Goal: Information Seeking & Learning: Find contact information

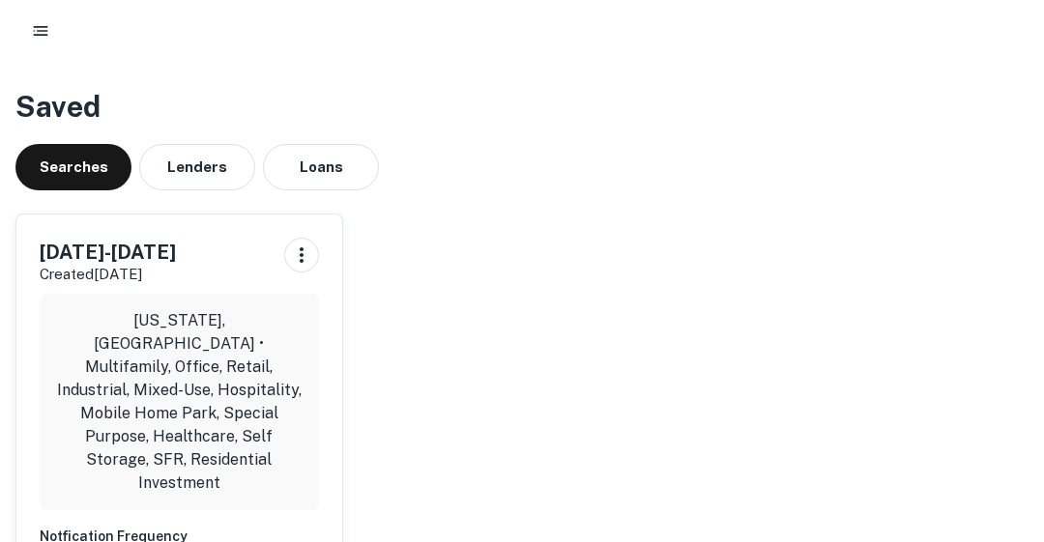
click at [157, 361] on p "[US_STATE], [GEOGRAPHIC_DATA] • Multifamily, Office, Retail, Industrial, Mixed-…" at bounding box center [179, 402] width 248 height 186
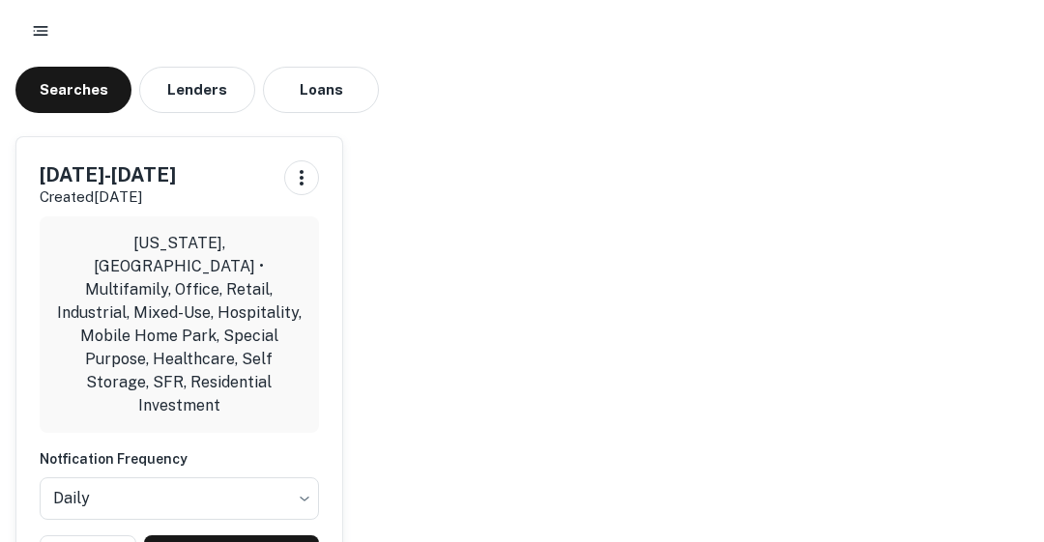
scroll to position [100, 0]
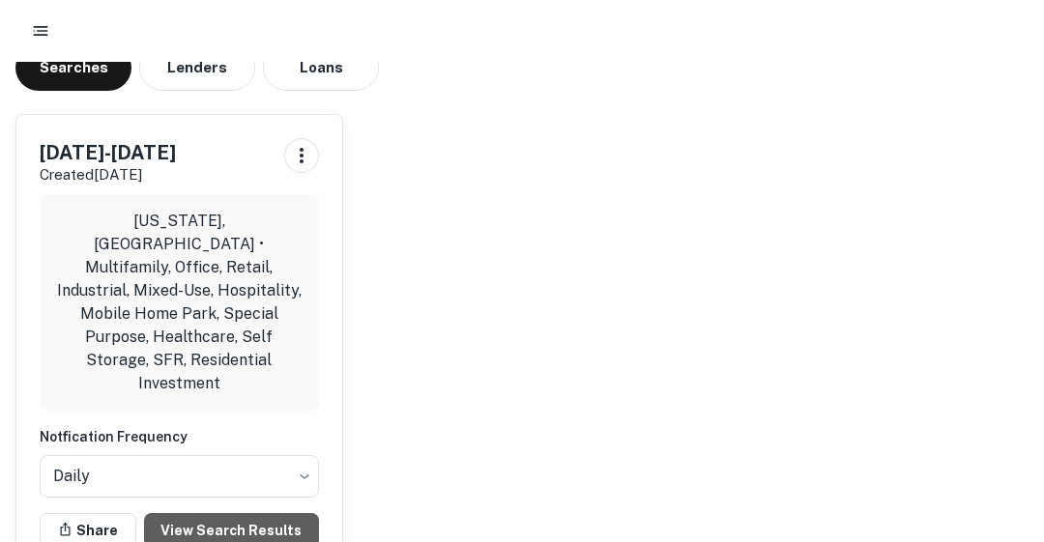
click at [229, 513] on link "View Search Results" at bounding box center [231, 530] width 175 height 35
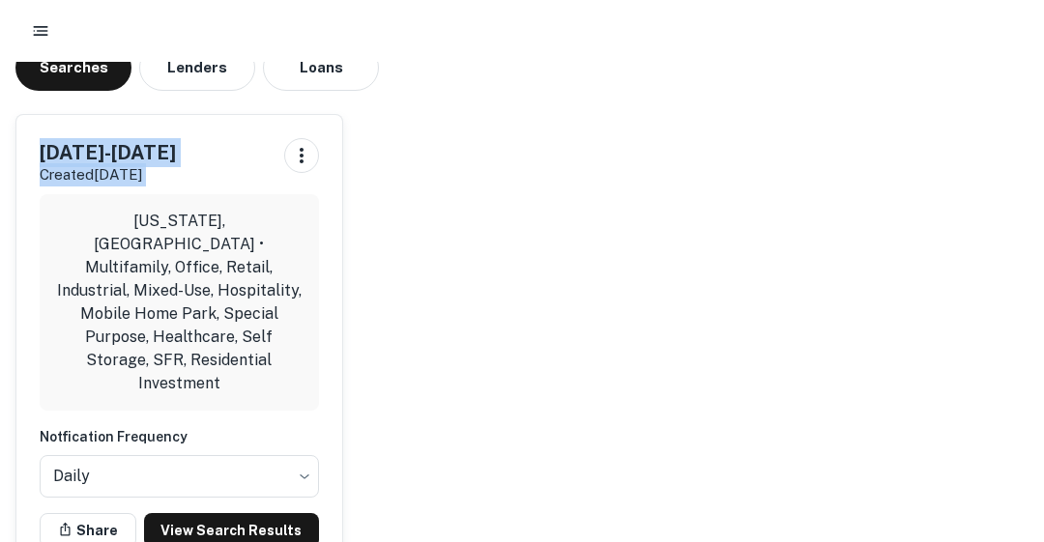
drag, startPoint x: 1040, startPoint y: 169, endPoint x: 1057, endPoint y: 32, distance: 138.3
click at [1043, 32] on html "Saved Searches Lenders Loans FEB 16-March 1 2026 Created Aug 29th, 2025 Califor…" at bounding box center [522, 171] width 1044 height 542
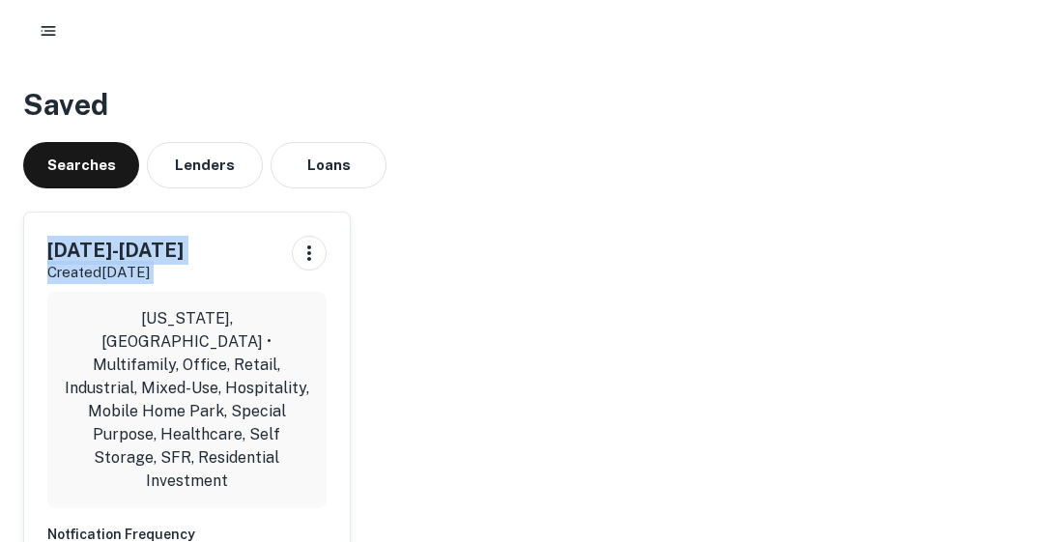
scroll to position [0, 0]
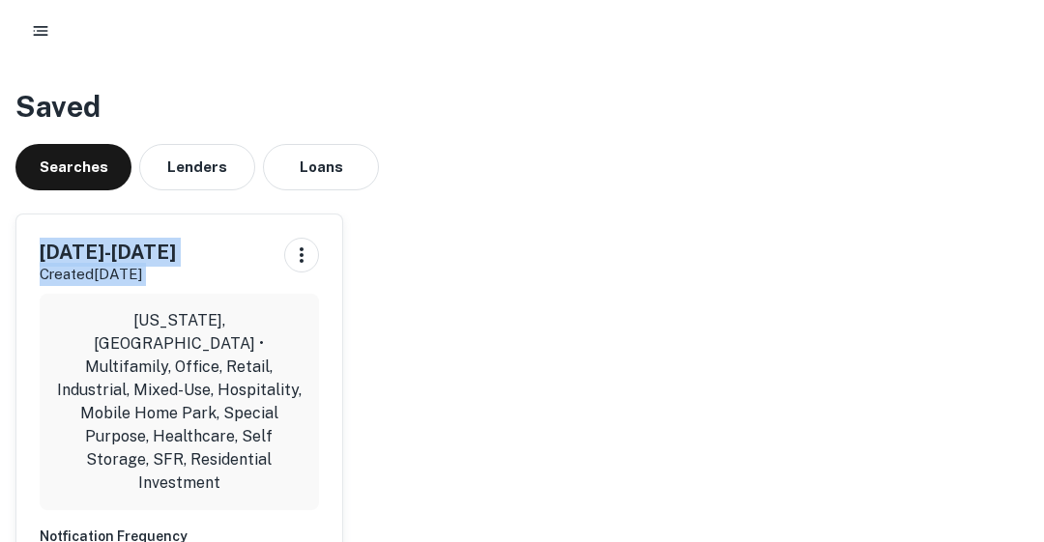
click at [213, 160] on button "Lenders" at bounding box center [197, 167] width 116 height 46
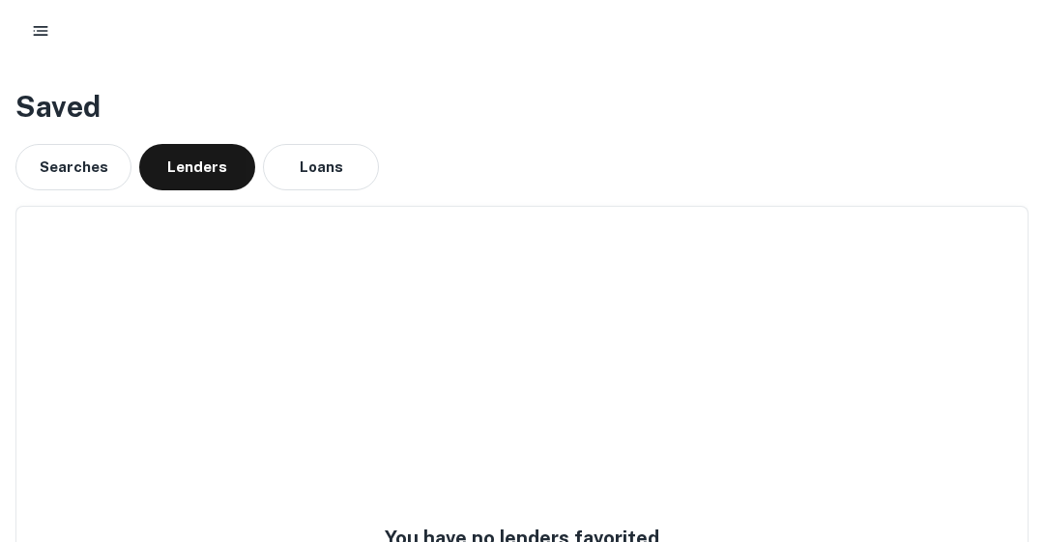
click at [49, 29] on icon "button" at bounding box center [40, 30] width 19 height 19
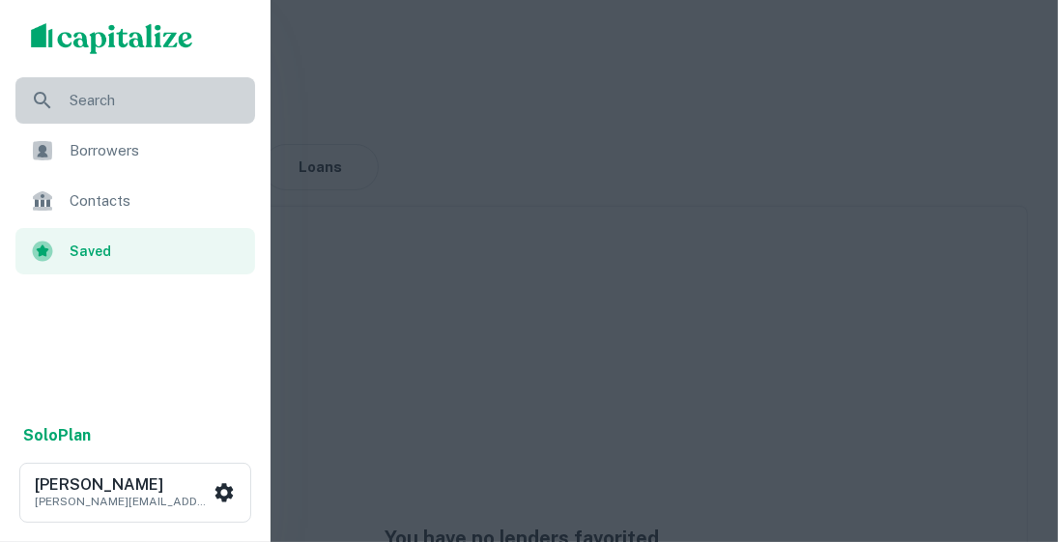
click at [78, 102] on span "Search" at bounding box center [157, 100] width 174 height 23
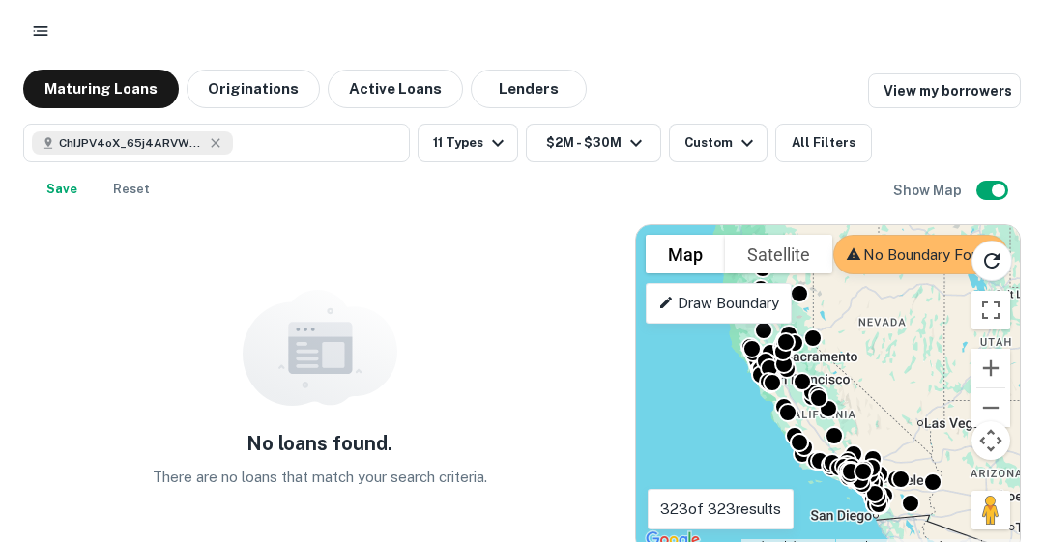
click at [214, 139] on icon "button" at bounding box center [215, 142] width 15 height 15
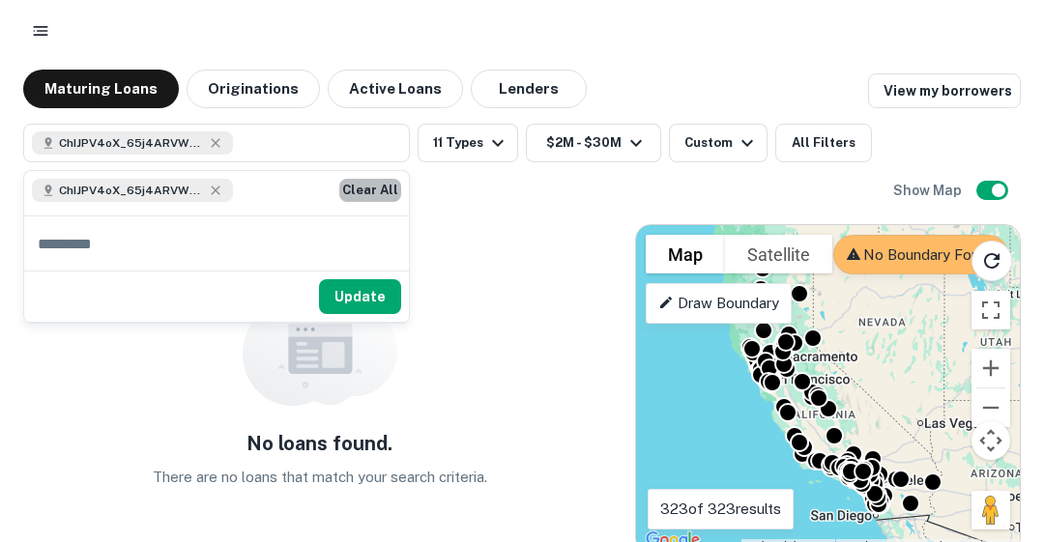
click at [396, 185] on button "Clear All" at bounding box center [370, 190] width 62 height 23
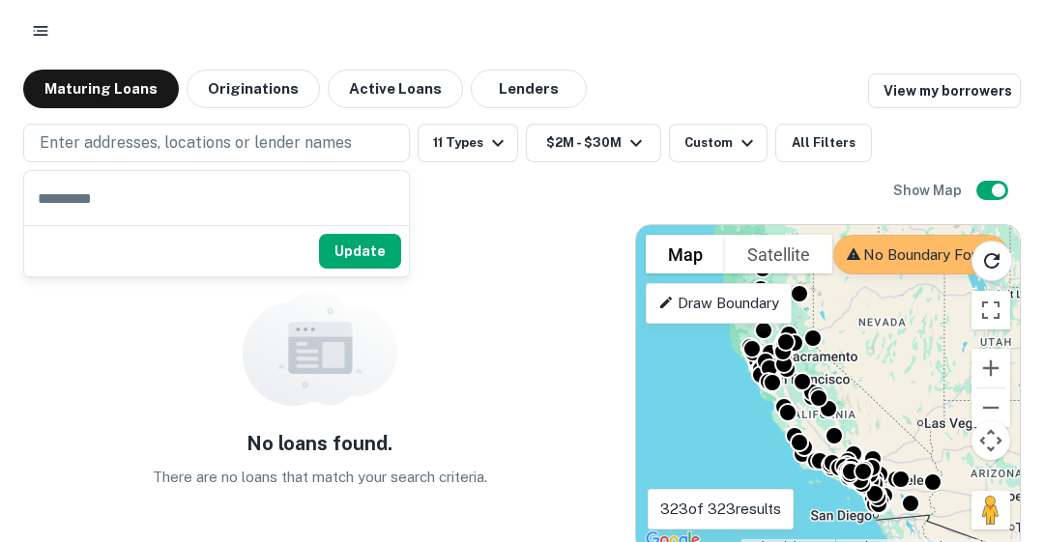
click at [481, 141] on button "11 Types" at bounding box center [468, 143] width 101 height 39
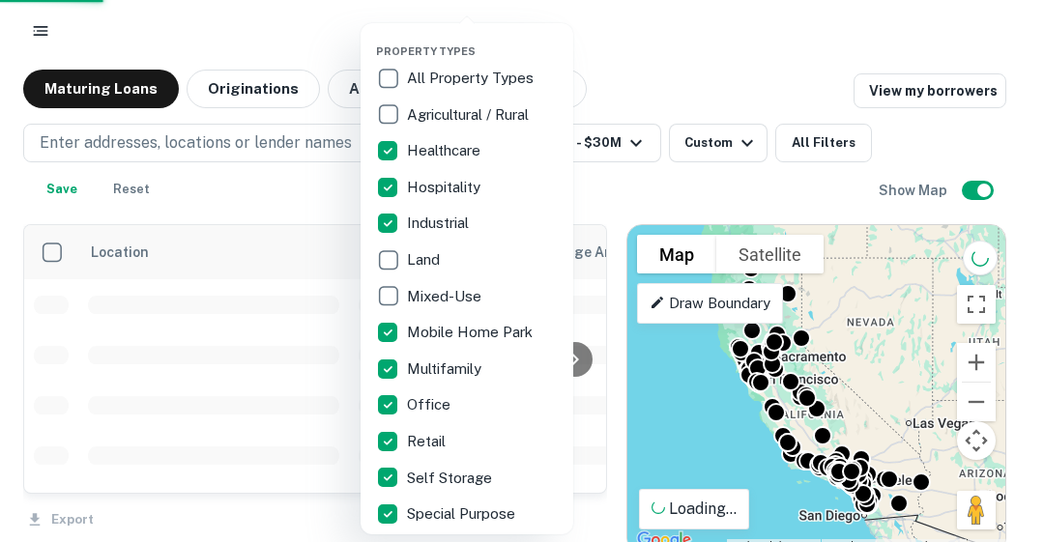
click at [733, 145] on div at bounding box center [522, 271] width 1044 height 542
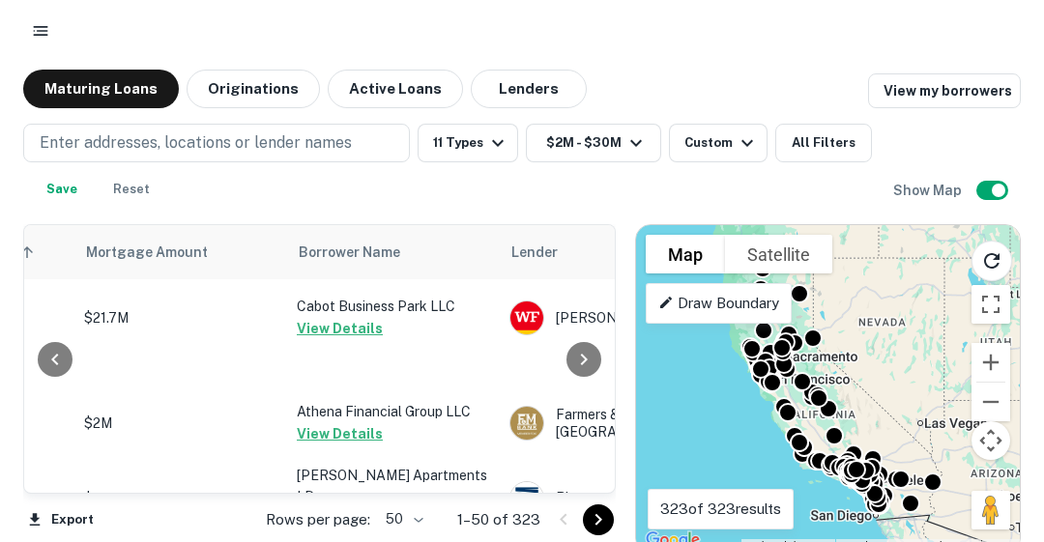
scroll to position [3329, 441]
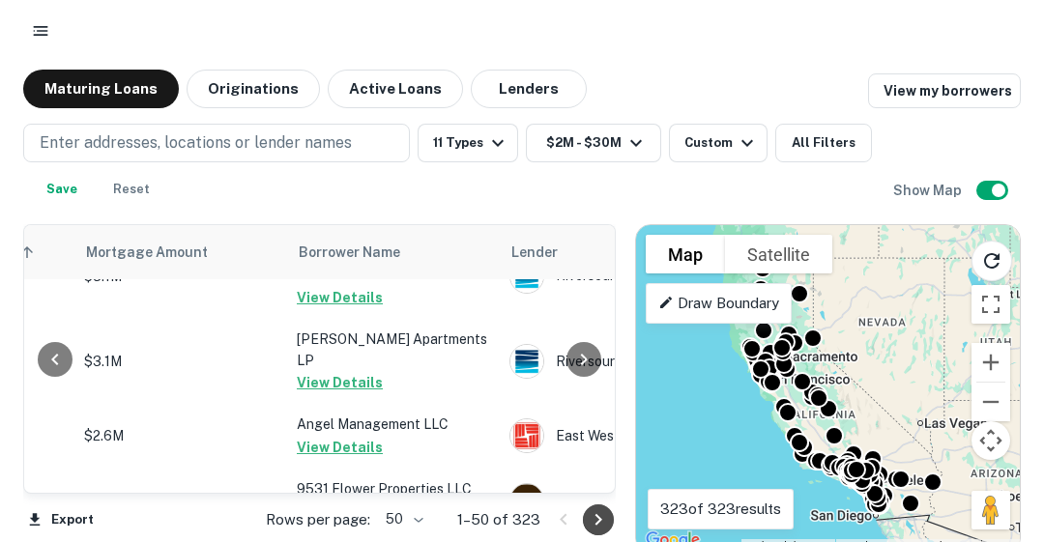
click at [596, 520] on icon "Go to next page" at bounding box center [598, 519] width 23 height 23
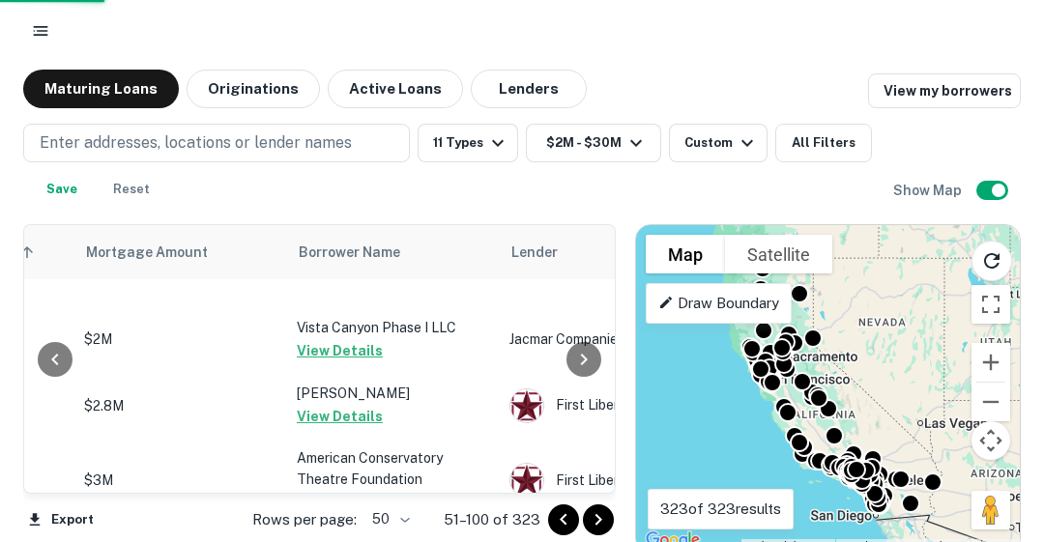
scroll to position [12, 0]
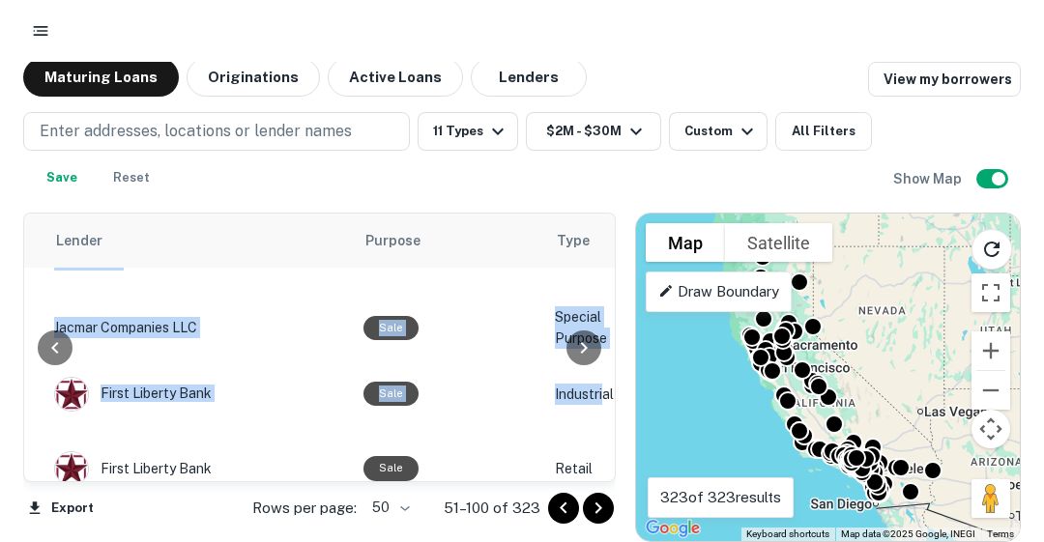
drag, startPoint x: 603, startPoint y: 434, endPoint x: 609, endPoint y: 383, distance: 51.6
click at [609, 383] on div "Location Maturity Date sorted ascending Mortgage Amount Borrower Name Lender Pu…" at bounding box center [319, 348] width 592 height 270
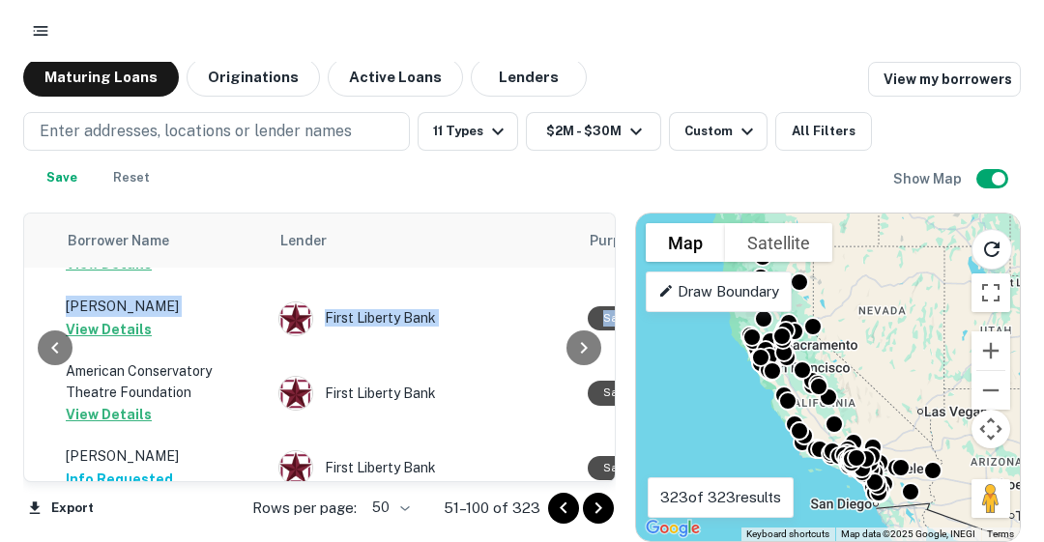
scroll to position [3404, 543]
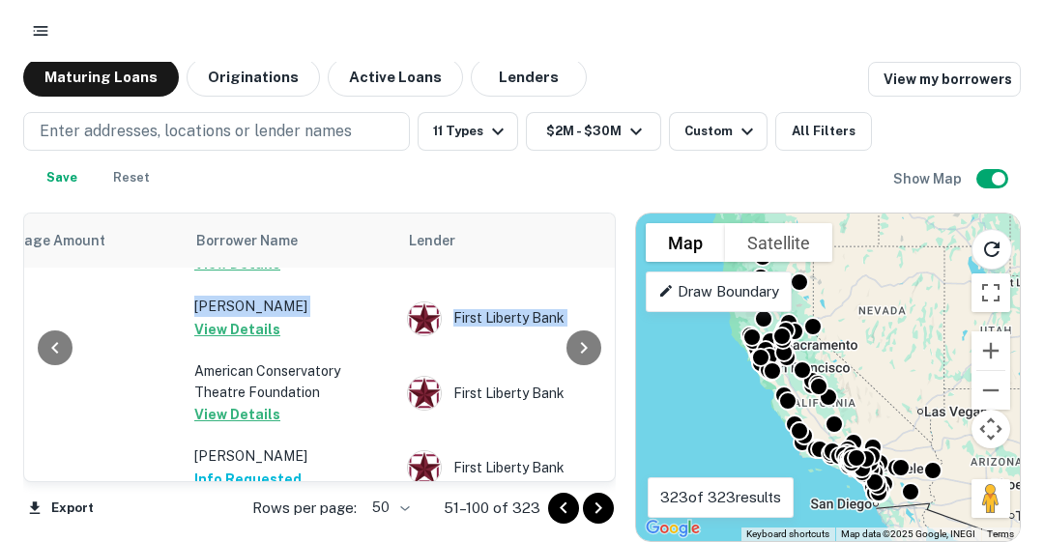
click at [242, 193] on div "Enter addresses, locations or lender names 11 Types $2M - $30M Custom All Filte…" at bounding box center [458, 154] width 870 height 85
click at [595, 507] on icon "Go to next page" at bounding box center [598, 508] width 23 height 23
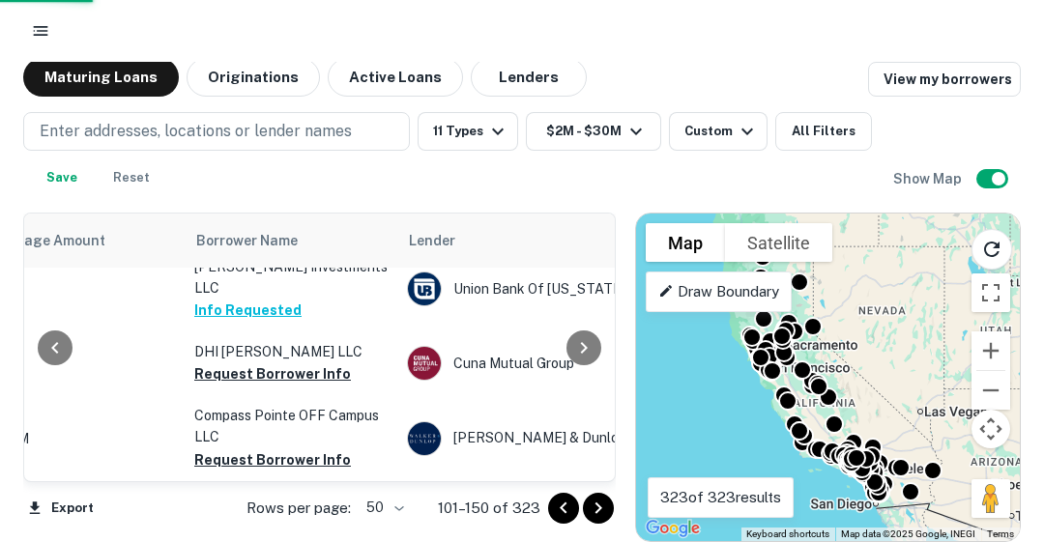
scroll to position [3129, 543]
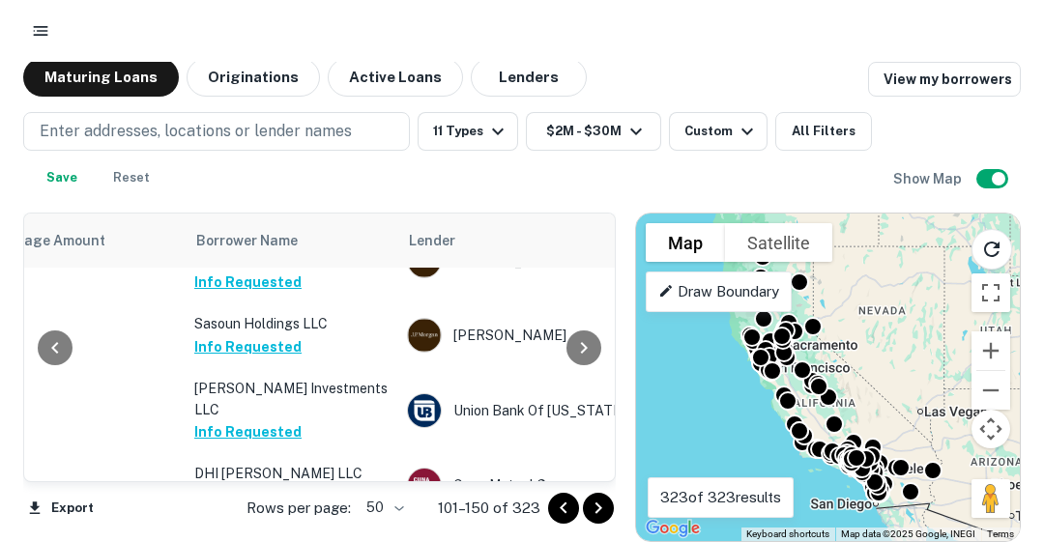
click at [299, 484] on button "Request Borrower Info" at bounding box center [272, 495] width 157 height 23
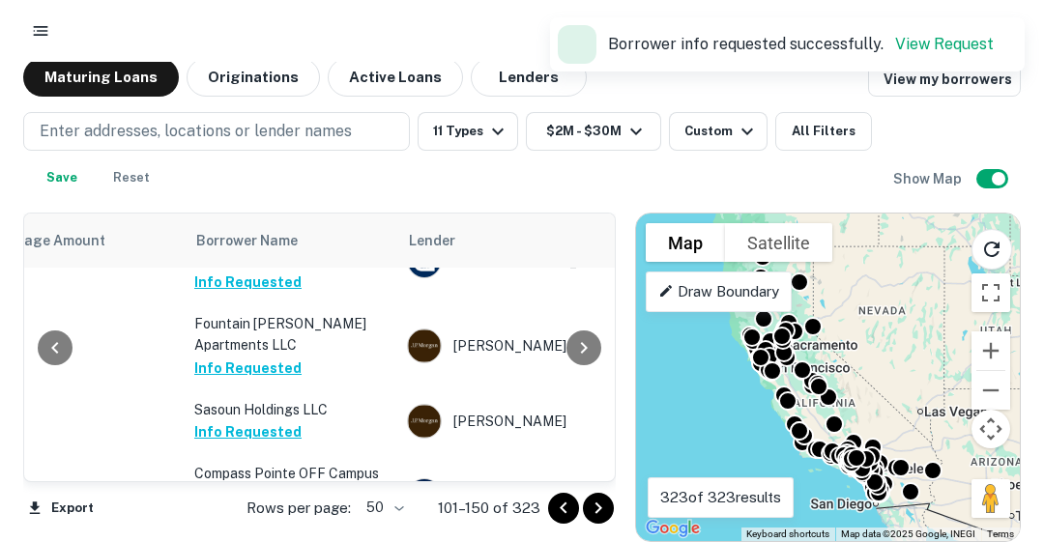
click at [711, 405] on div "To activate drag with keyboard, press Alt + Enter. Once in keyboard drag state,…" at bounding box center [828, 378] width 384 height 328
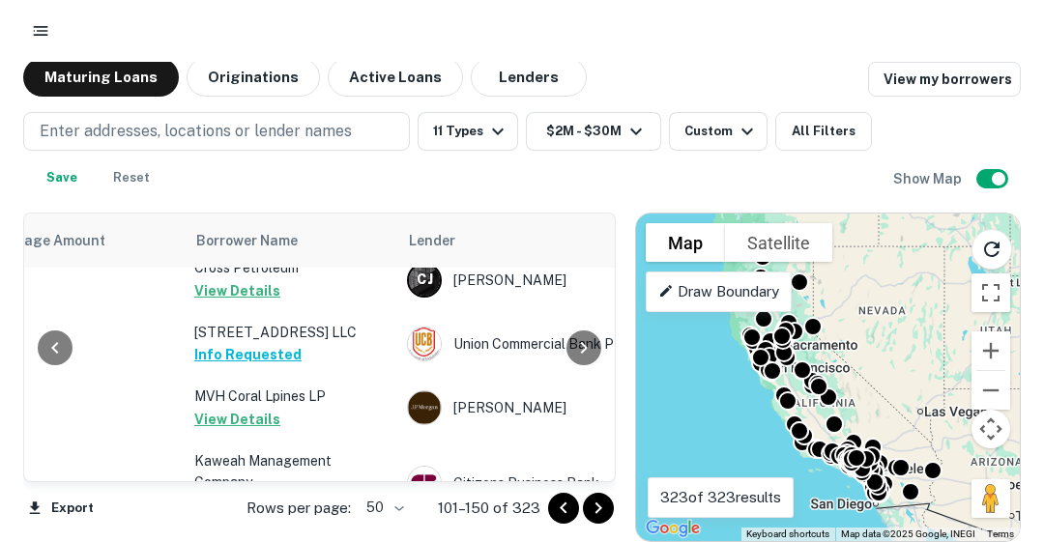
scroll to position [2395, 543]
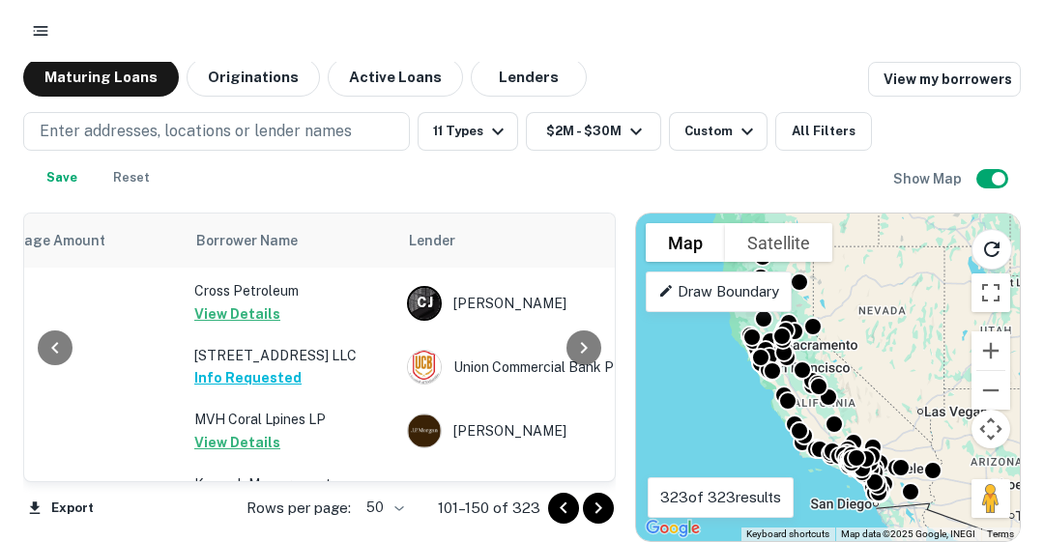
click at [220, 516] on button "Request Borrower Info" at bounding box center [272, 527] width 157 height 23
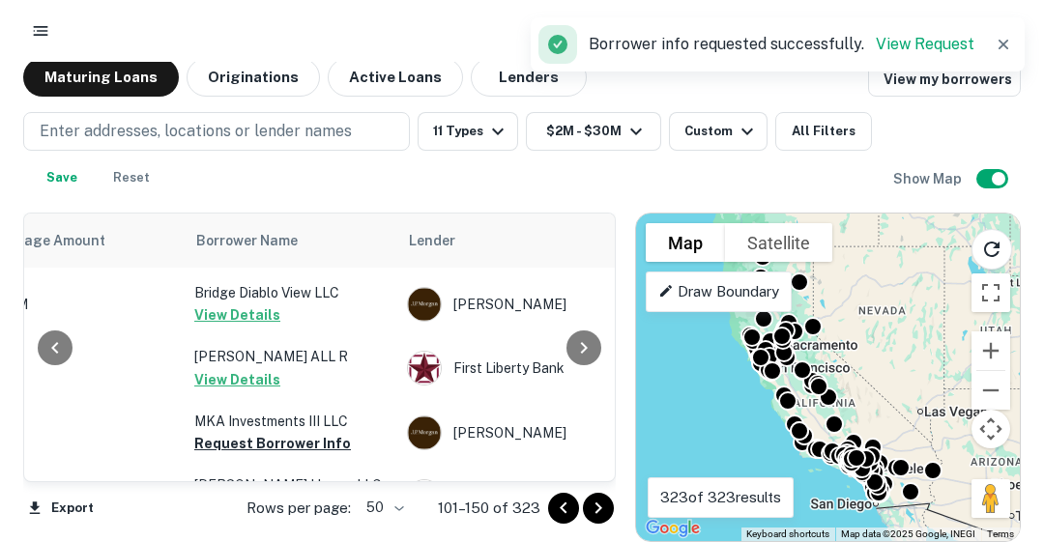
scroll to position [1929, 543]
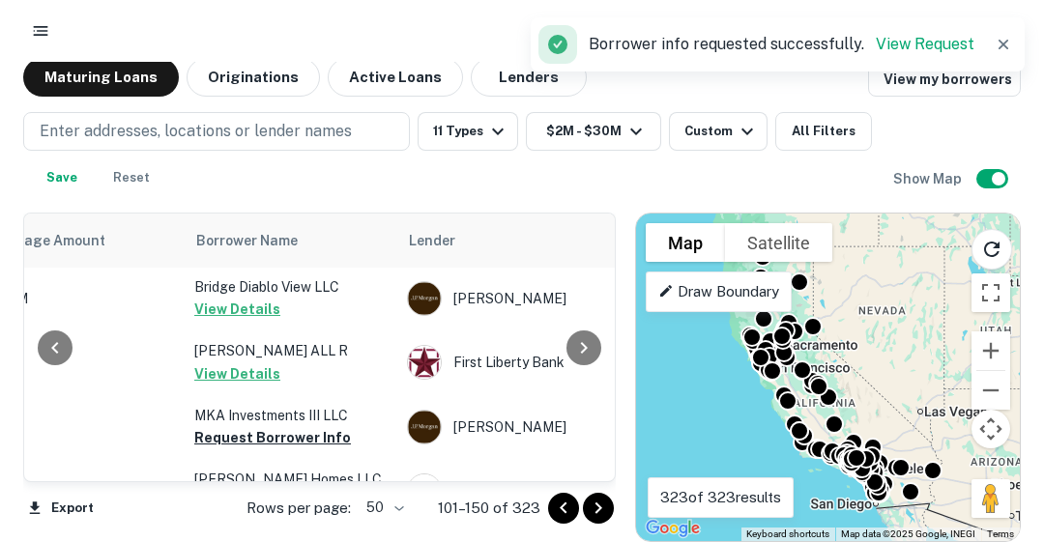
click at [599, 504] on icon "Go to next page" at bounding box center [598, 508] width 23 height 23
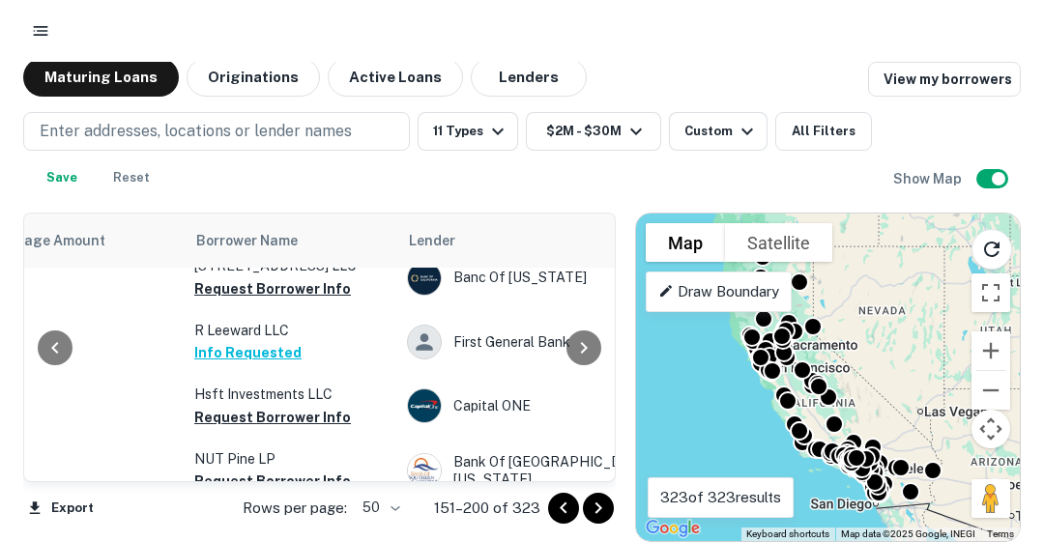
scroll to position [0, 543]
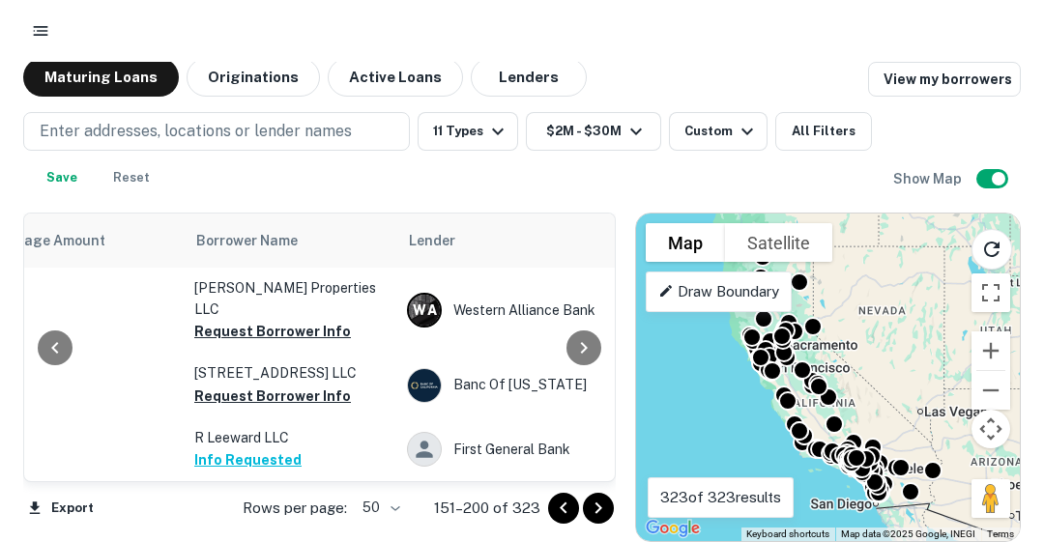
click at [267, 320] on button "Request Borrower Info" at bounding box center [272, 331] width 157 height 23
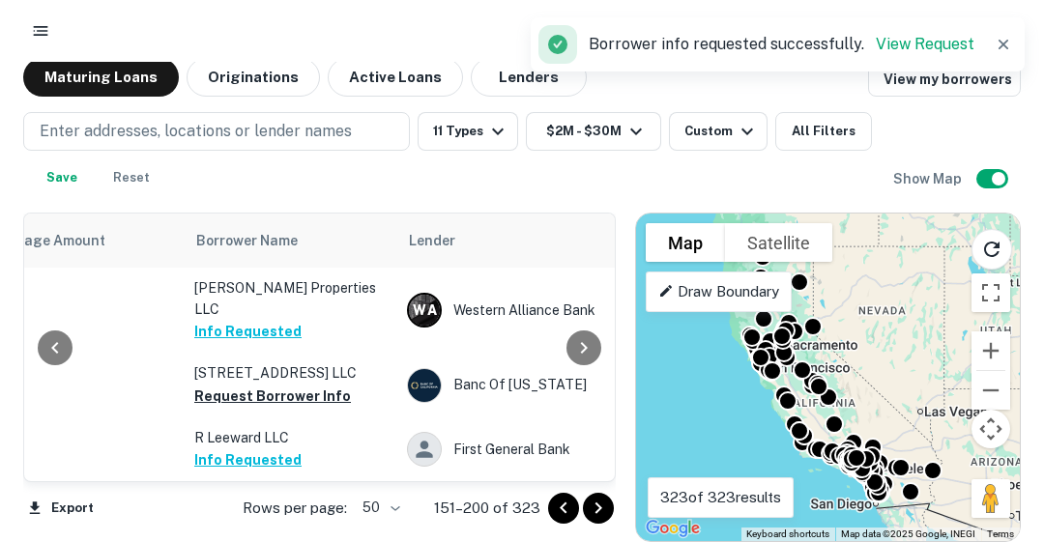
click at [264, 362] on td "[STREET_ADDRESS] LLC Request Borrower Info" at bounding box center [291, 385] width 213 height 64
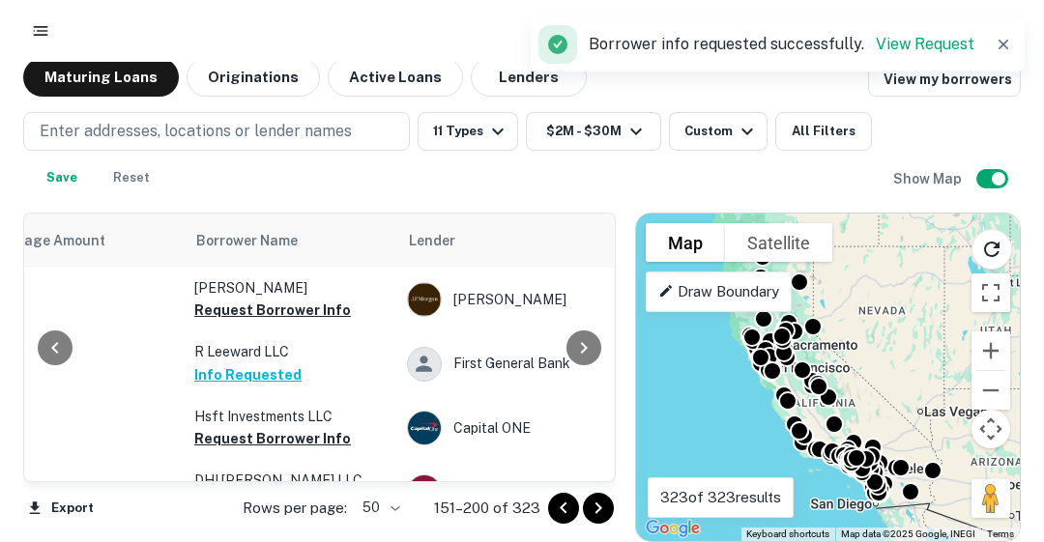
click at [602, 455] on div at bounding box center [583, 348] width 39 height 268
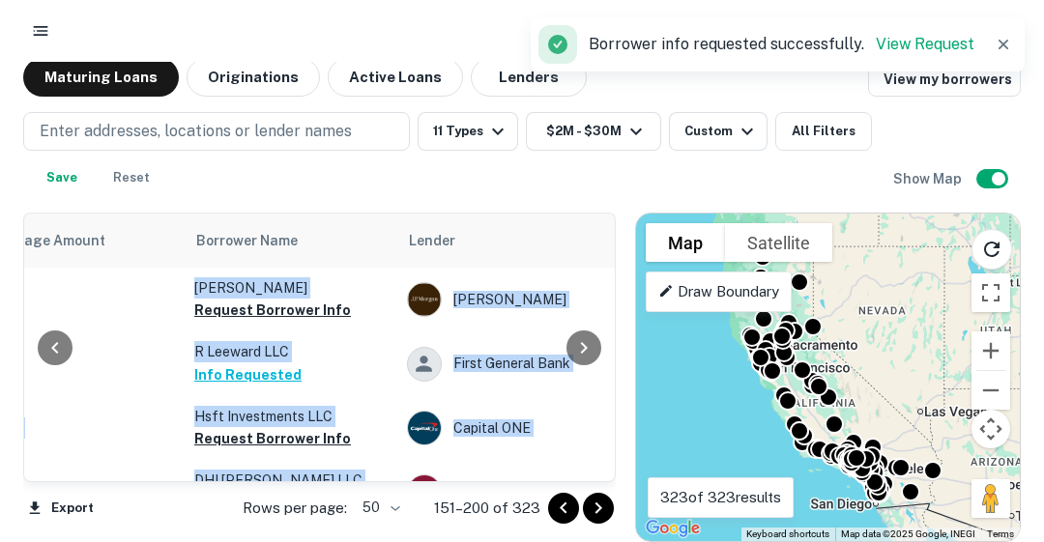
click at [602, 455] on div at bounding box center [583, 348] width 39 height 268
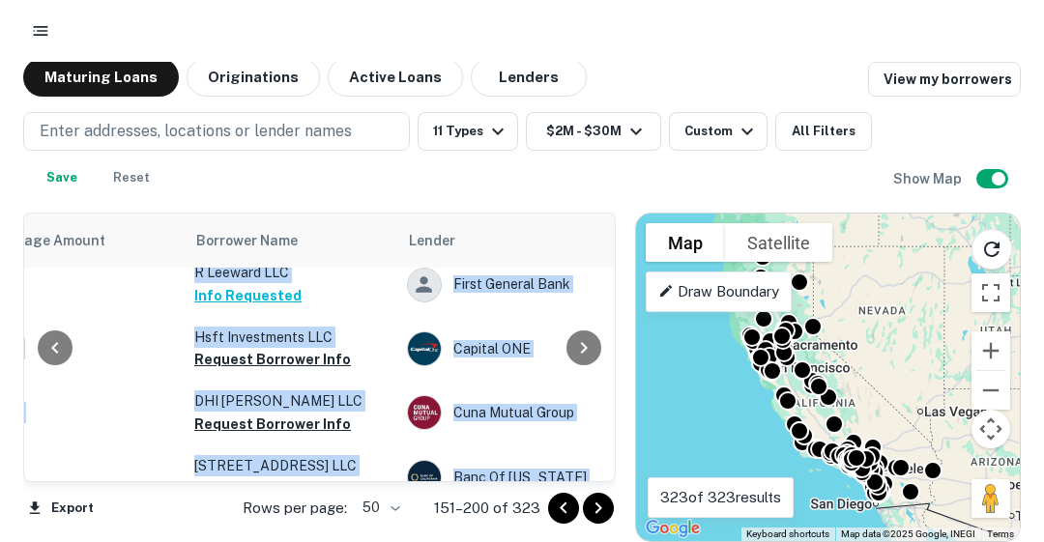
scroll to position [116, 543]
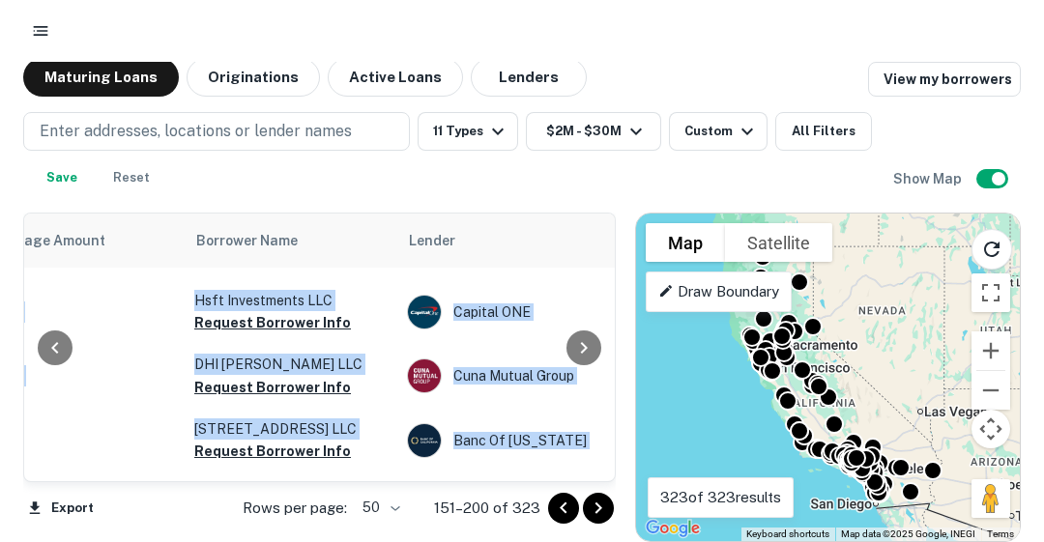
click at [229, 334] on button "Request Borrower Info" at bounding box center [272, 322] width 157 height 23
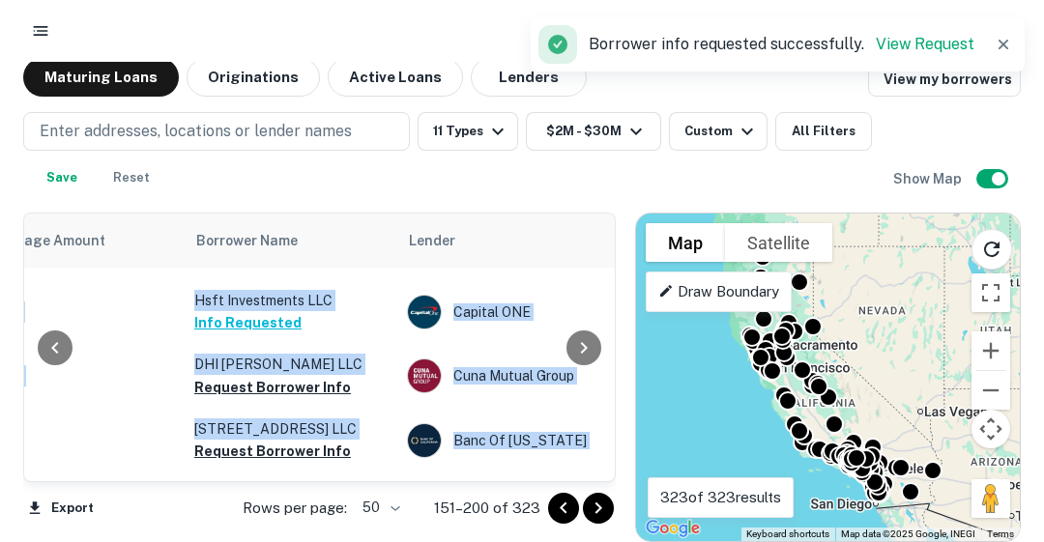
click at [287, 399] on button "Request Borrower Info" at bounding box center [272, 387] width 157 height 23
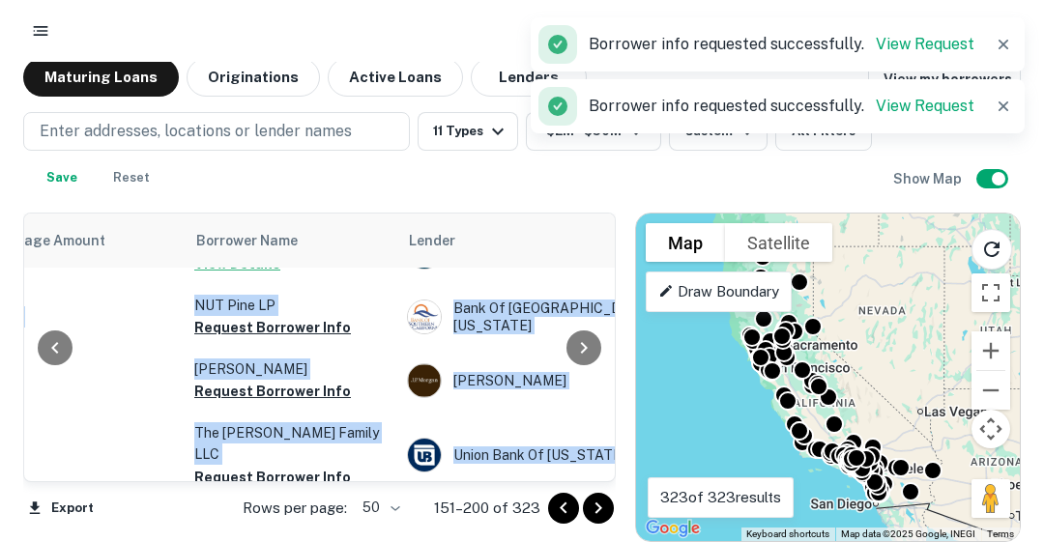
scroll to position [271, 543]
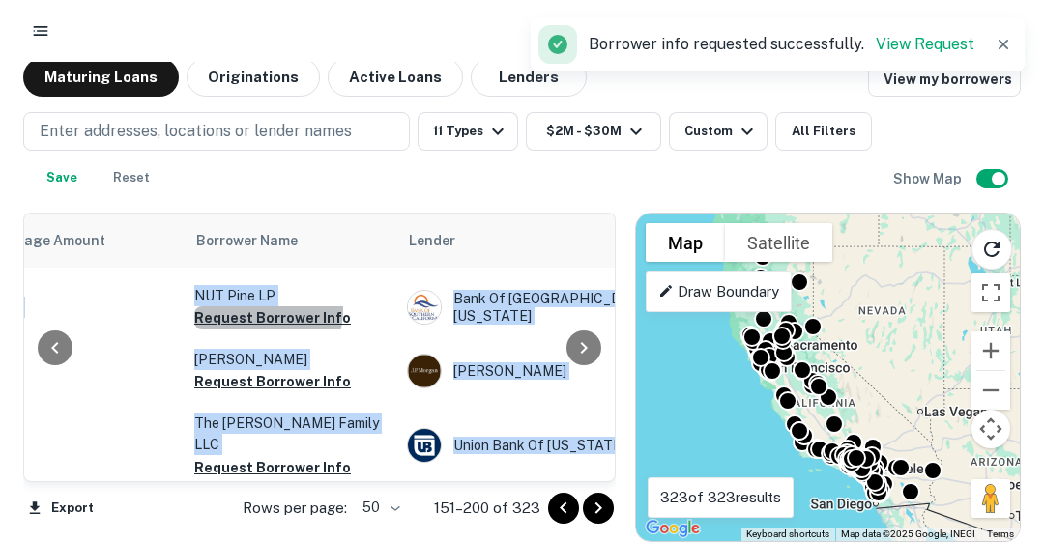
click at [263, 327] on button "Request Borrower Info" at bounding box center [272, 317] width 157 height 23
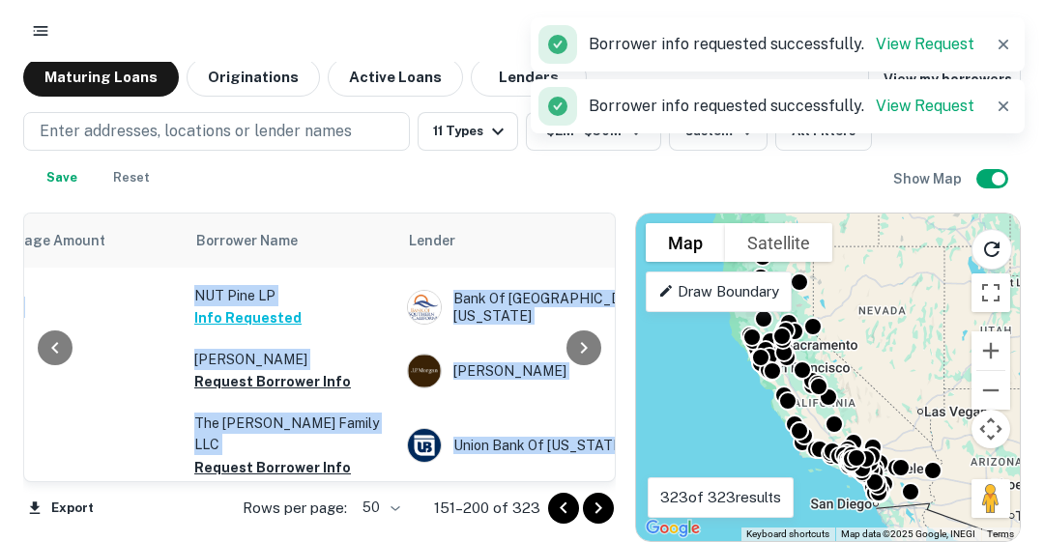
click at [314, 392] on button "Request Borrower Info" at bounding box center [272, 381] width 157 height 23
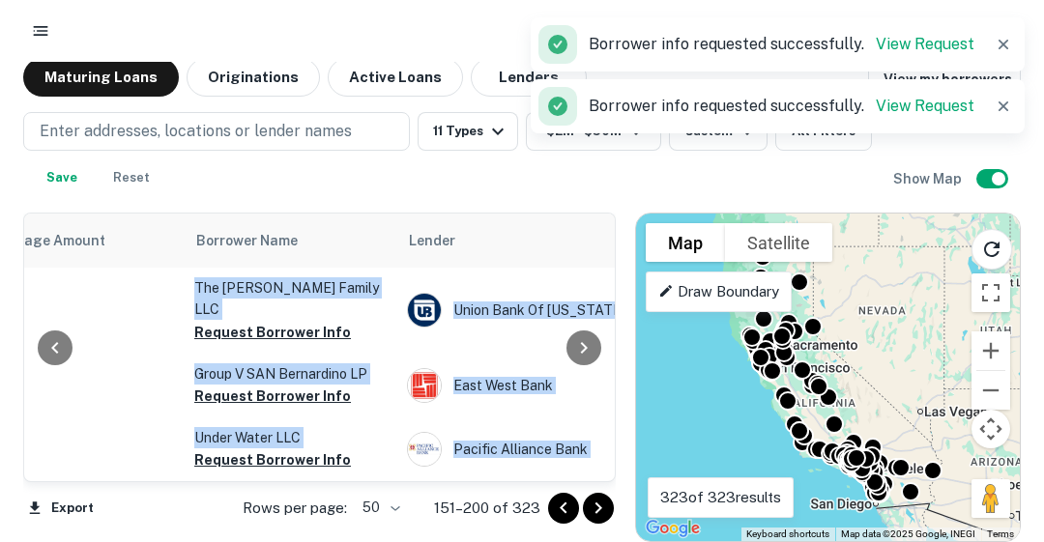
scroll to position [425, 543]
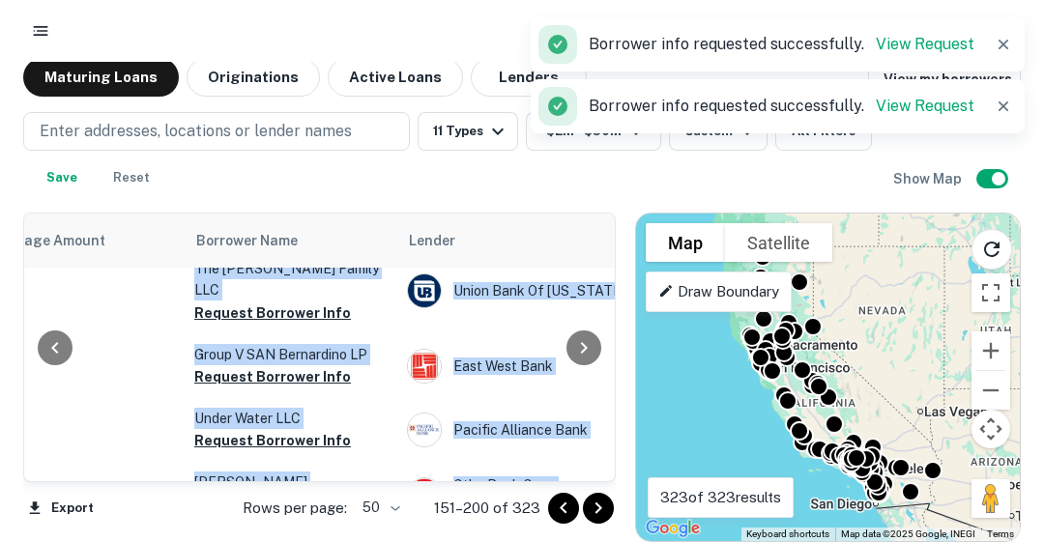
click at [228, 319] on button "Request Borrower Info" at bounding box center [272, 313] width 157 height 23
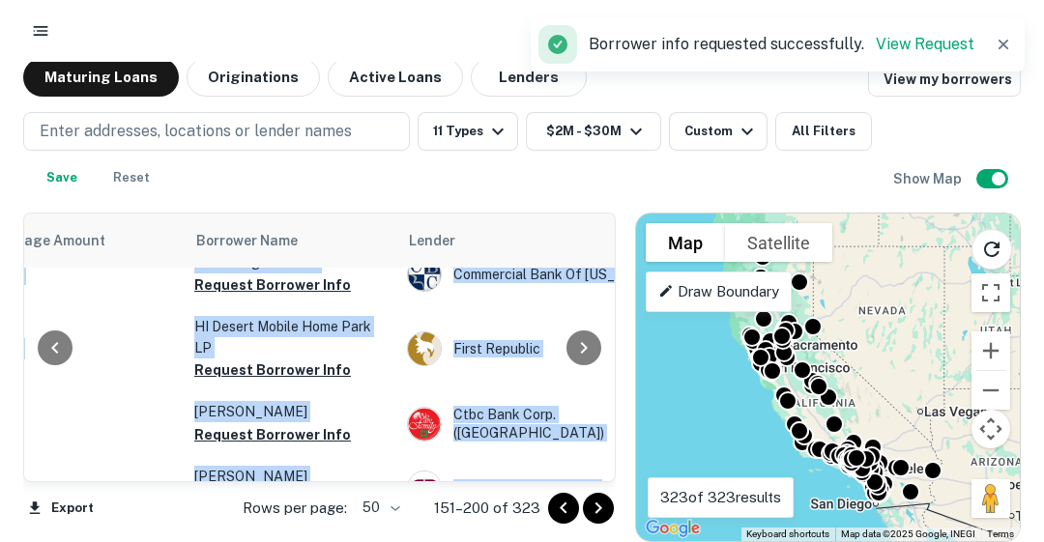
scroll to position [580, 543]
click at [324, 232] on button "Request Borrower Info" at bounding box center [272, 220] width 157 height 23
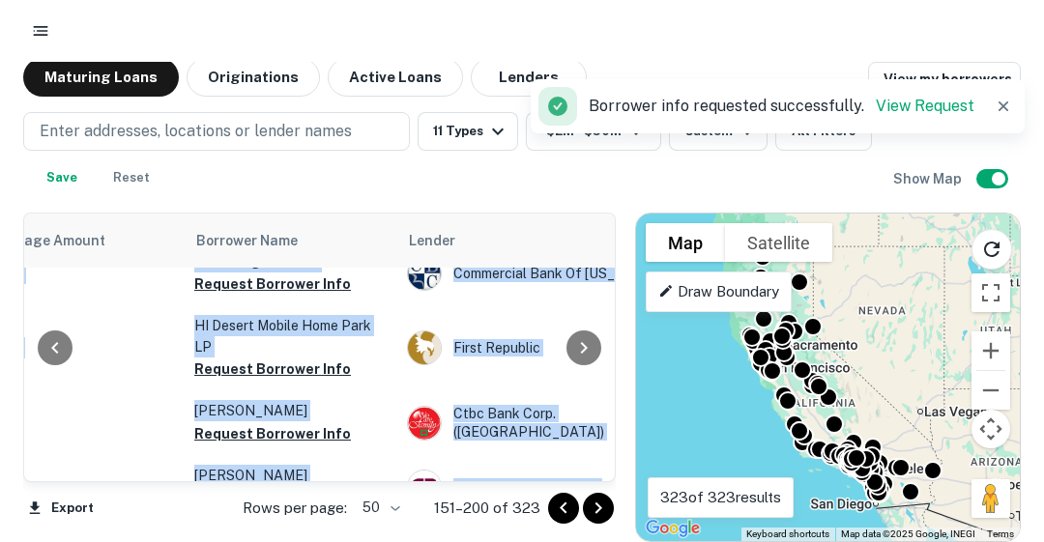
click at [291, 296] on button "Request Borrower Info" at bounding box center [272, 284] width 157 height 23
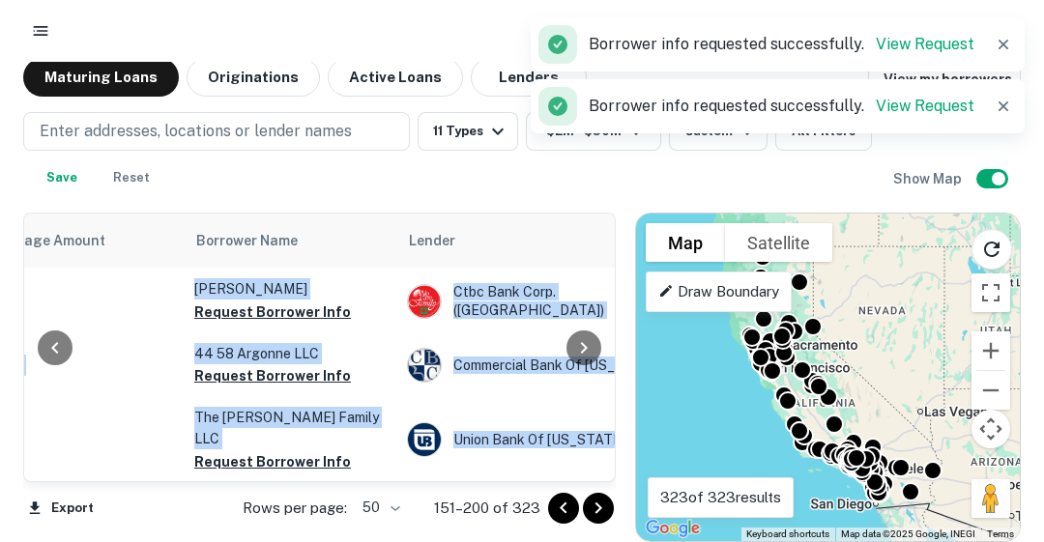
scroll to position [555, 543]
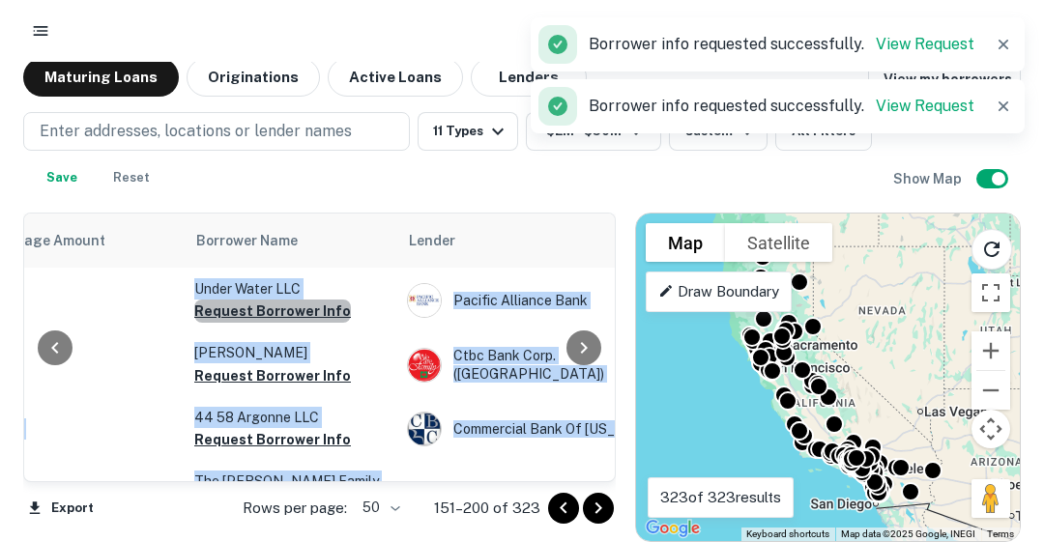
click at [274, 316] on button "Request Borrower Info" at bounding box center [272, 311] width 157 height 23
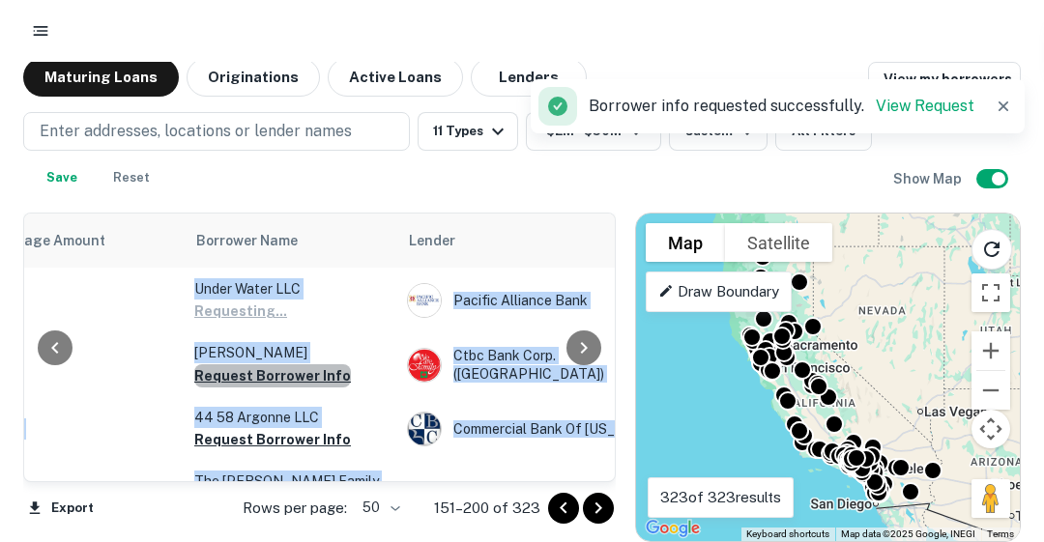
click at [300, 388] on button "Request Borrower Info" at bounding box center [272, 375] width 157 height 23
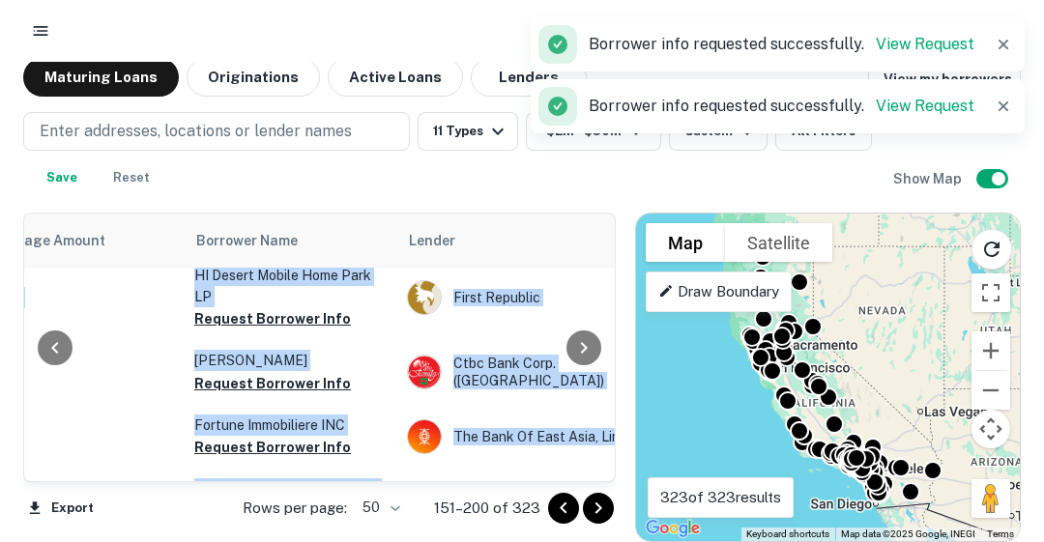
scroll to position [773, 543]
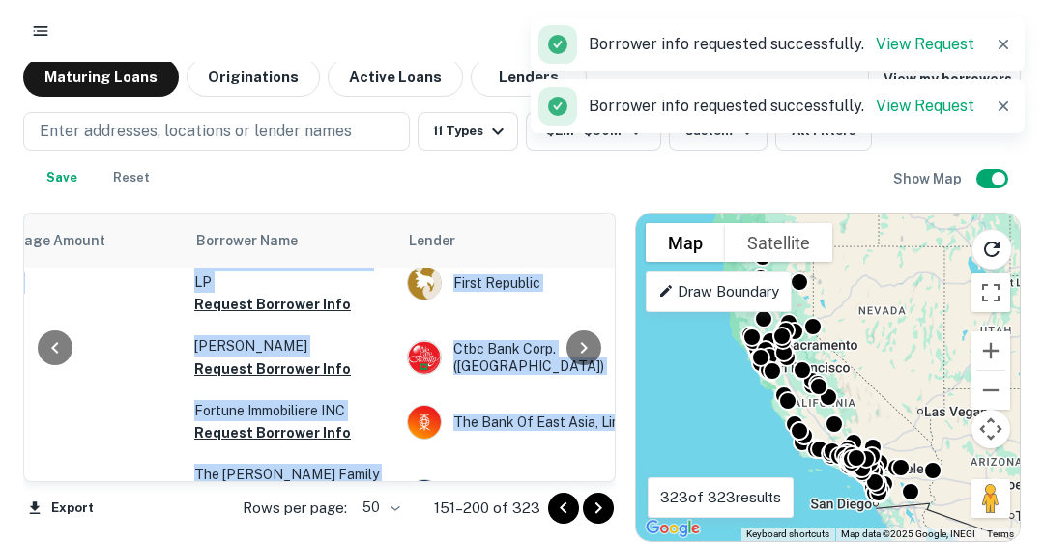
click at [324, 231] on button "Request Borrower Info" at bounding box center [272, 219] width 157 height 23
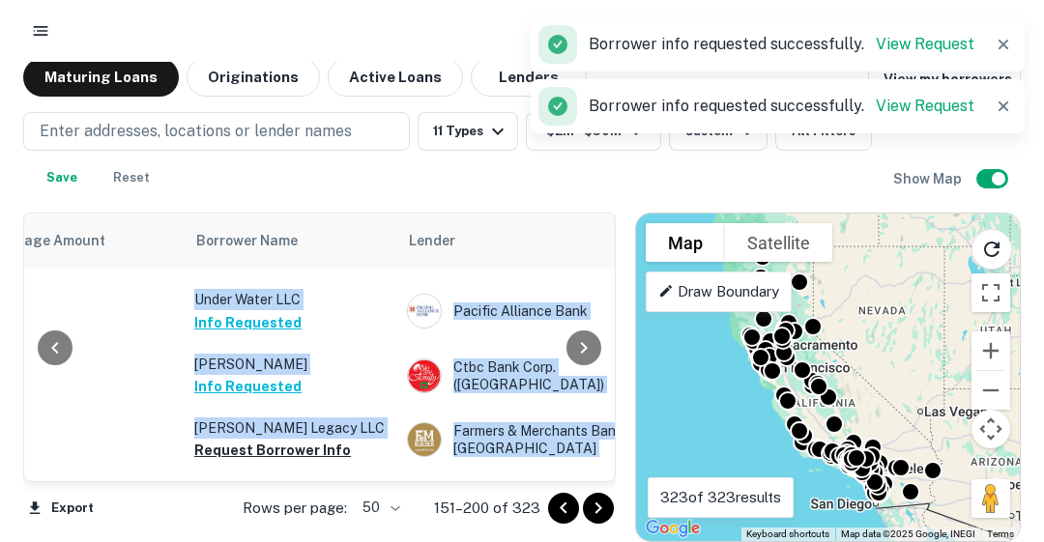
scroll to position [825, 543]
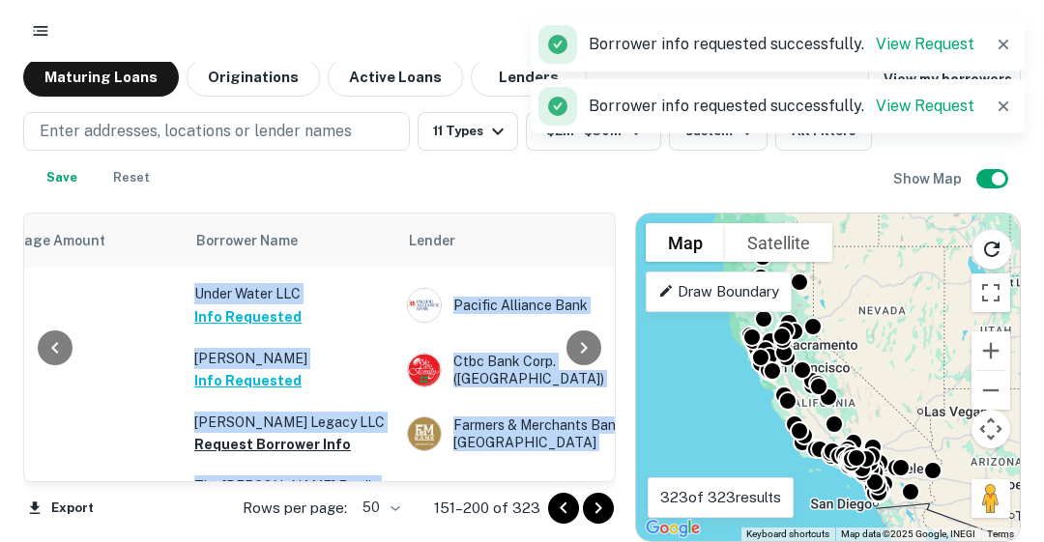
click at [228, 200] on button "Request Borrower Info" at bounding box center [272, 188] width 157 height 23
click at [298, 264] on button "Request Borrower Info" at bounding box center [272, 252] width 157 height 23
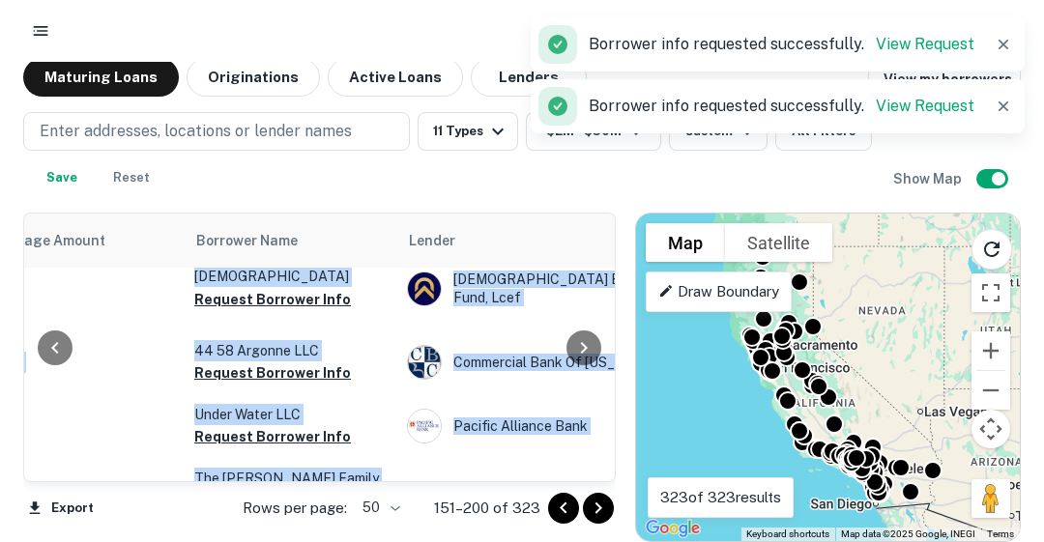
scroll to position [864, 543]
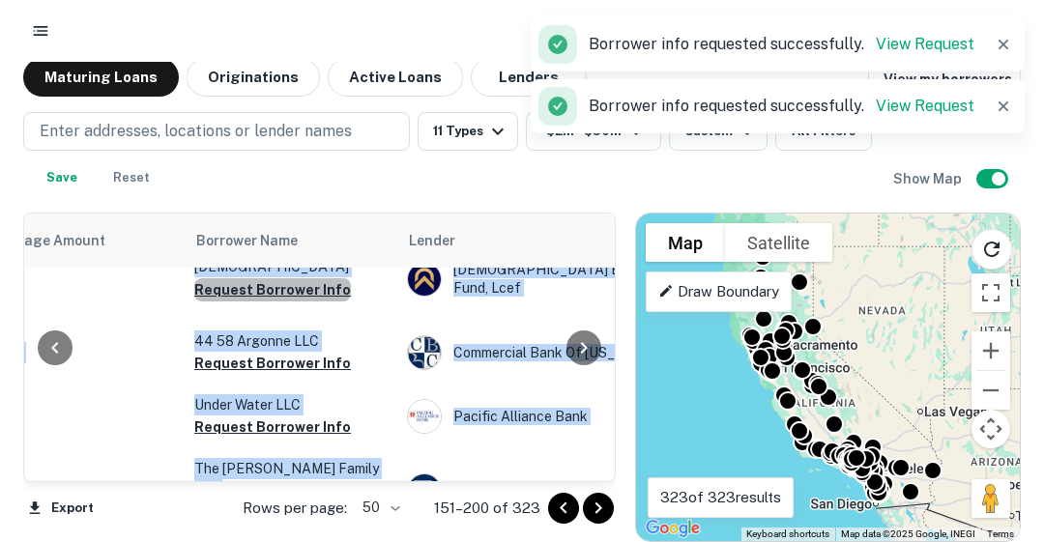
click at [281, 302] on button "Request Borrower Info" at bounding box center [272, 289] width 157 height 23
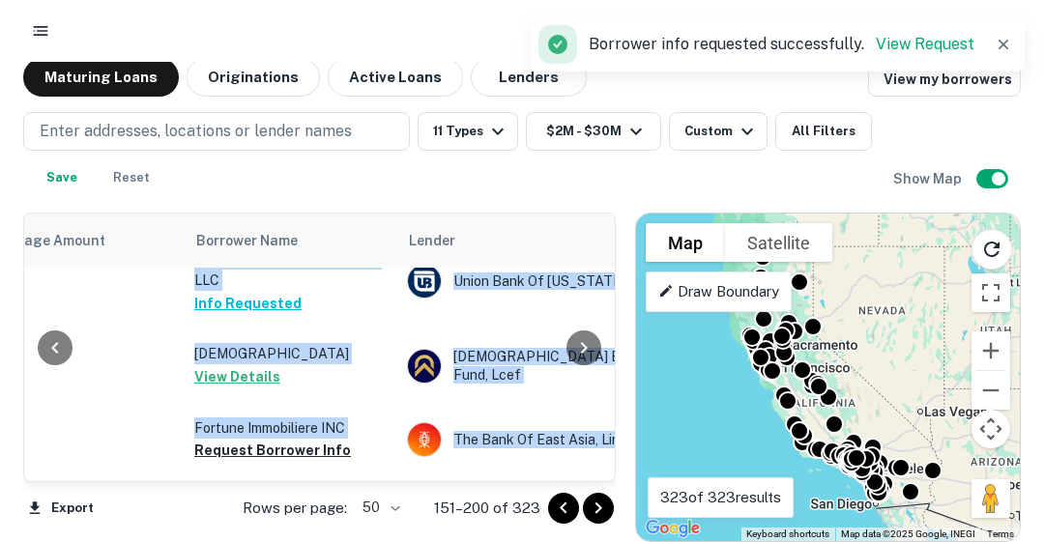
scroll to position [1057, 543]
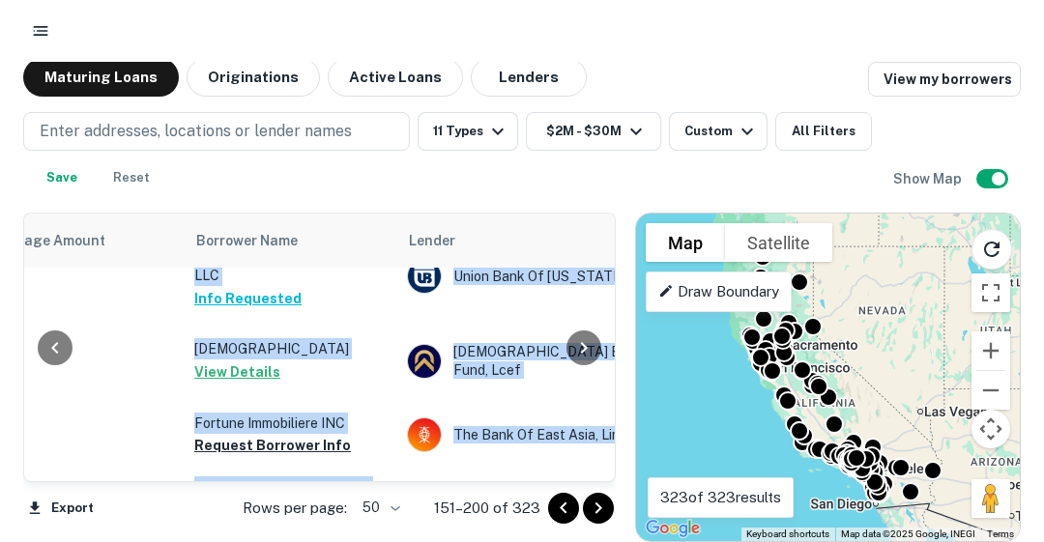
click at [313, 234] on td "[PERSON_NAME] Legacy LLC Request Borrower Info" at bounding box center [291, 202] width 213 height 64
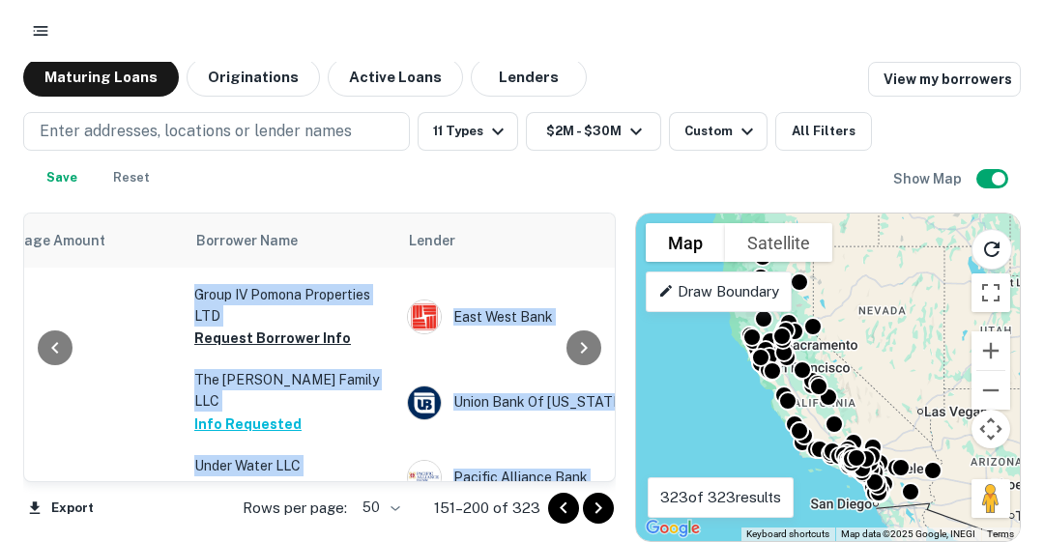
scroll to position [1251, 543]
click at [327, 264] on button "Request Borrower Info" at bounding box center [272, 252] width 157 height 23
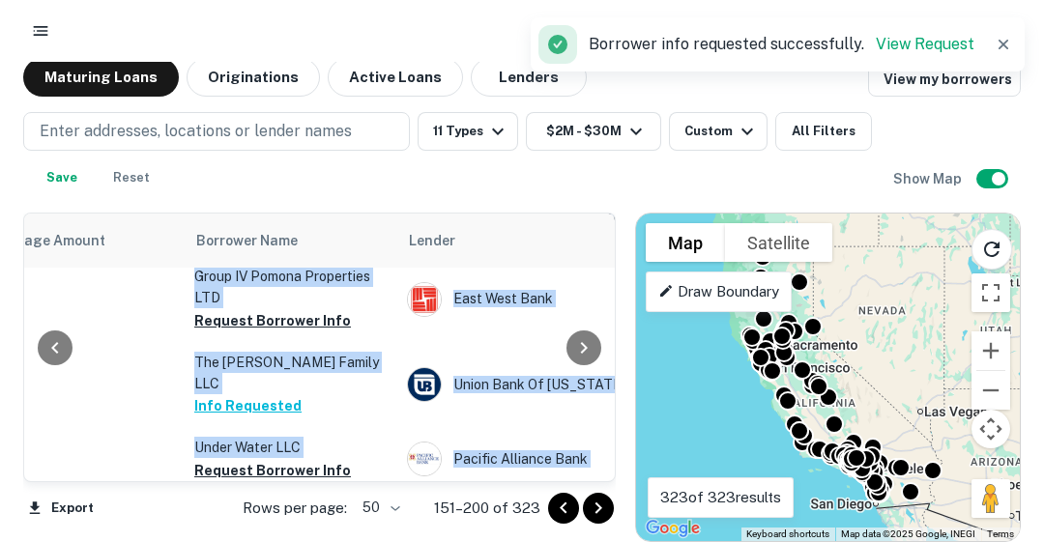
scroll to position [1309, 543]
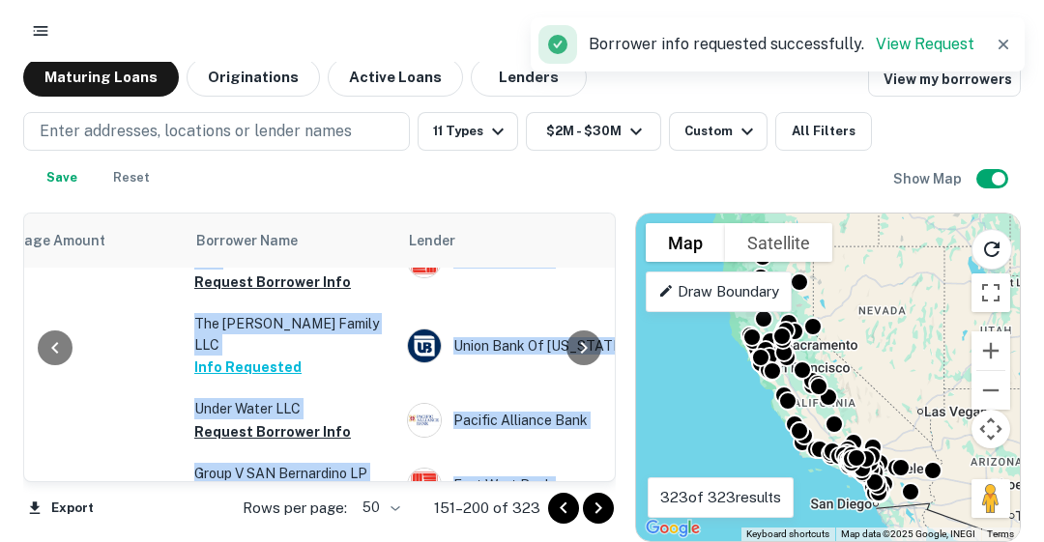
click at [239, 208] on button "Request Borrower Info" at bounding box center [272, 196] width 157 height 23
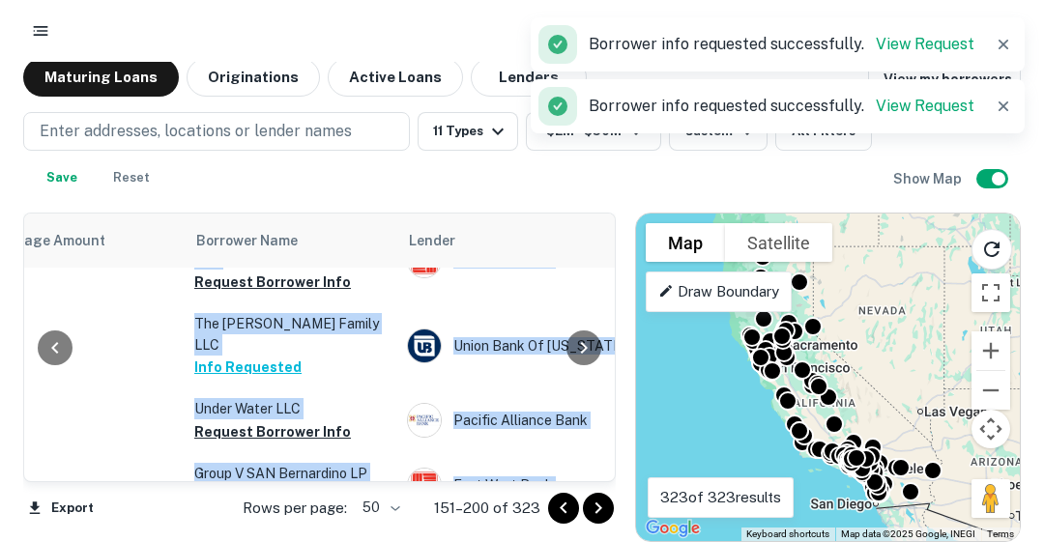
click at [240, 144] on button "Request Borrower Info" at bounding box center [272, 132] width 157 height 23
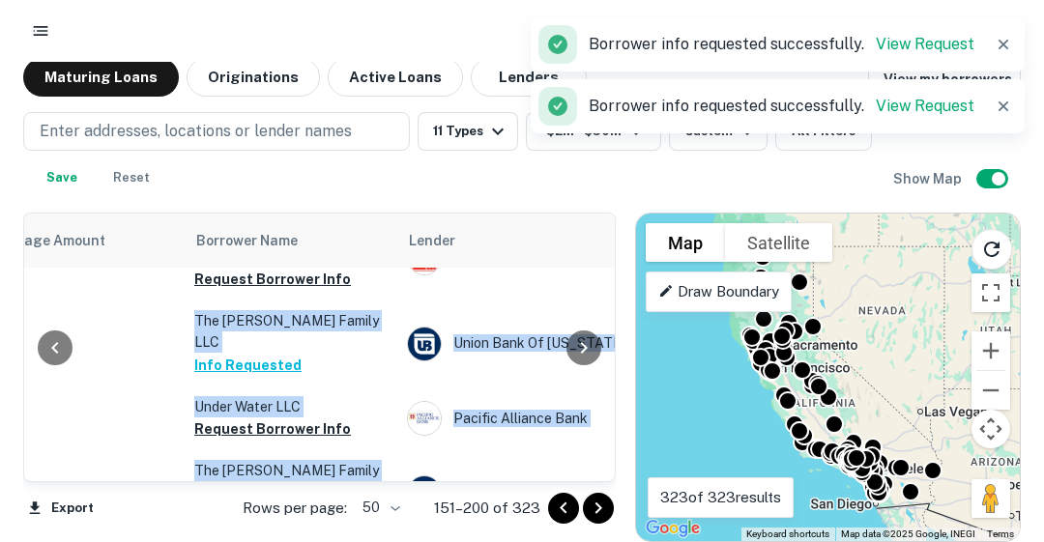
click at [603, 459] on div at bounding box center [583, 348] width 39 height 268
click at [309, 291] on button "Request Borrower Info" at bounding box center [272, 279] width 157 height 23
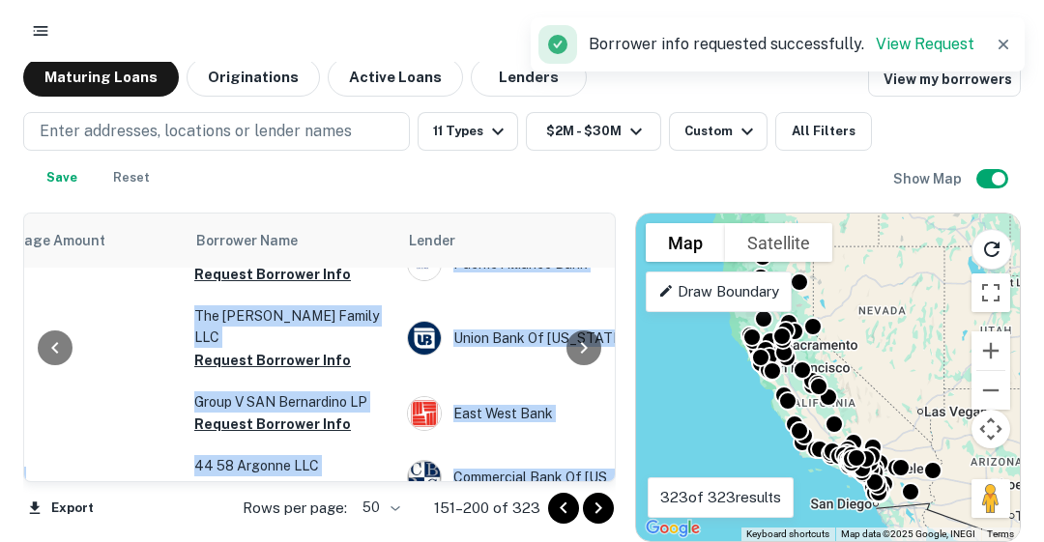
scroll to position [1502, 543]
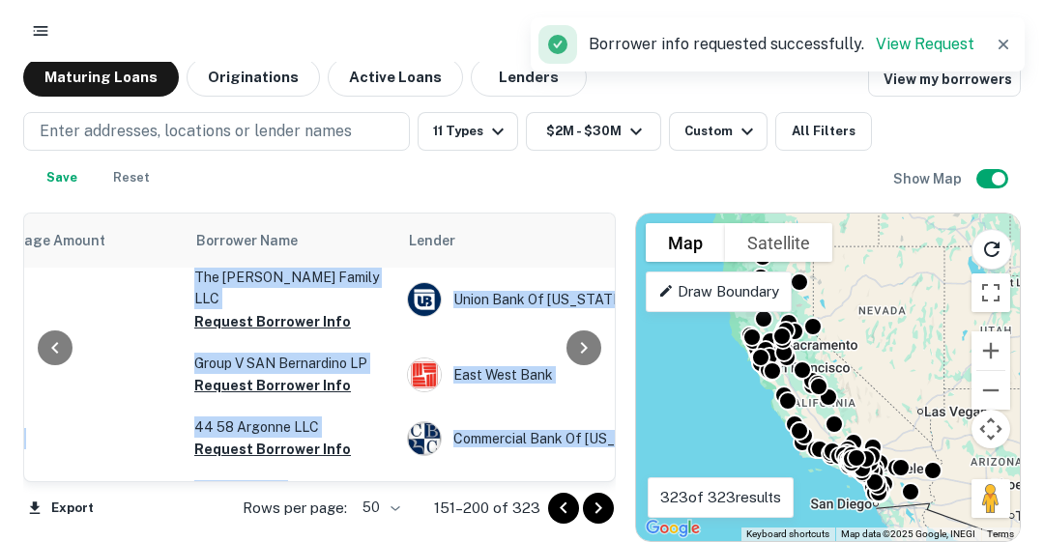
click at [311, 247] on button "Request Borrower Info" at bounding box center [272, 235] width 157 height 23
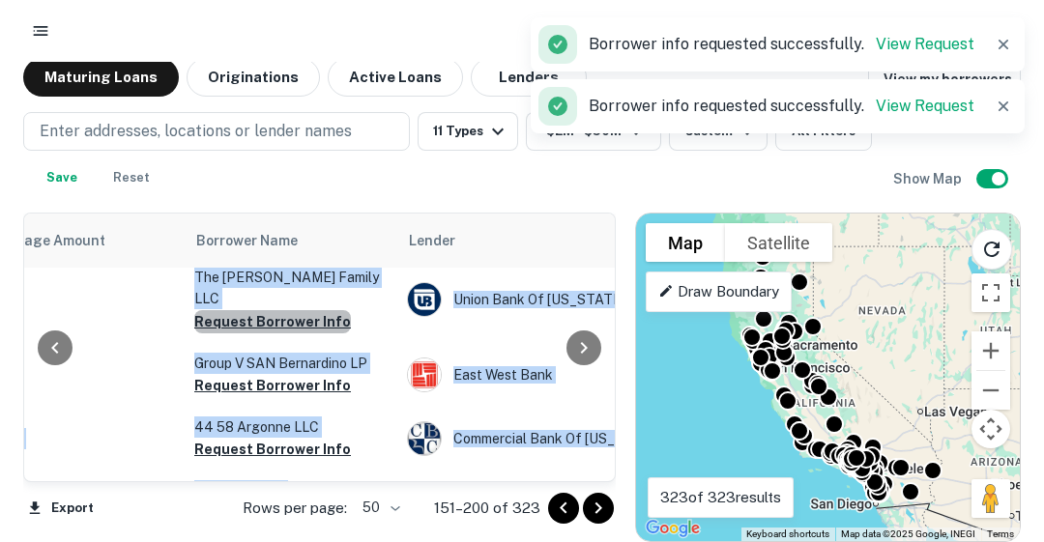
click at [297, 333] on button "Request Borrower Info" at bounding box center [272, 321] width 157 height 23
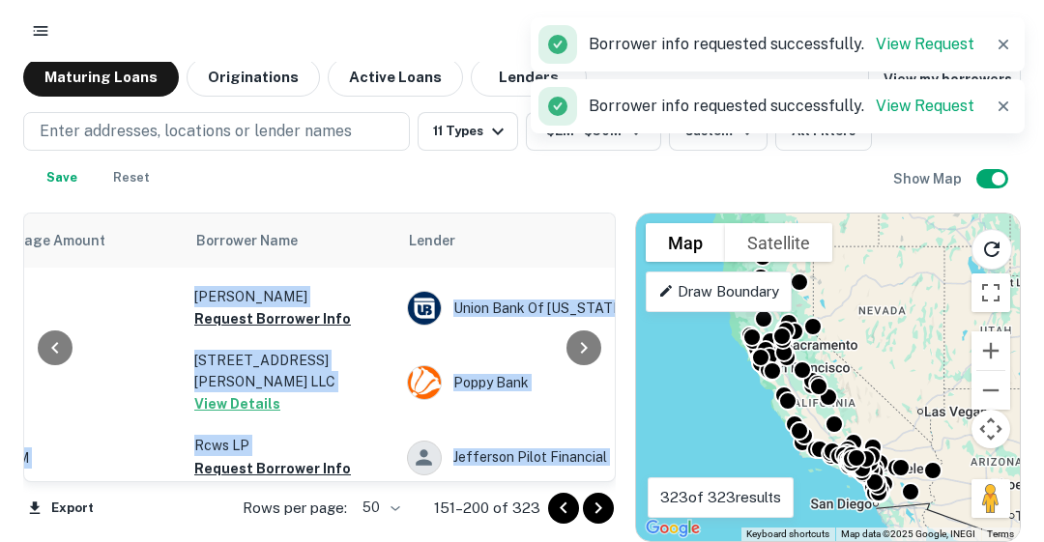
scroll to position [1773, 543]
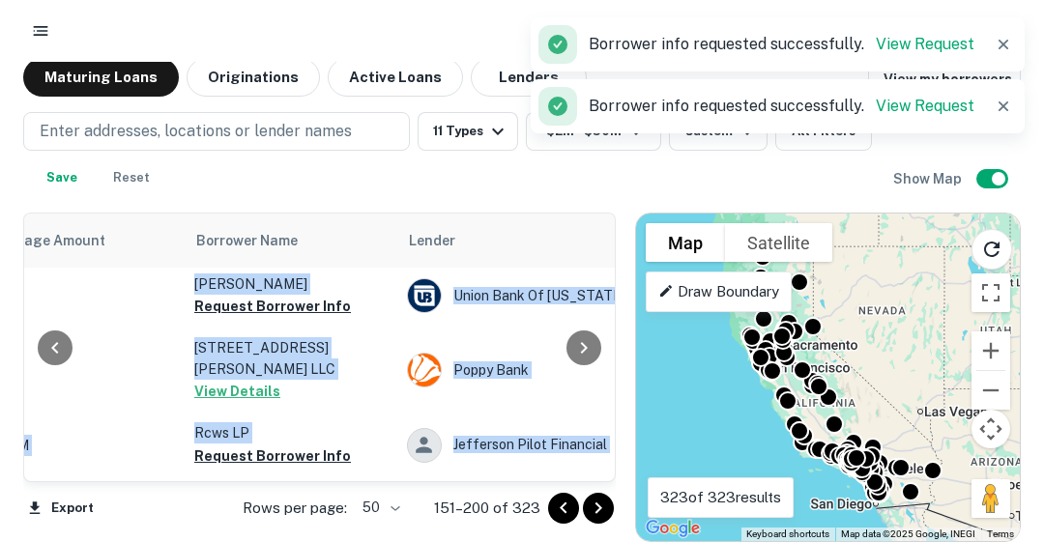
click at [251, 189] on button "Request Borrower Info" at bounding box center [272, 177] width 157 height 23
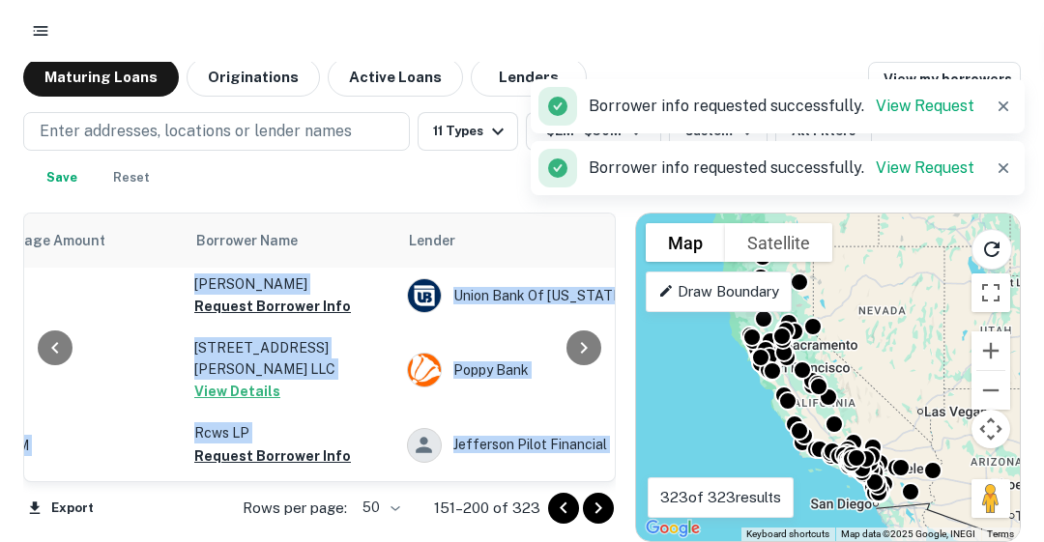
click at [264, 254] on button "Request Borrower Info" at bounding box center [272, 242] width 157 height 23
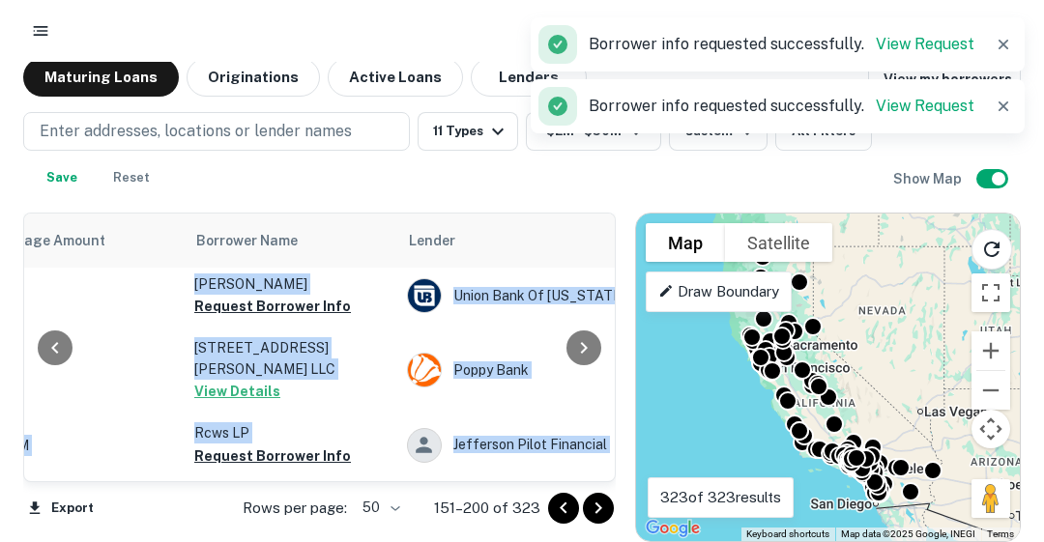
click at [292, 318] on button "Request Borrower Info" at bounding box center [272, 306] width 157 height 23
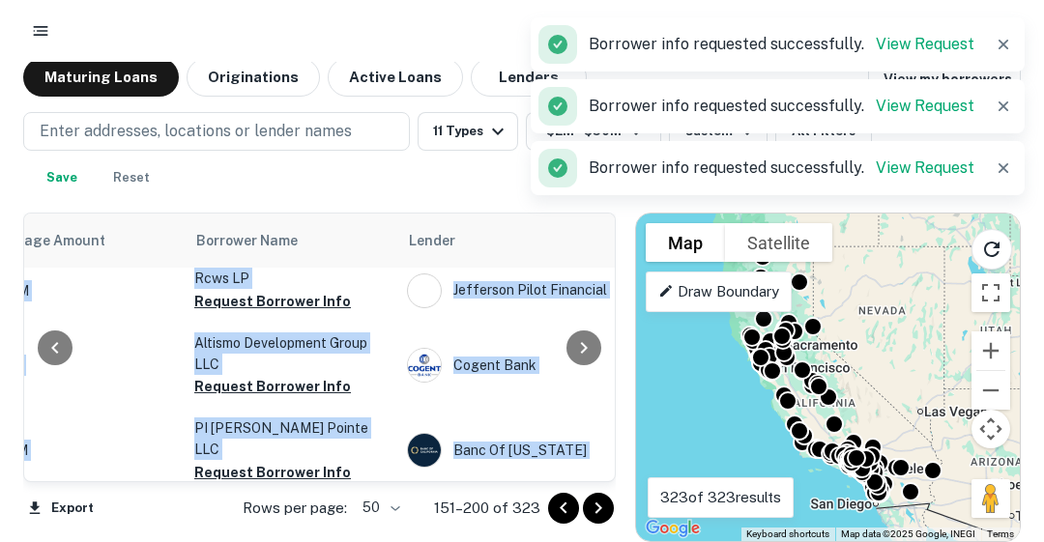
scroll to position [1967, 543]
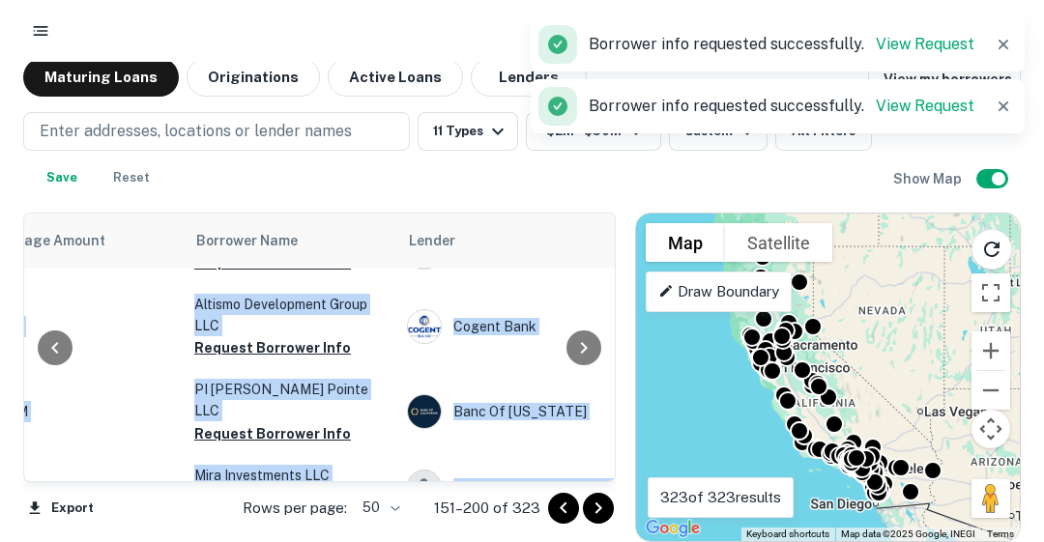
click at [288, 274] on button "Request Borrower Info" at bounding box center [272, 262] width 157 height 23
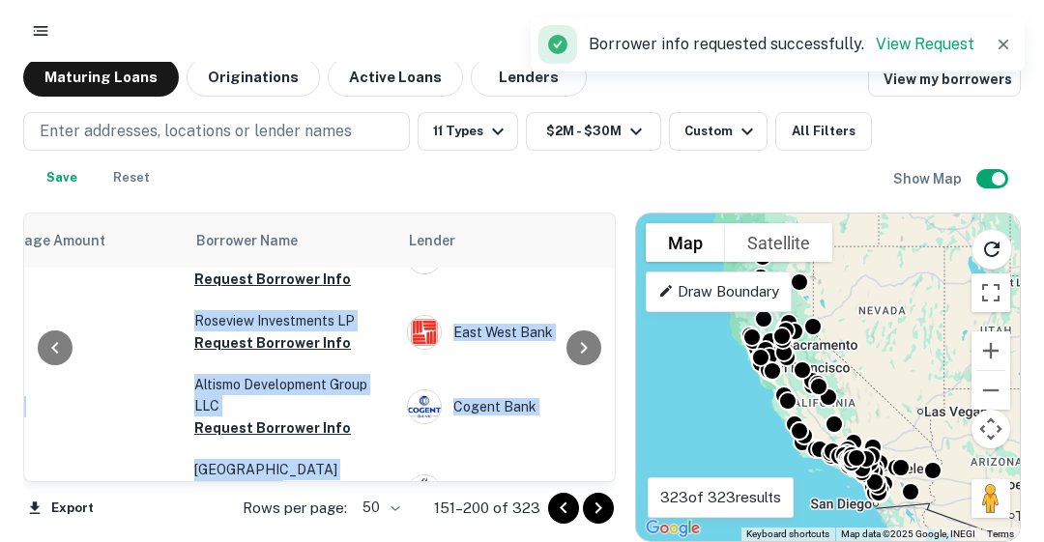
scroll to position [2121, 543]
click at [285, 205] on button "Request Borrower Info" at bounding box center [272, 193] width 157 height 23
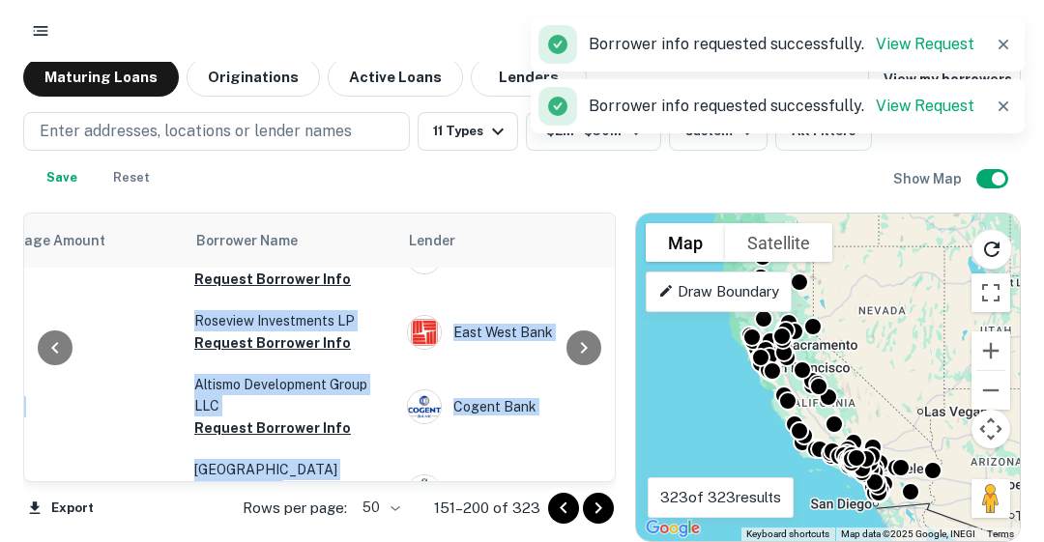
click at [286, 291] on button "Request Borrower Info" at bounding box center [272, 279] width 157 height 23
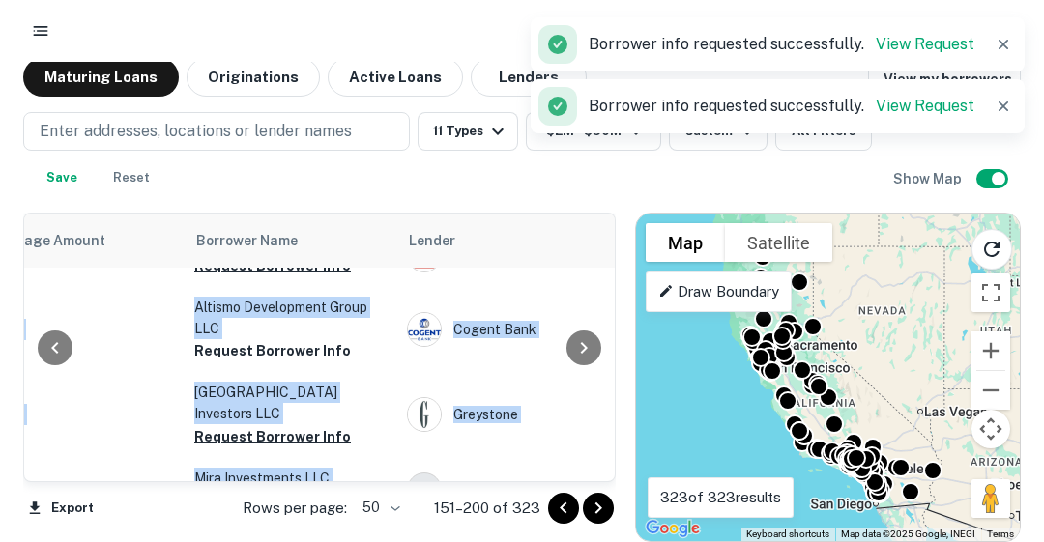
click at [256, 277] on button "Request Borrower Info" at bounding box center [272, 265] width 157 height 23
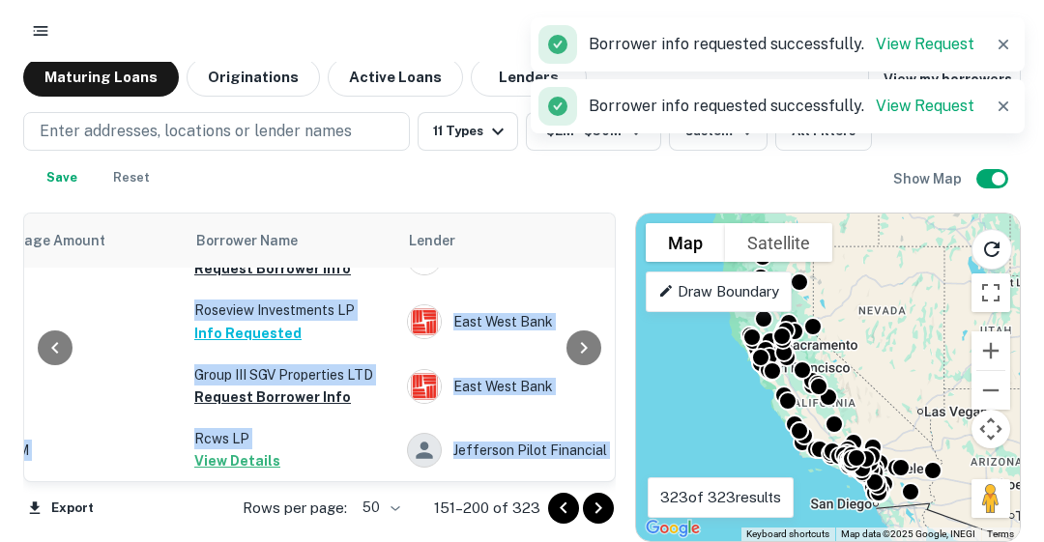
scroll to position [2315, 543]
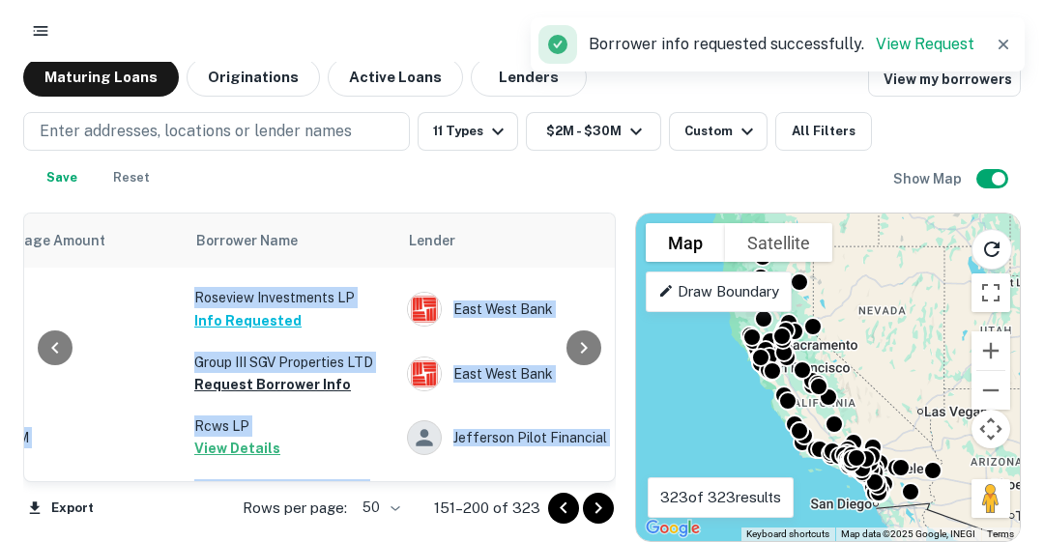
click at [258, 268] on button "Request Borrower Info" at bounding box center [272, 256] width 157 height 23
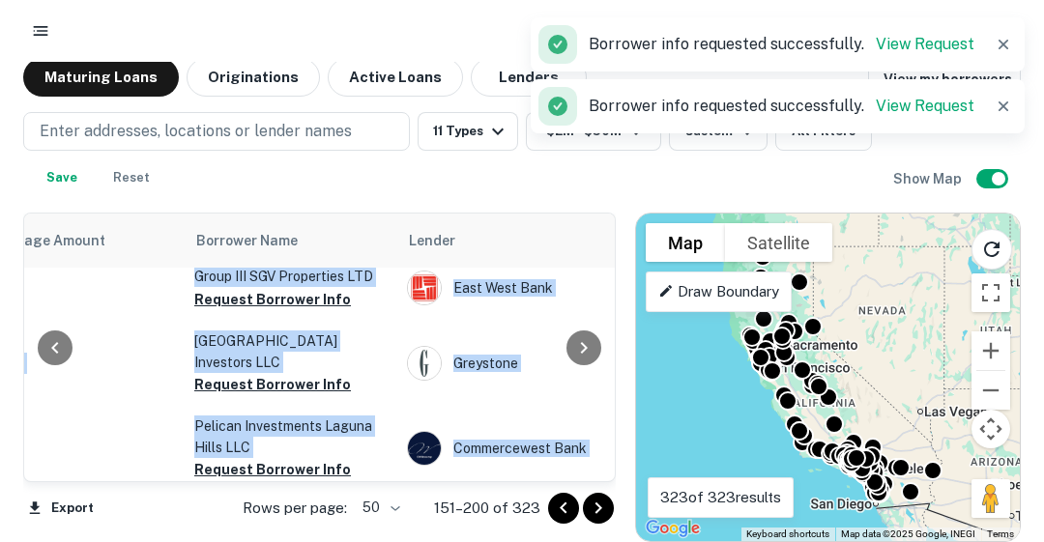
click at [602, 458] on div at bounding box center [583, 348] width 39 height 268
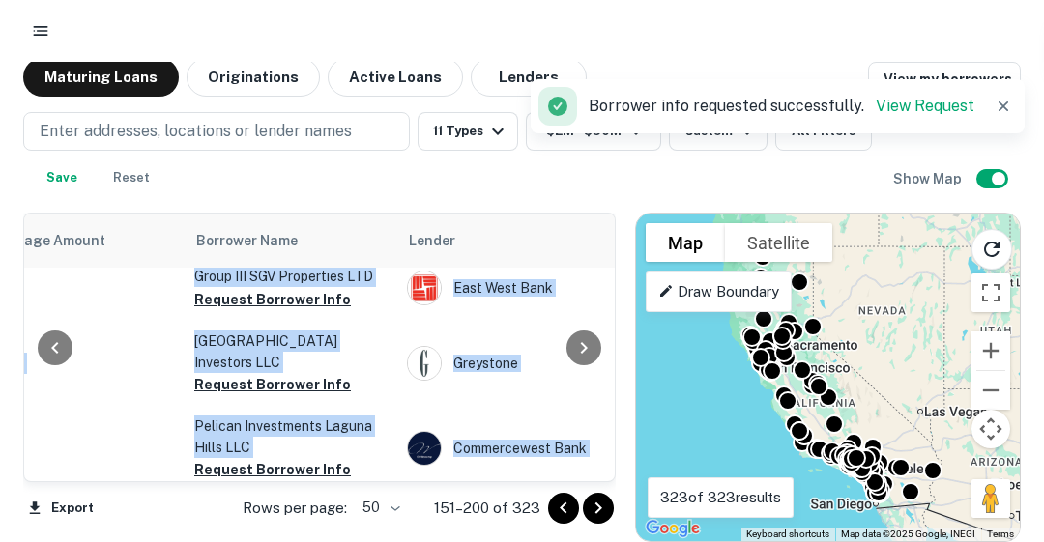
click at [602, 458] on div at bounding box center [583, 348] width 39 height 268
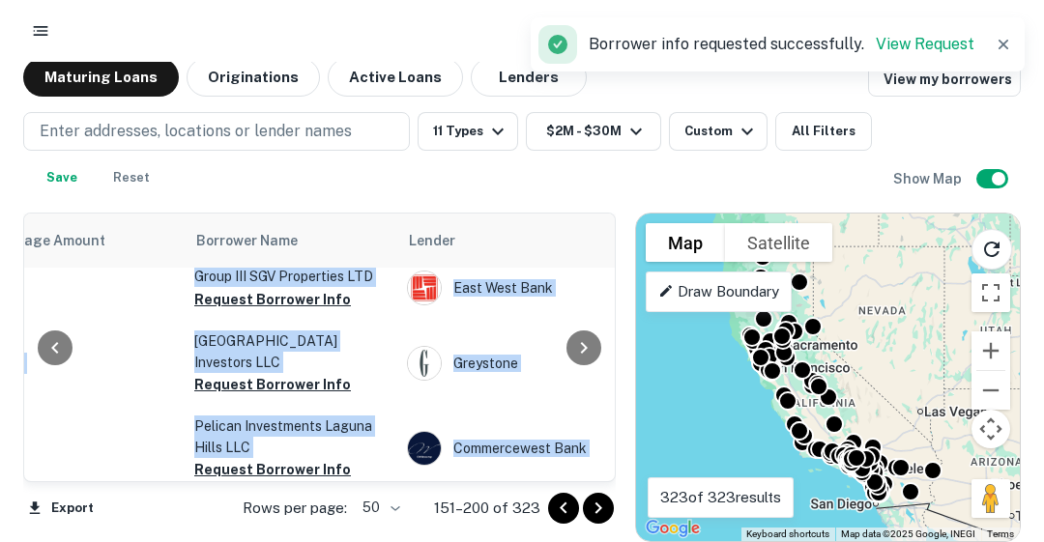
click at [318, 311] on button "Request Borrower Info" at bounding box center [272, 299] width 157 height 23
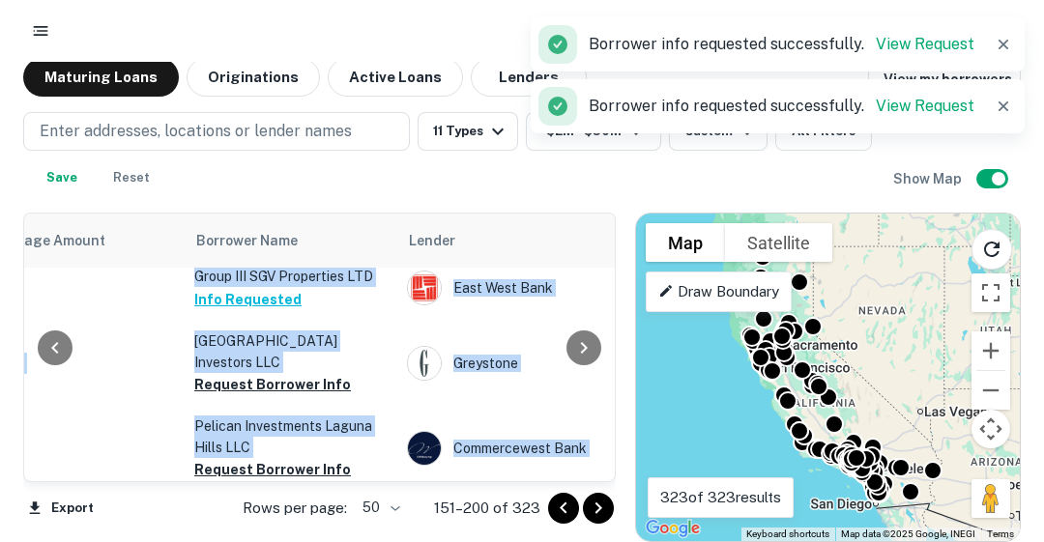
click at [290, 246] on button "Request Borrower Info" at bounding box center [272, 234] width 157 height 23
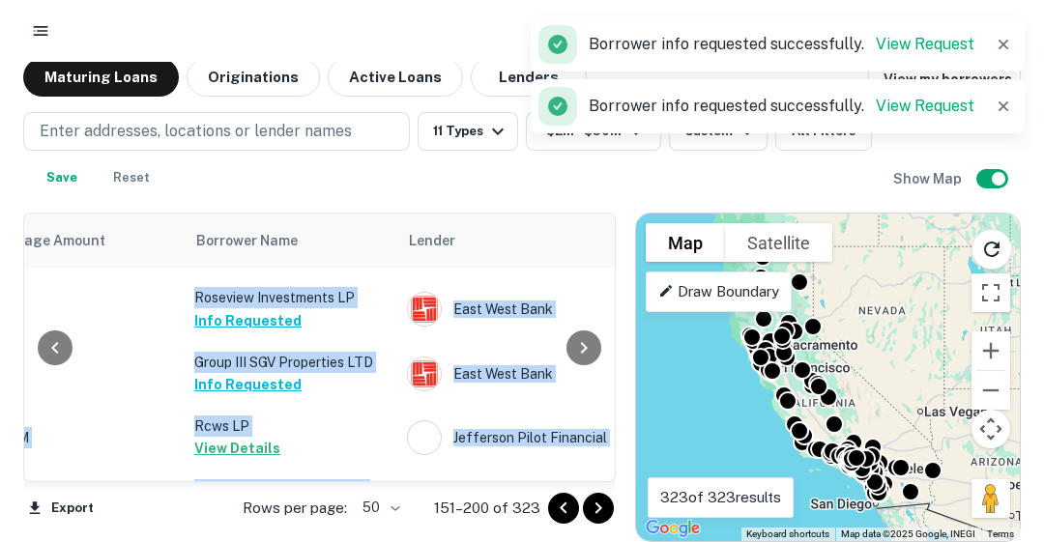
click at [269, 277] on td "EL Toro Auto Center LLC View Details" at bounding box center [291, 246] width 213 height 64
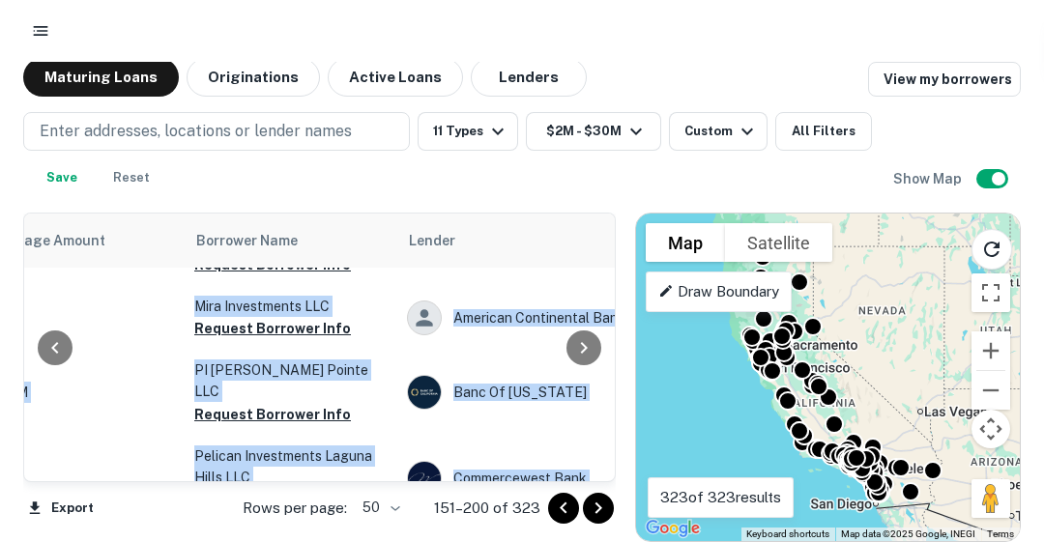
scroll to position [2585, 543]
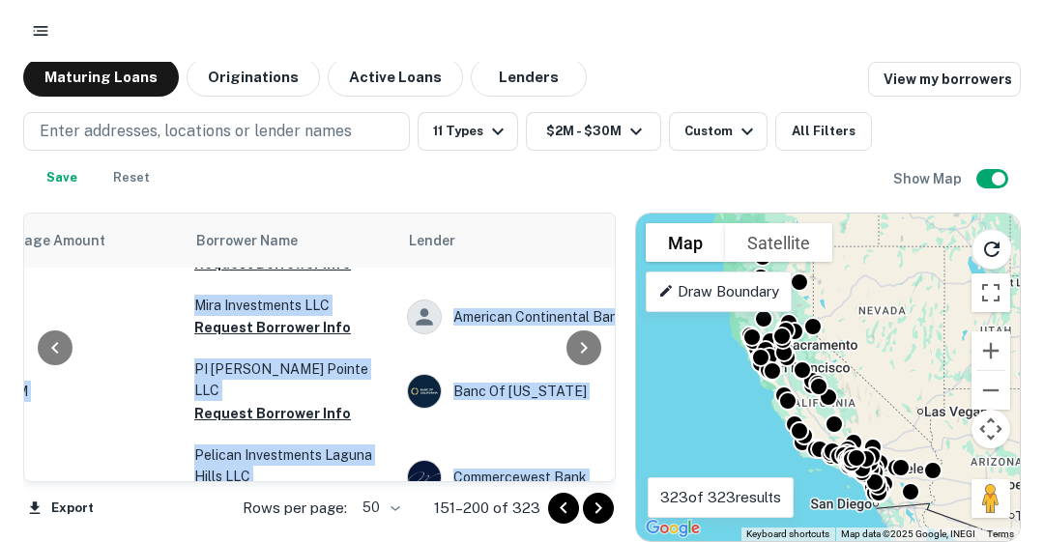
click at [296, 275] on button "Request Borrower Info" at bounding box center [272, 263] width 157 height 23
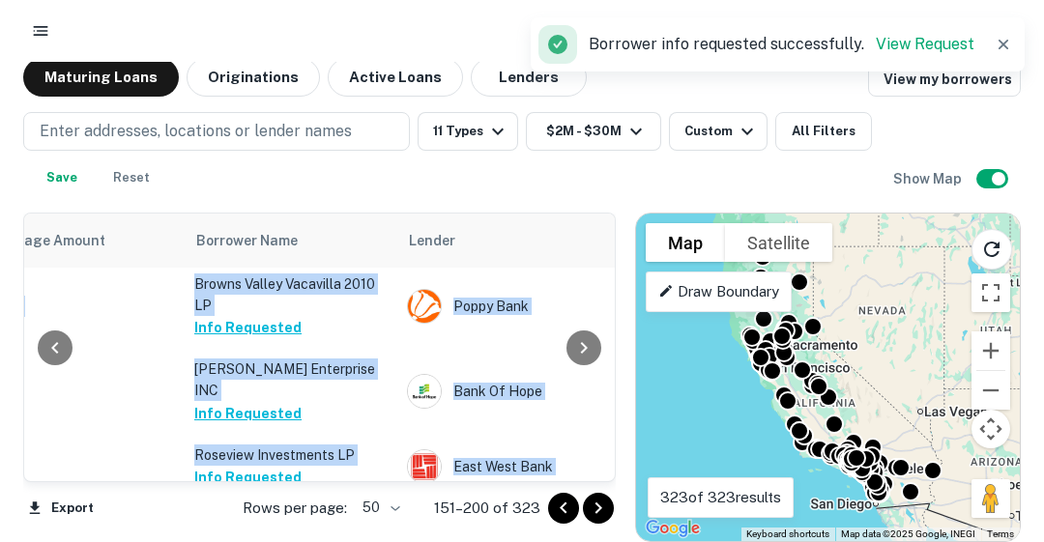
click at [247, 254] on button "Request Borrower Info" at bounding box center [272, 242] width 157 height 23
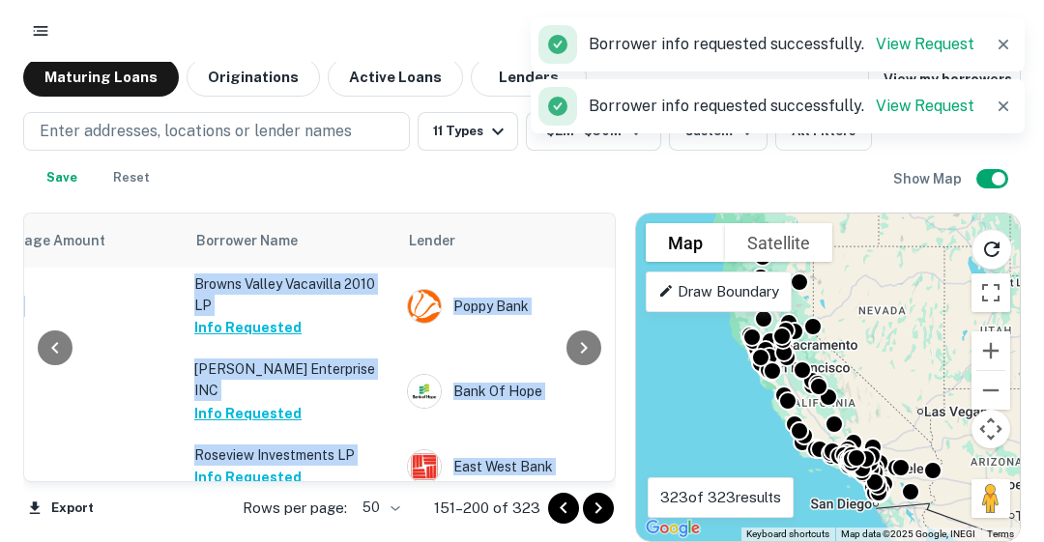
click at [262, 189] on button "Request Borrower Info" at bounding box center [272, 177] width 157 height 23
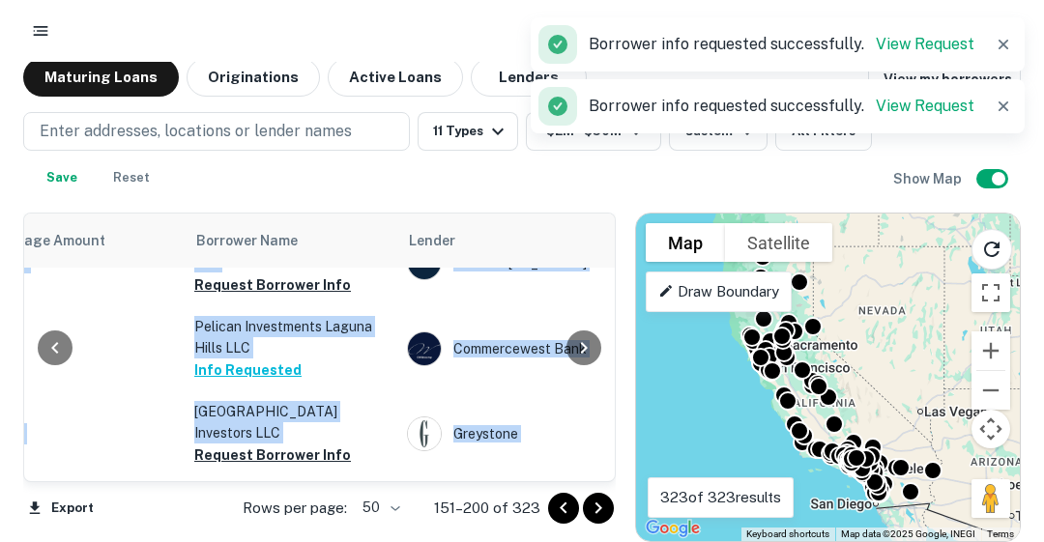
scroll to position [2723, 543]
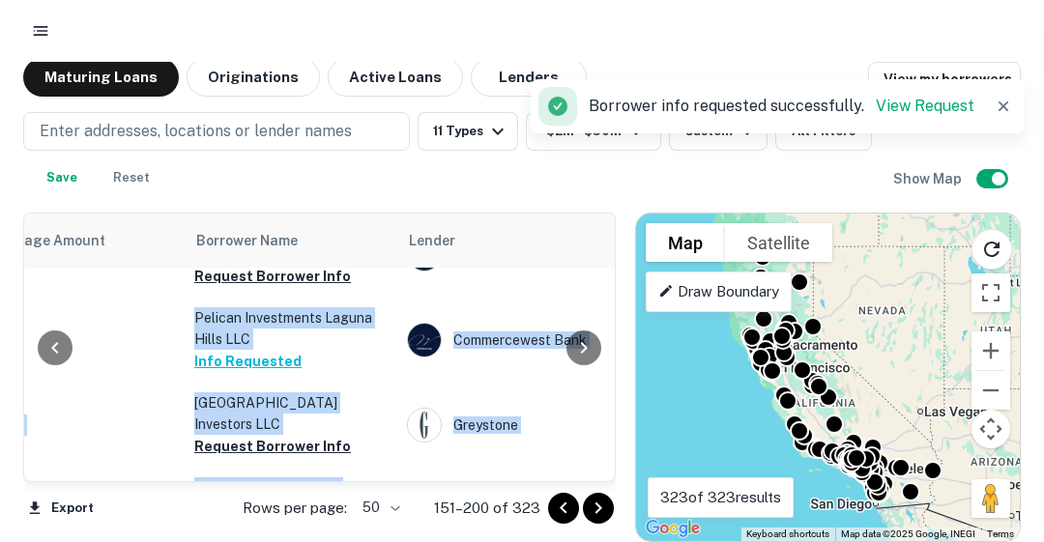
click at [313, 202] on button "Request Borrower Info" at bounding box center [272, 190] width 157 height 23
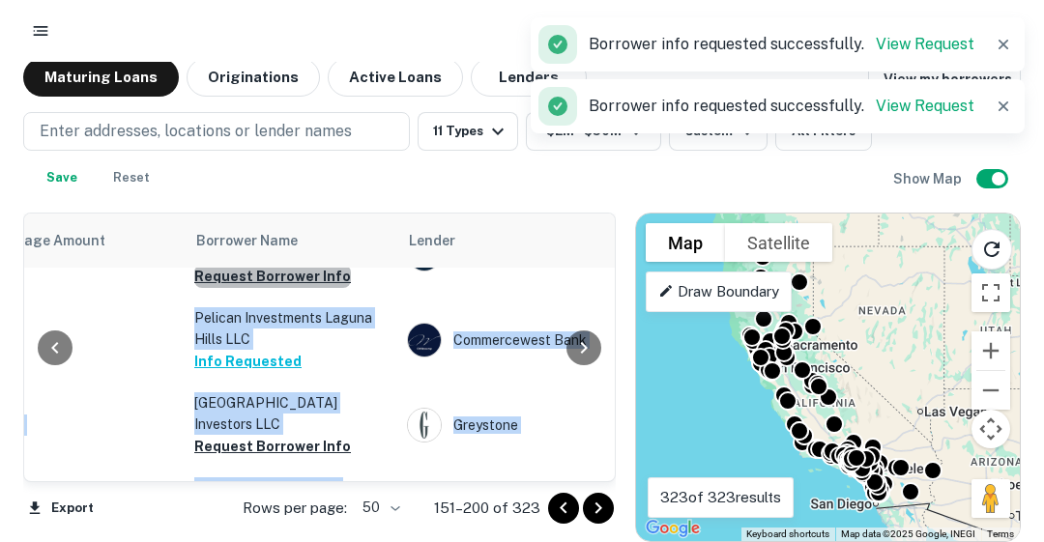
click at [297, 288] on button "Request Borrower Info" at bounding box center [272, 276] width 157 height 23
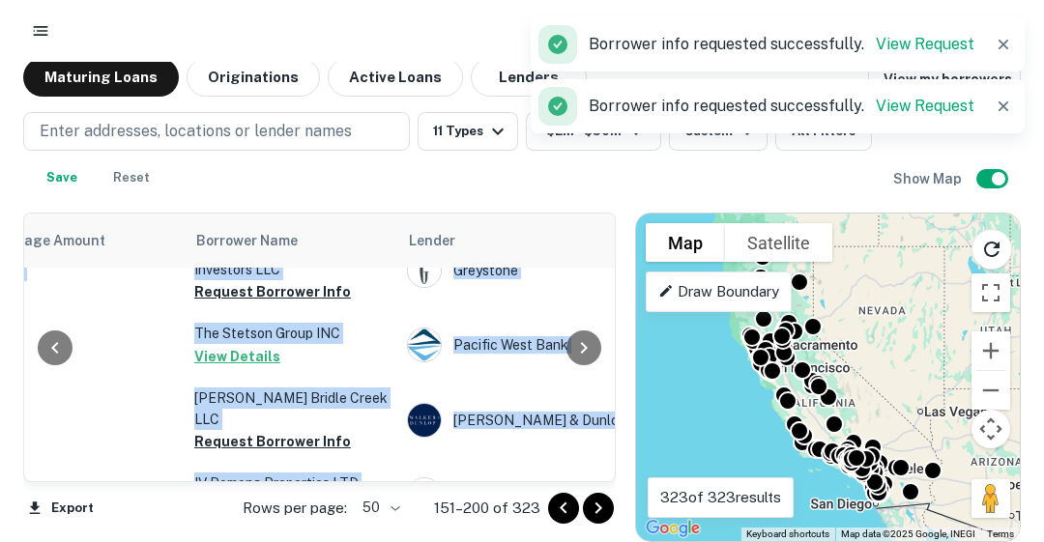
scroll to position [2916, 543]
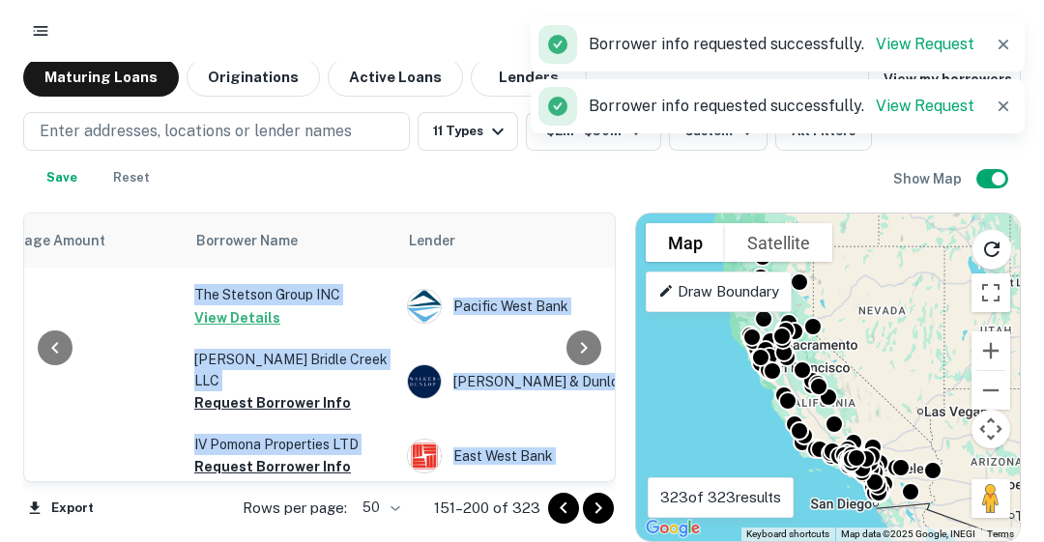
click at [295, 265] on button "Request Borrower Info" at bounding box center [272, 253] width 157 height 23
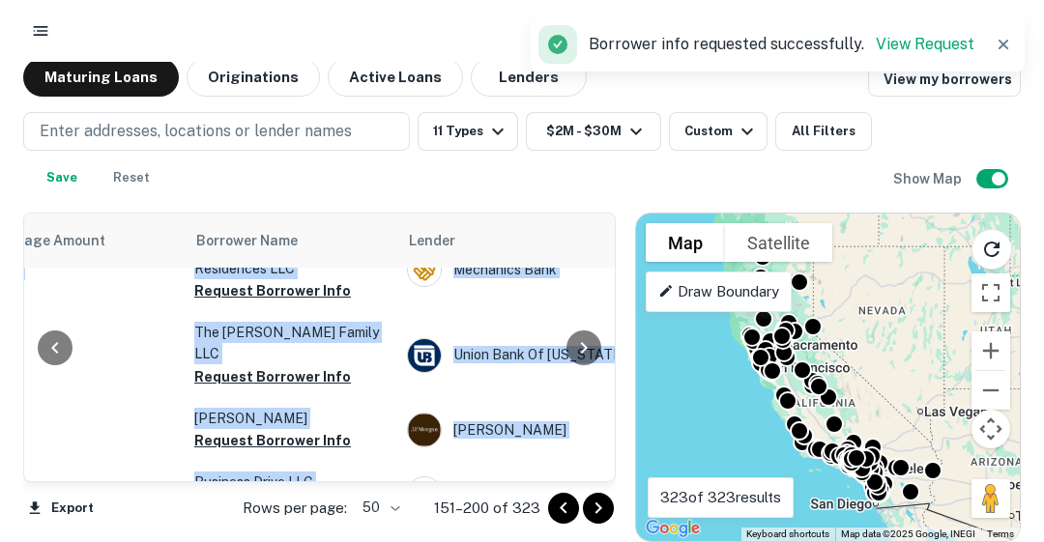
scroll to position [3109, 543]
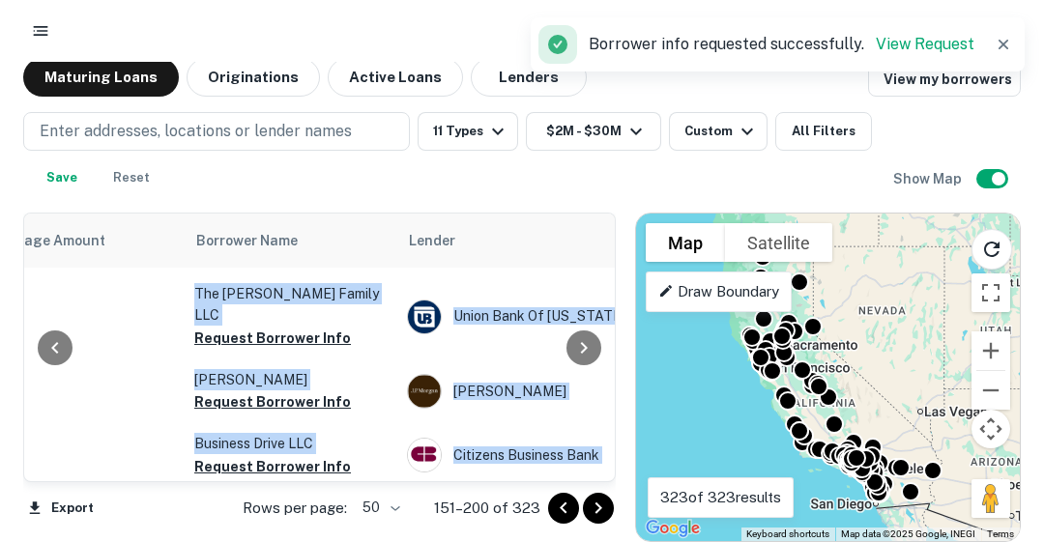
click at [309, 264] on button "Request Borrower Info" at bounding box center [272, 252] width 157 height 23
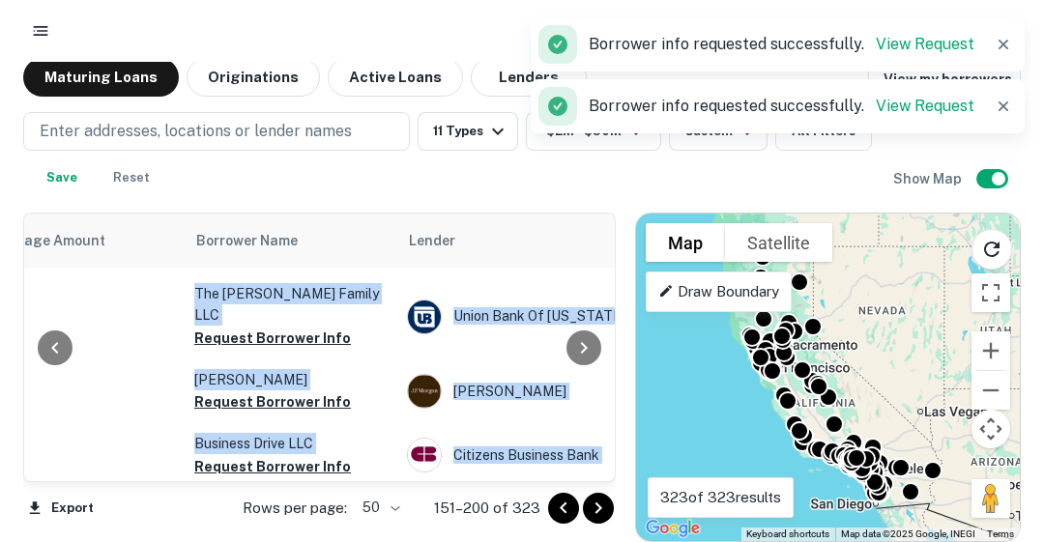
click at [315, 350] on button "Request Borrower Info" at bounding box center [272, 338] width 157 height 23
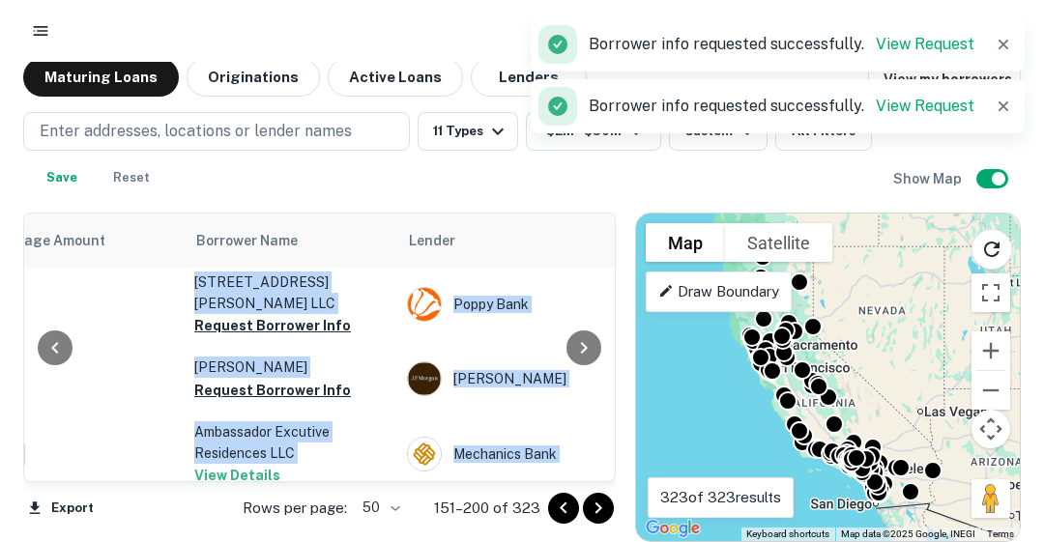
scroll to position [3225, 543]
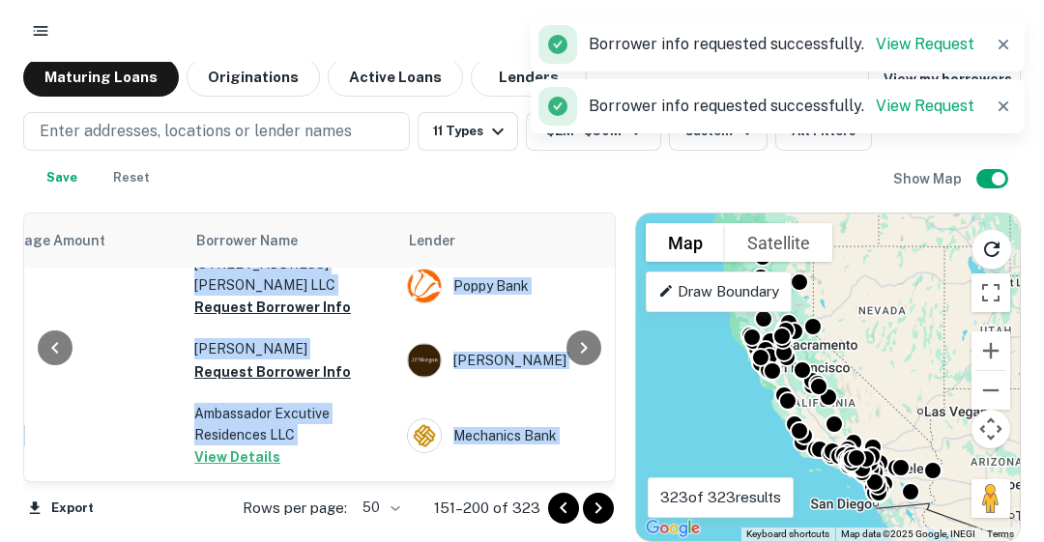
click at [311, 234] on button "Request Borrower Info" at bounding box center [272, 222] width 157 height 23
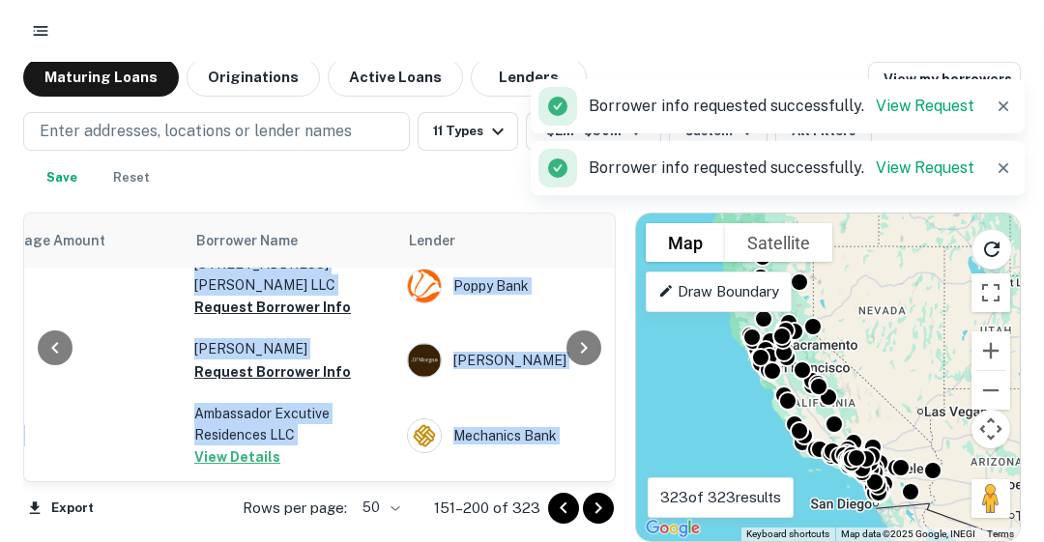
click at [292, 319] on button "Request Borrower Info" at bounding box center [272, 307] width 157 height 23
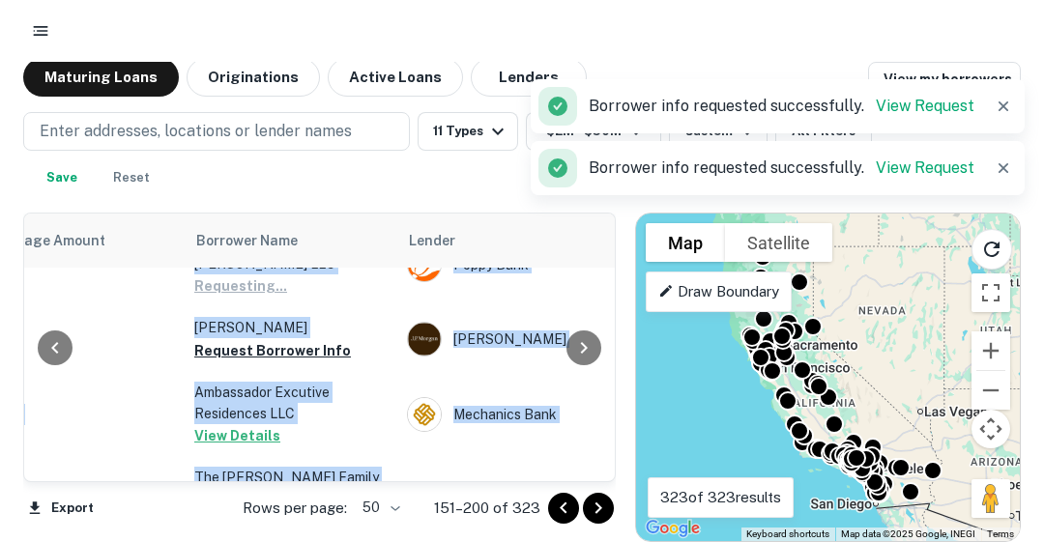
click at [296, 362] on button "Request Borrower Info" at bounding box center [272, 350] width 157 height 23
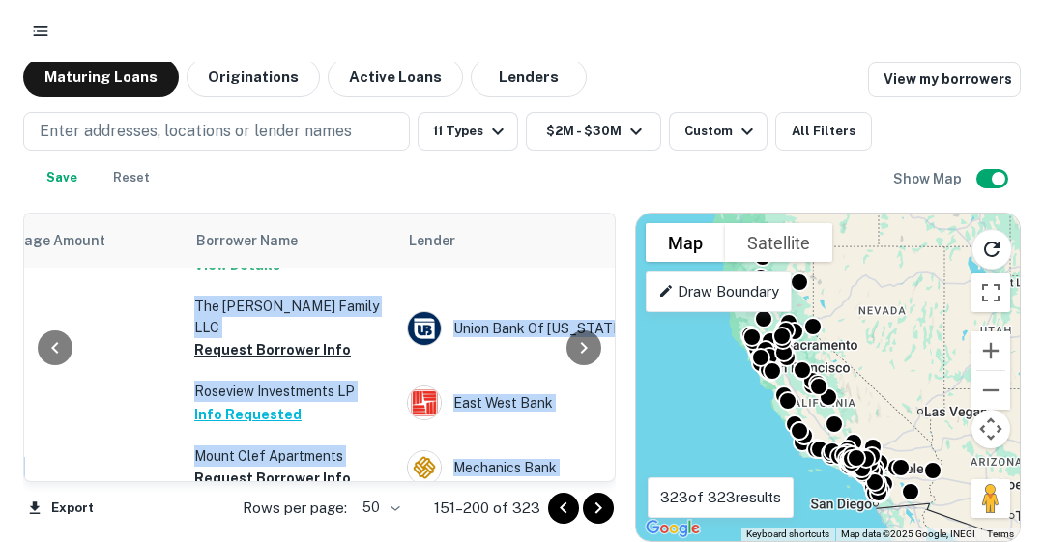
scroll to position [3436, 543]
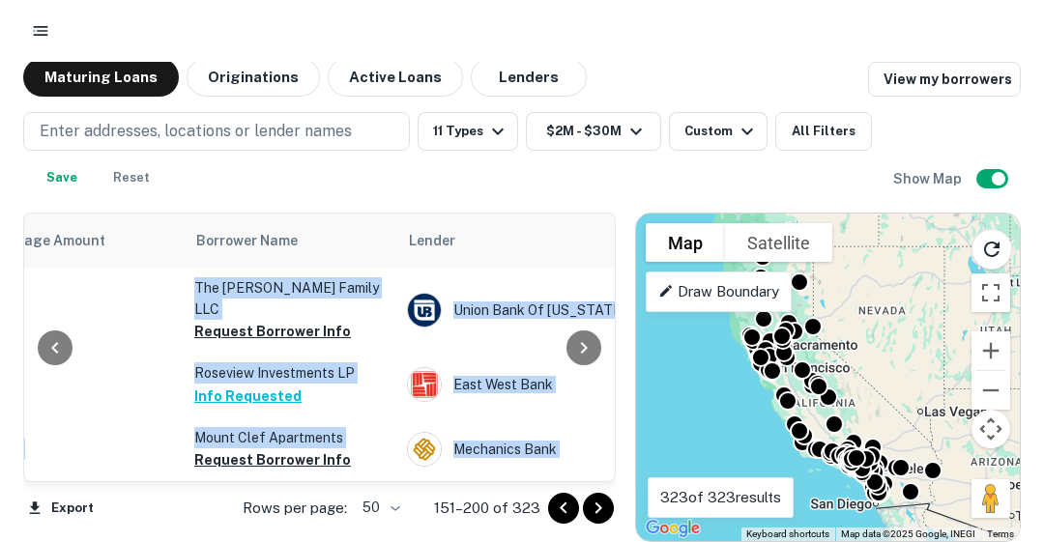
click at [246, 343] on button "Request Borrower Info" at bounding box center [272, 331] width 157 height 23
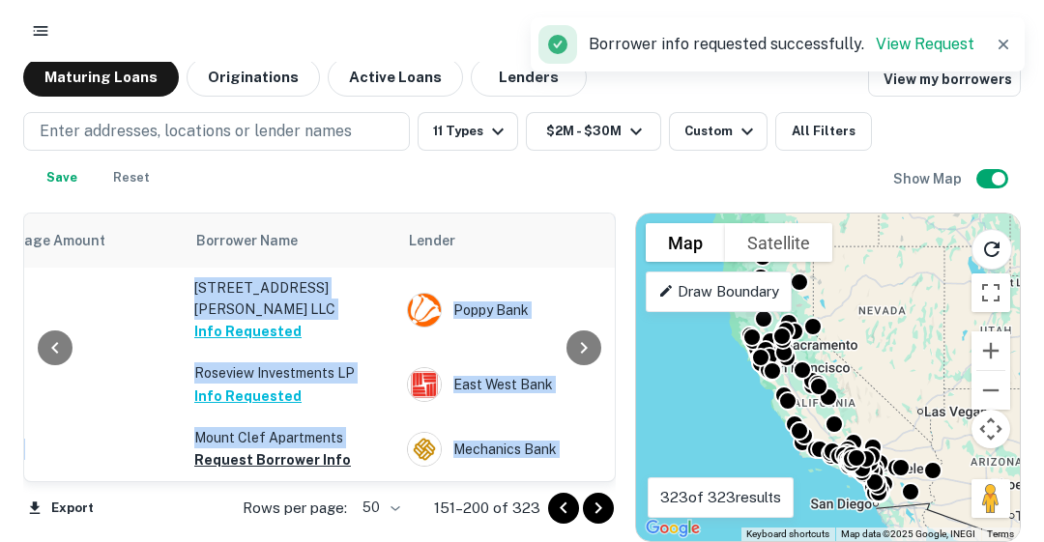
scroll to position [3516, 543]
click at [263, 448] on button "Request Borrower Info" at bounding box center [272, 459] width 157 height 23
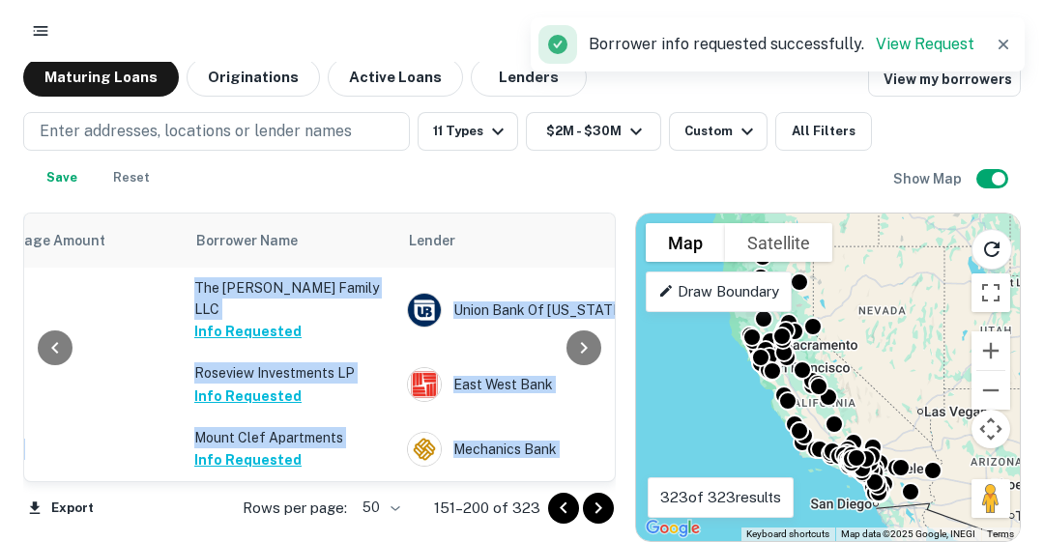
click at [597, 504] on icon "Go to next page" at bounding box center [598, 509] width 7 height 12
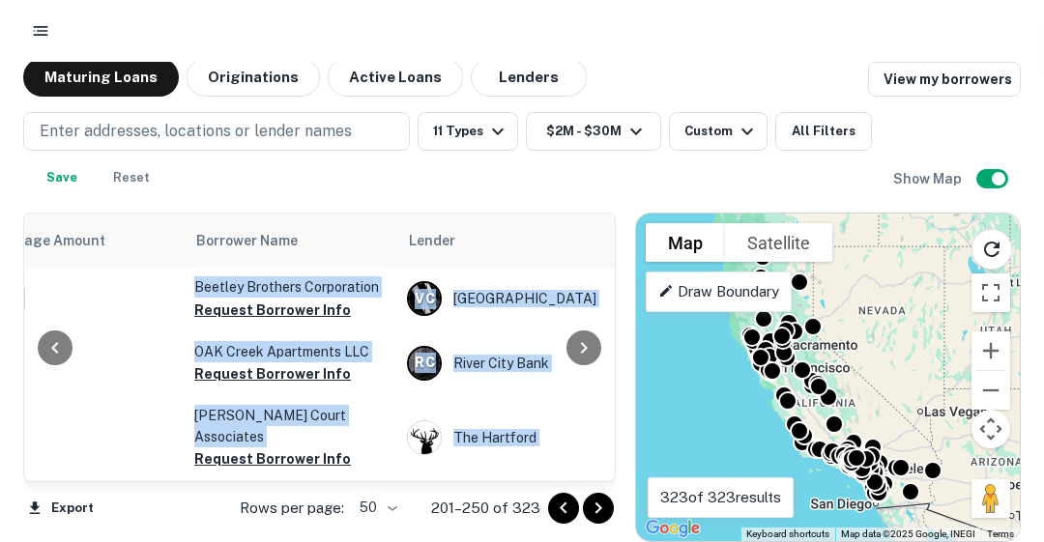
scroll to position [0, 543]
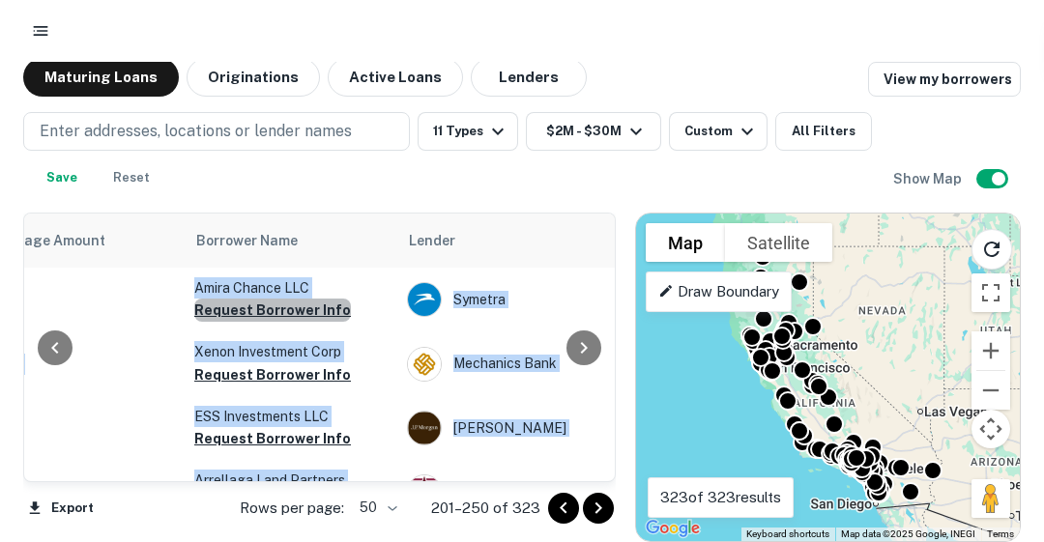
click at [284, 304] on button "Request Borrower Info" at bounding box center [272, 310] width 157 height 23
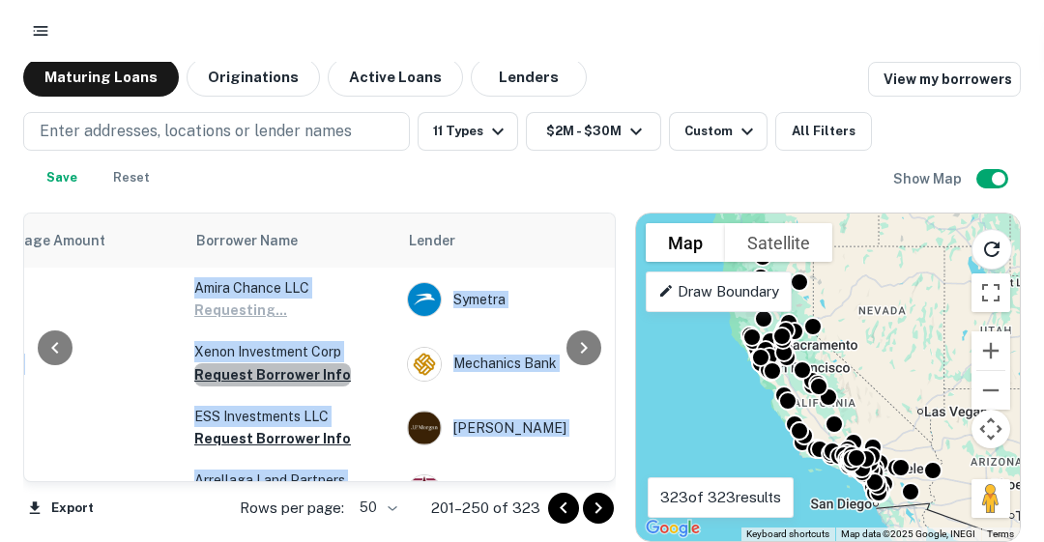
click at [274, 369] on button "Request Borrower Info" at bounding box center [272, 374] width 157 height 23
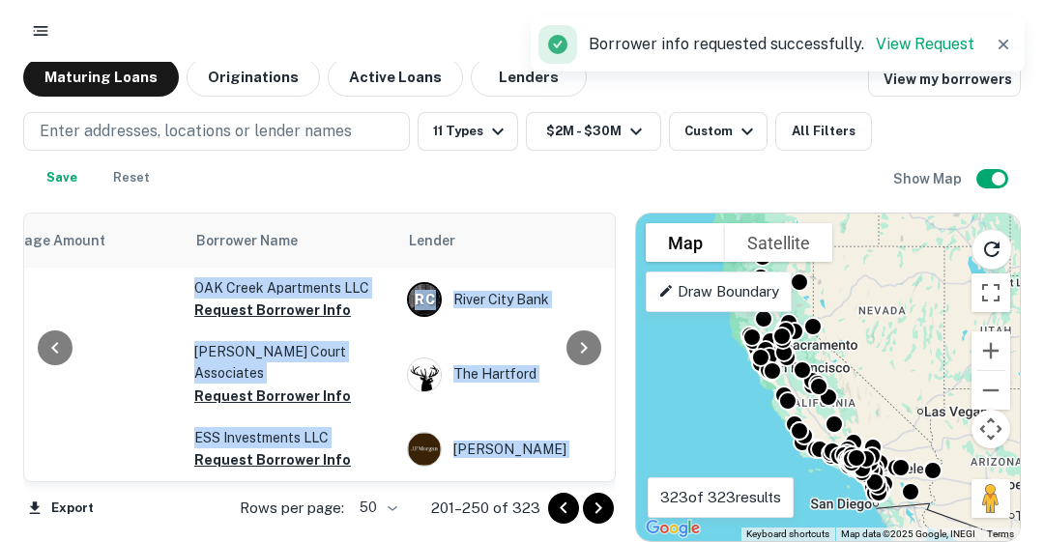
click at [273, 385] on button "Request Borrower Info" at bounding box center [272, 396] width 157 height 23
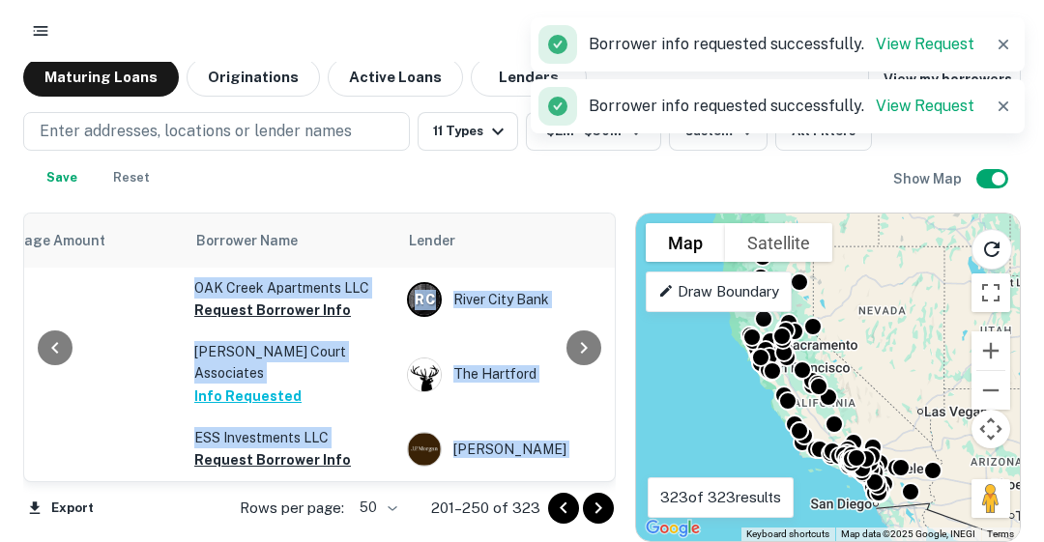
click at [279, 303] on button "Request Borrower Info" at bounding box center [272, 310] width 157 height 23
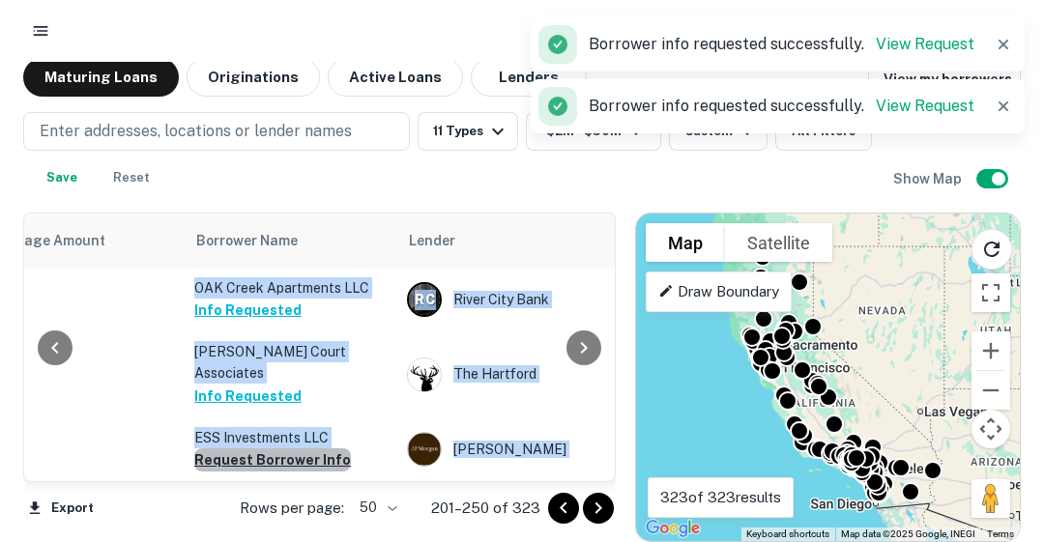
click at [288, 455] on button "Request Borrower Info" at bounding box center [272, 459] width 157 height 23
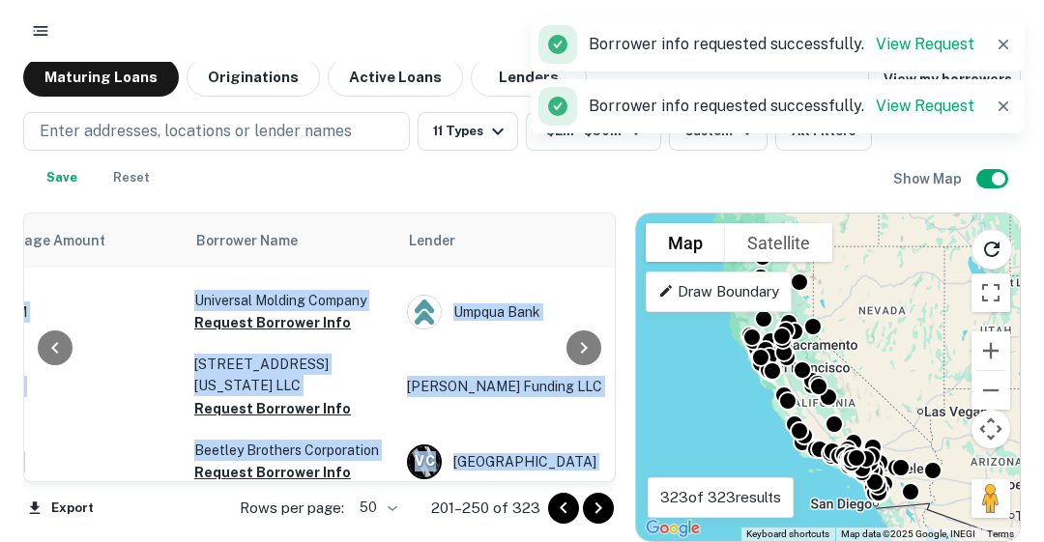
scroll to position [155, 543]
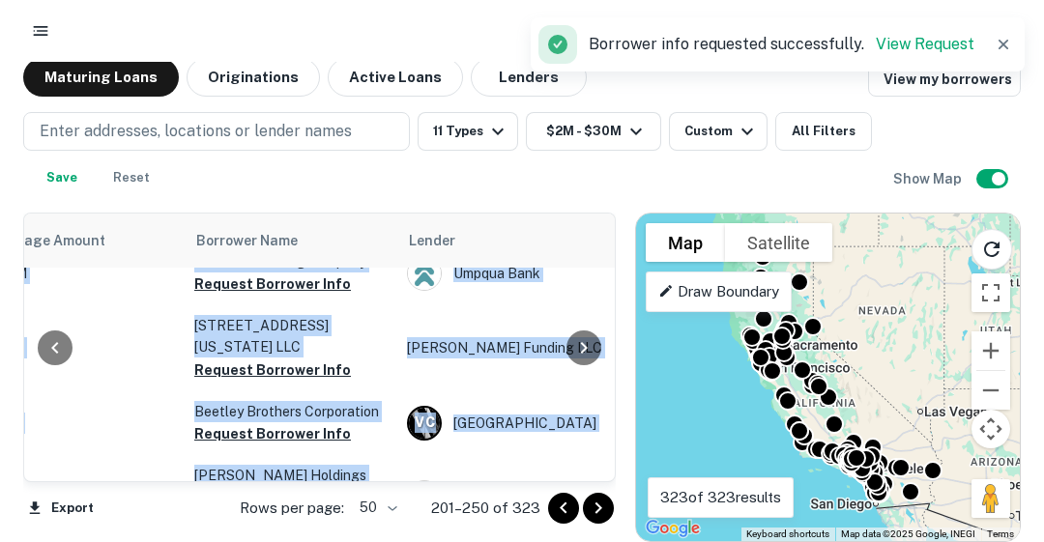
click at [308, 378] on button "Request Borrower Info" at bounding box center [272, 370] width 157 height 23
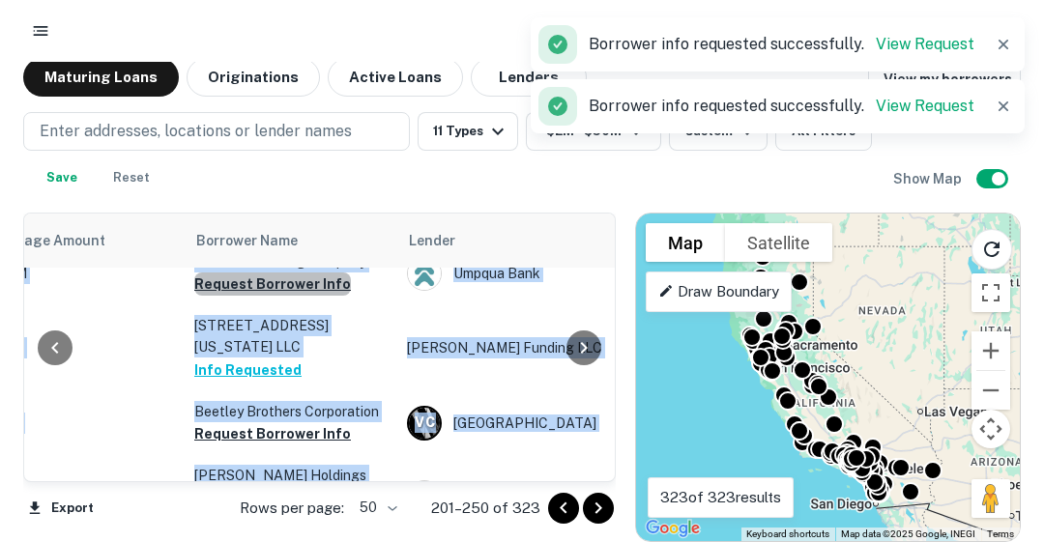
click at [280, 296] on button "Request Borrower Info" at bounding box center [272, 284] width 157 height 23
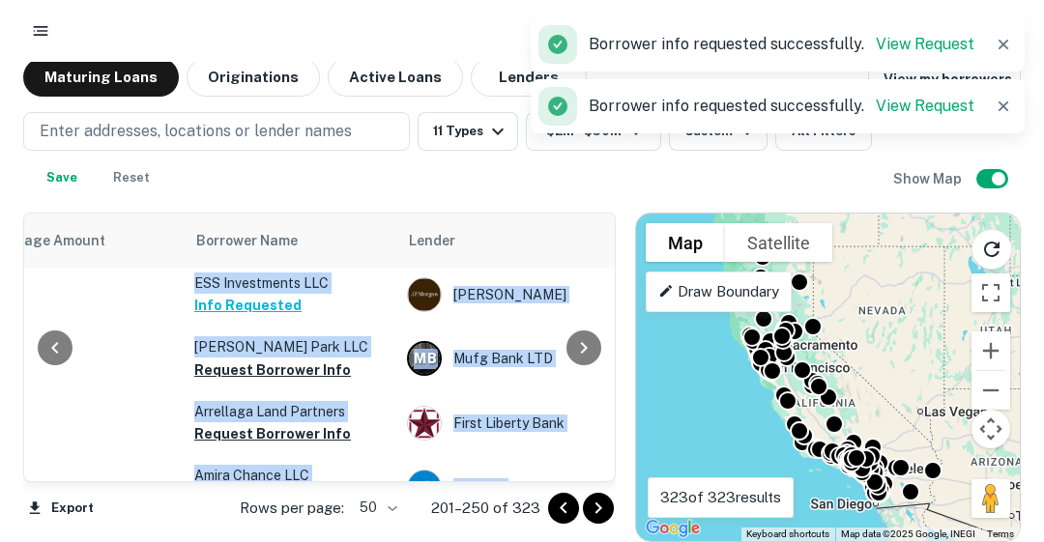
click at [315, 437] on button "Request Borrower Info" at bounding box center [272, 433] width 157 height 23
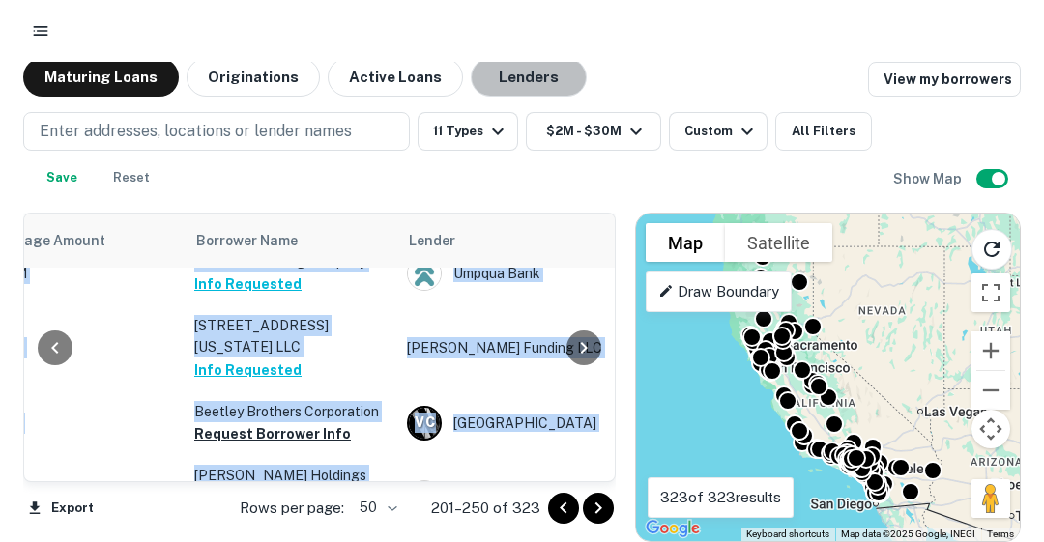
click at [534, 86] on button "Lenders" at bounding box center [529, 77] width 116 height 39
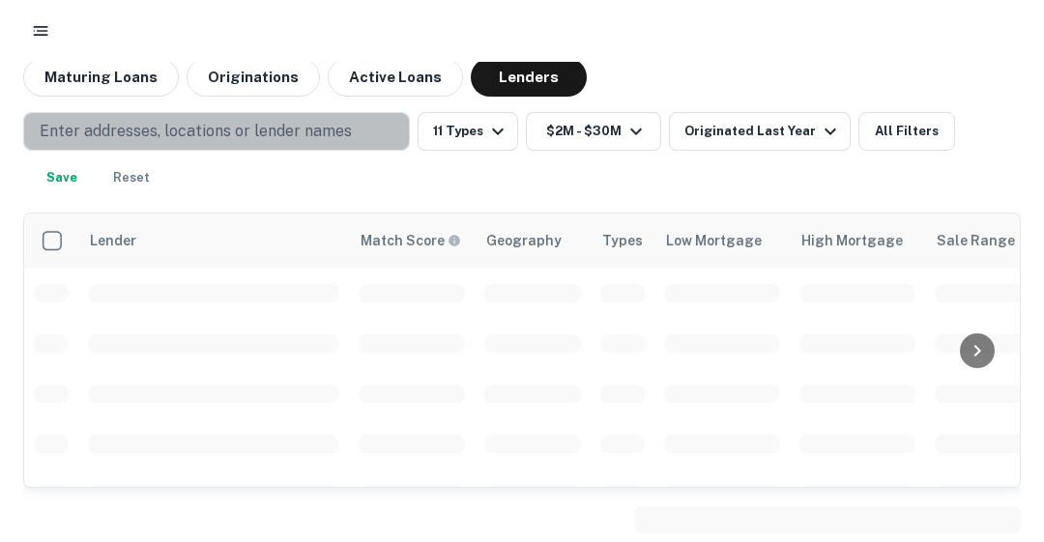
click at [280, 129] on p "Enter addresses, locations or lender names" at bounding box center [196, 131] width 312 height 23
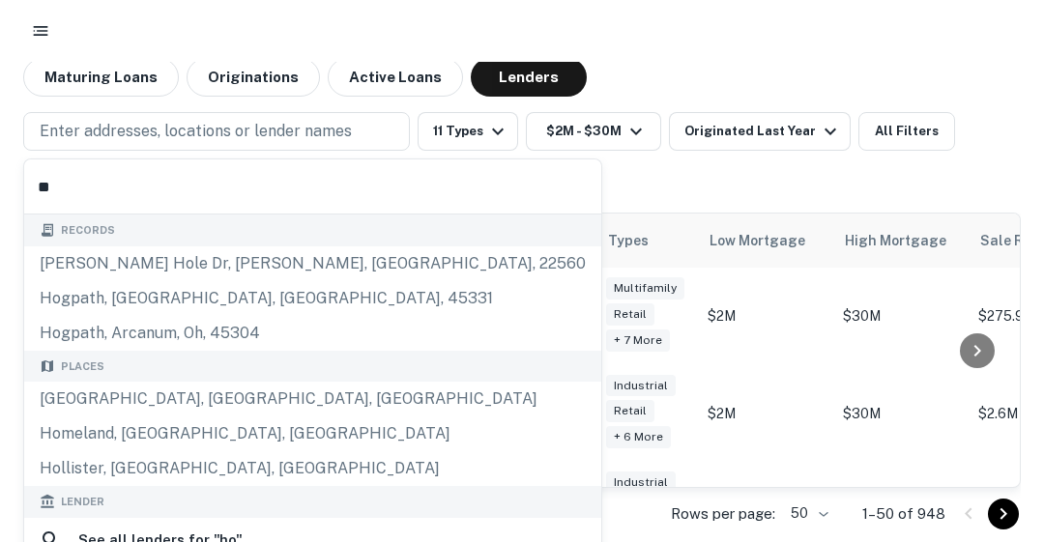
type input "**"
click at [280, 129] on p "Enter addresses, locations or lender names" at bounding box center [196, 131] width 312 height 23
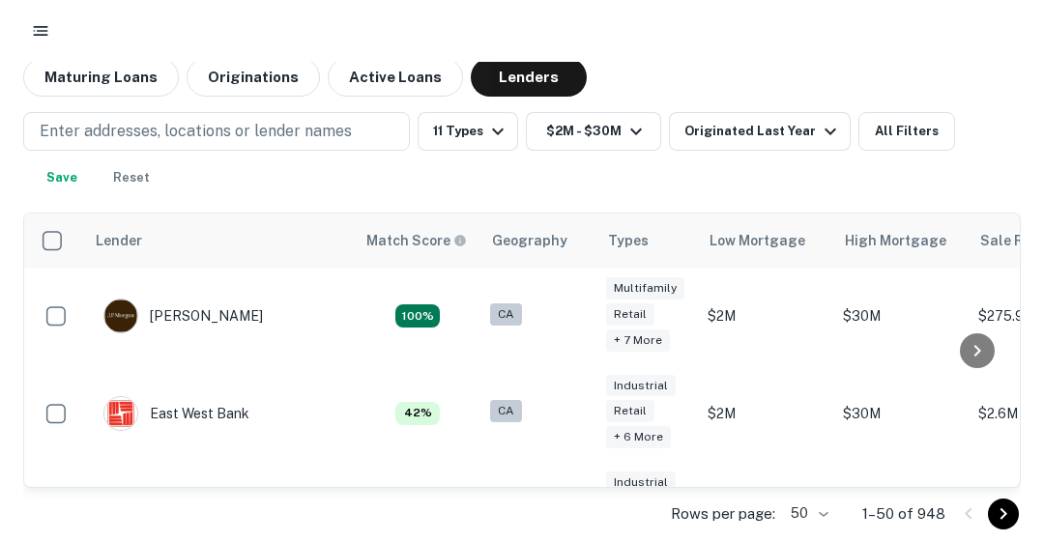
click at [130, 125] on p "Enter addresses, locations or lender names" at bounding box center [196, 131] width 312 height 23
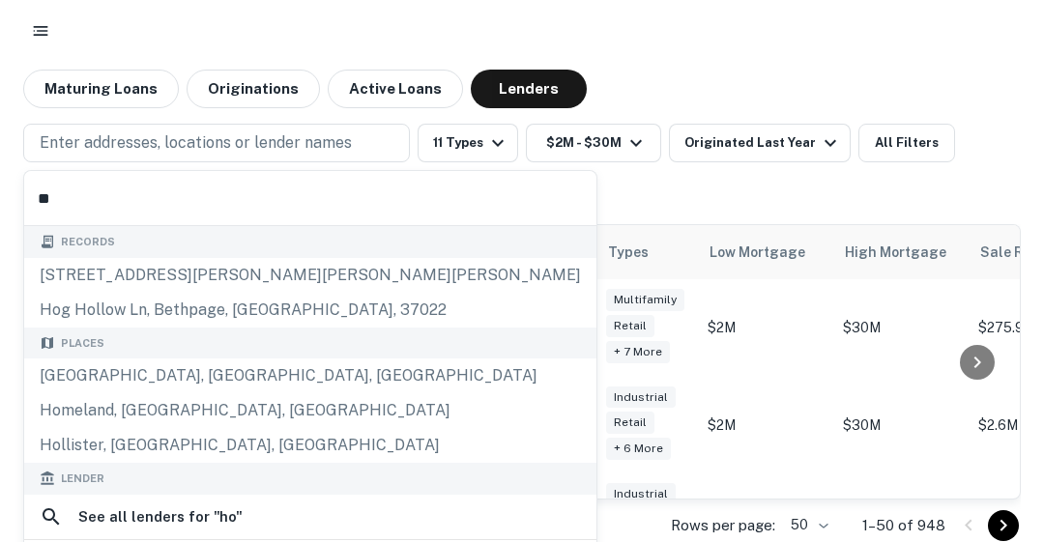
click at [118, 380] on div "[GEOGRAPHIC_DATA], [GEOGRAPHIC_DATA], [GEOGRAPHIC_DATA]" at bounding box center [310, 376] width 572 height 35
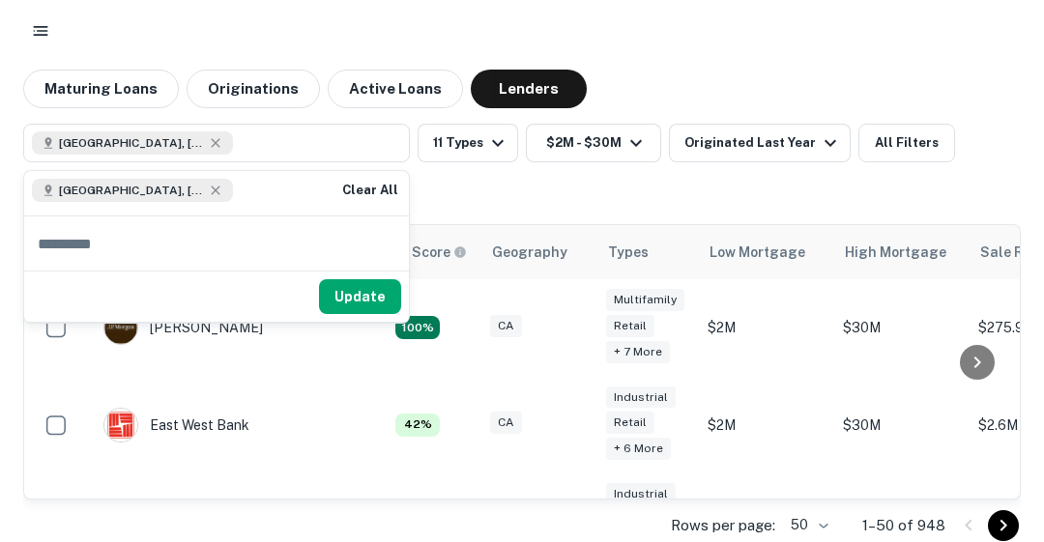
click at [486, 134] on icon "button" at bounding box center [497, 142] width 23 height 23
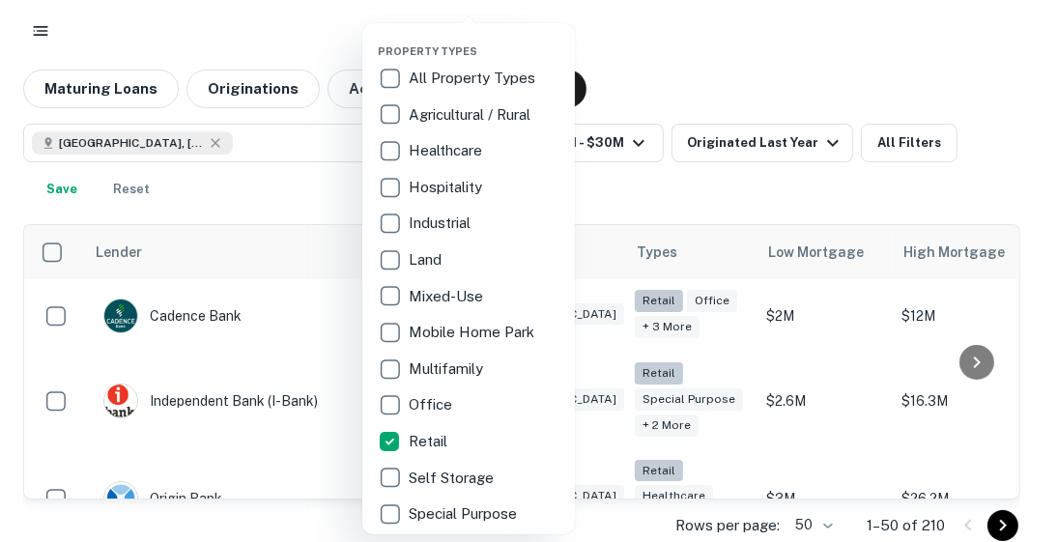
click at [681, 185] on div at bounding box center [529, 271] width 1058 height 542
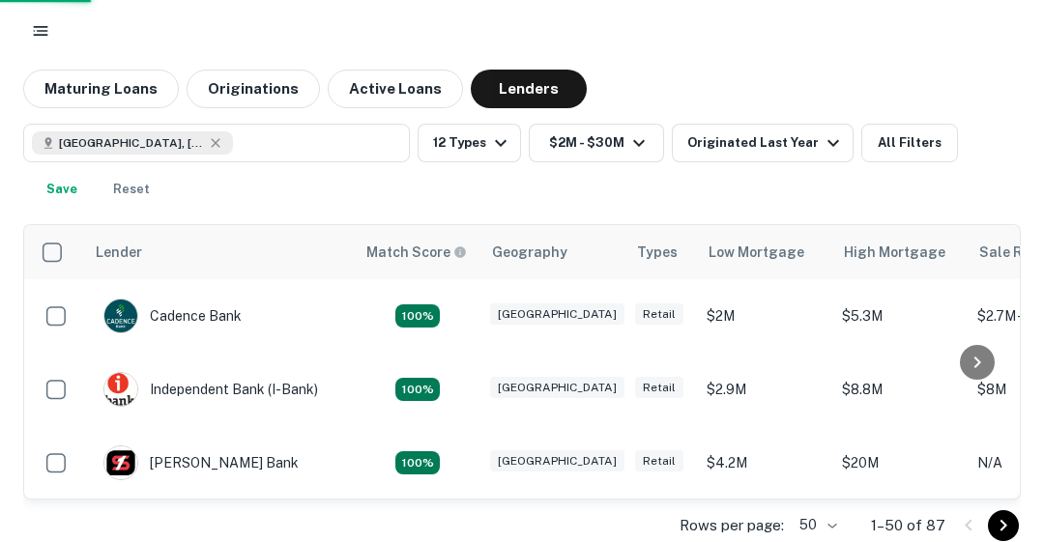
click at [640, 141] on icon "button" at bounding box center [639, 143] width 12 height 7
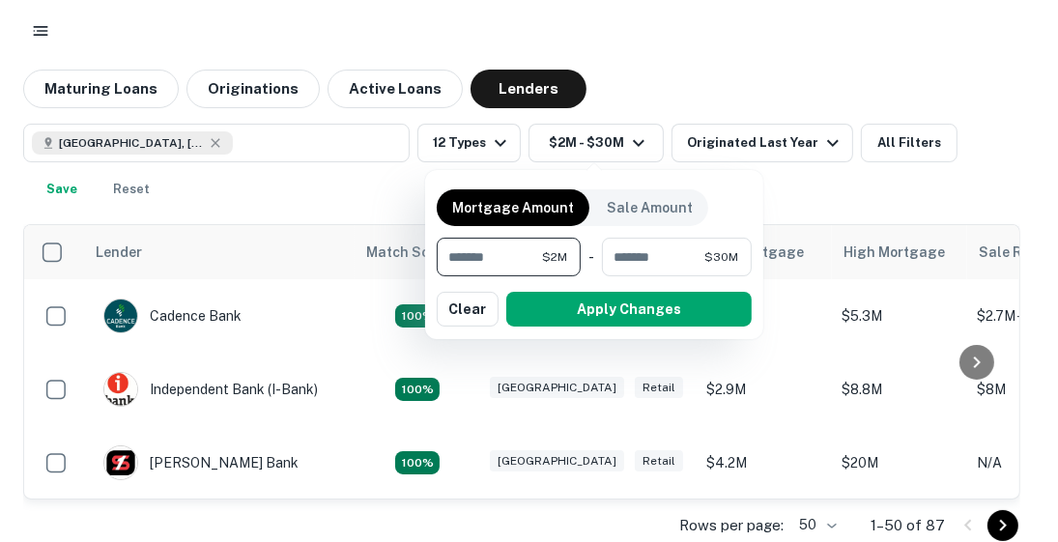
click at [458, 253] on input "*******" at bounding box center [489, 257] width 105 height 39
type input "********"
click at [648, 298] on button "Apply Changes" at bounding box center [628, 309] width 245 height 35
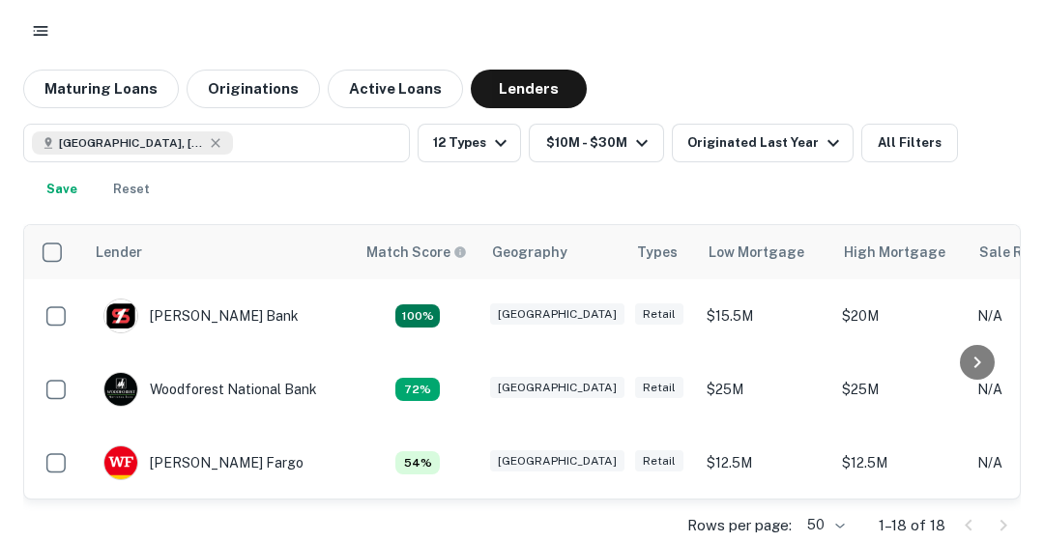
click at [237, 315] on div "[PERSON_NAME] Bank" at bounding box center [200, 316] width 195 height 35
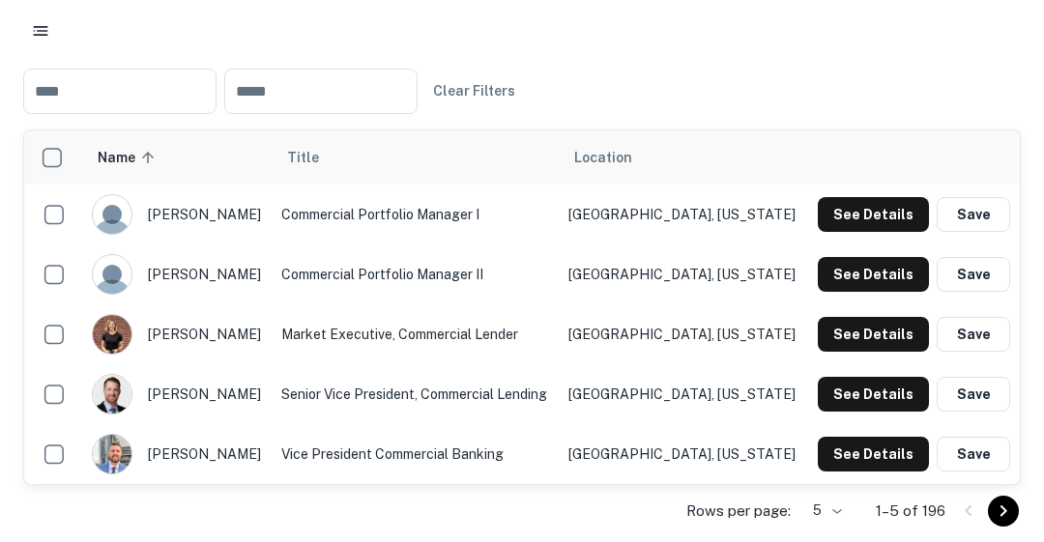
scroll to position [463, 0]
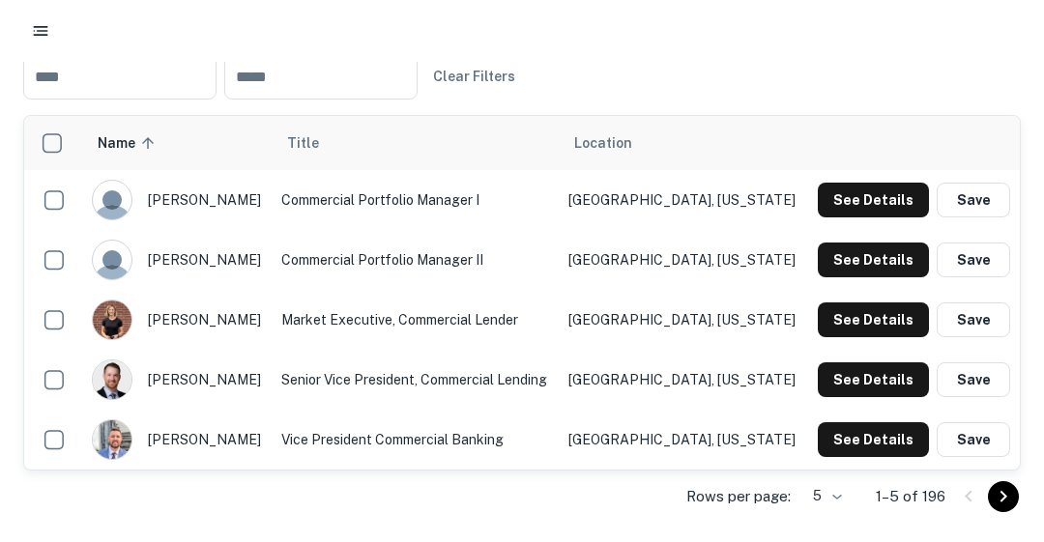
click at [860, 374] on button "See Details" at bounding box center [873, 379] width 111 height 35
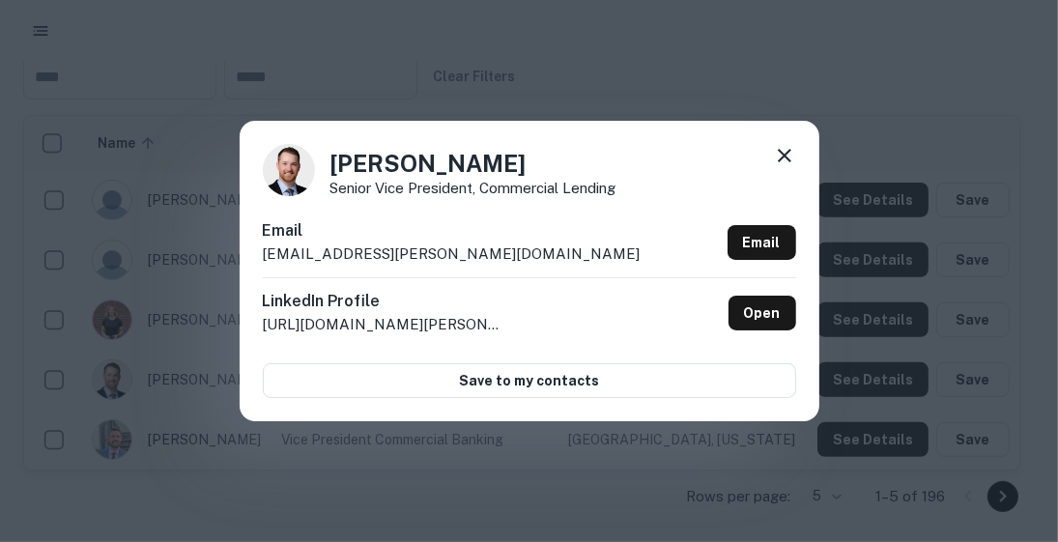
click at [774, 250] on link "Email" at bounding box center [762, 242] width 69 height 35
click at [767, 240] on link "Email" at bounding box center [762, 242] width 69 height 35
click at [781, 159] on icon at bounding box center [785, 156] width 14 height 14
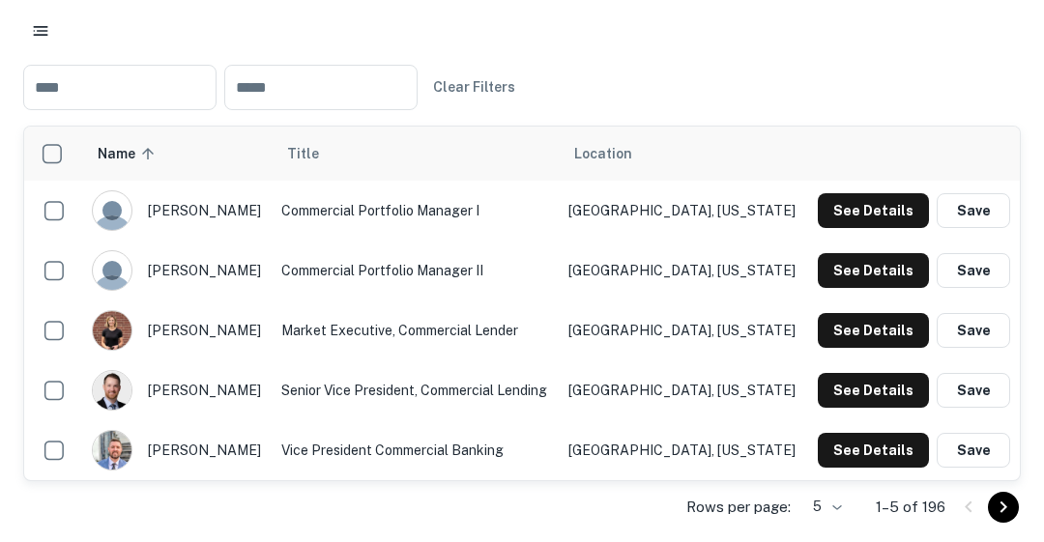
scroll to position [586, 0]
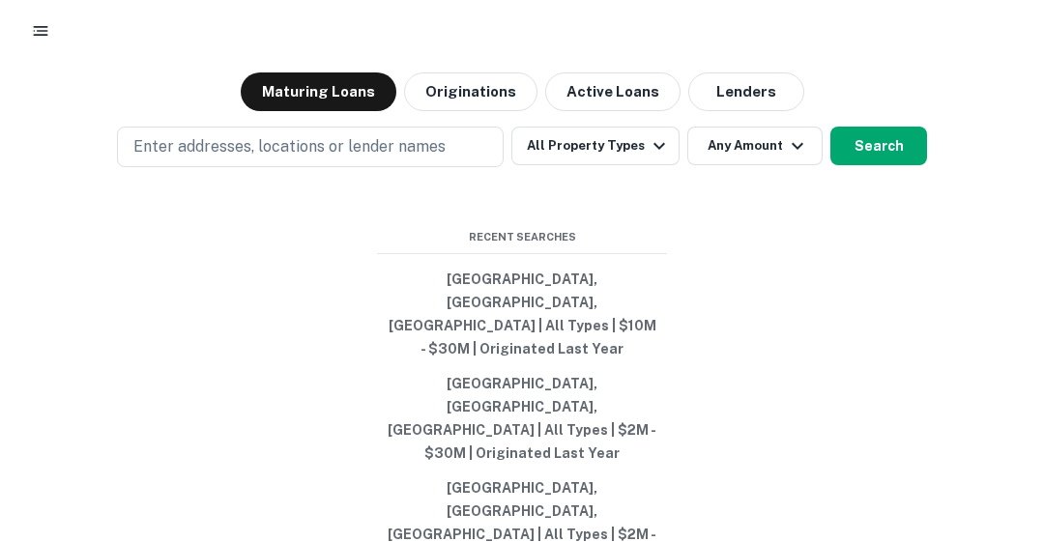
click at [702, 111] on button "Lenders" at bounding box center [746, 91] width 116 height 39
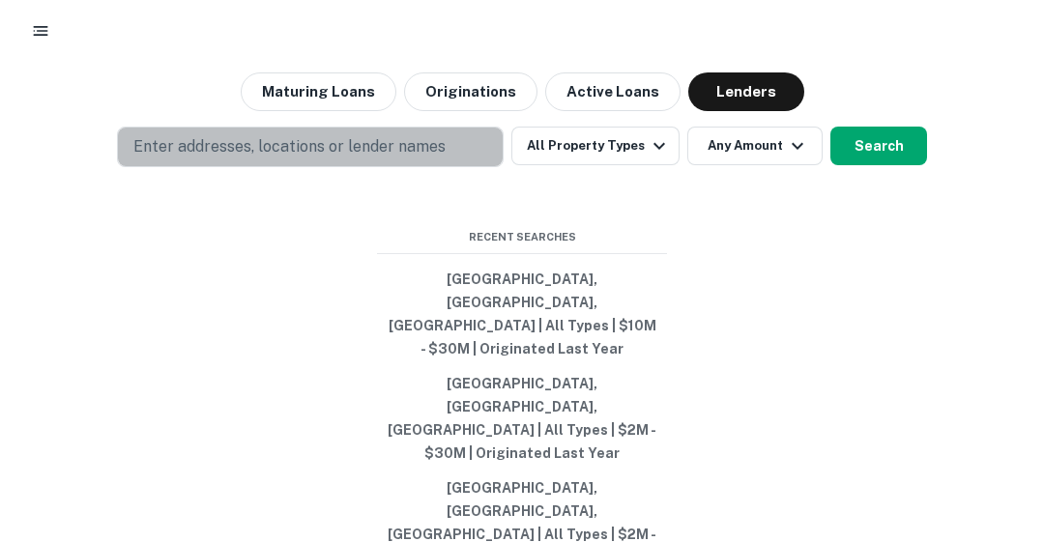
click at [409, 159] on p "Enter addresses, locations or lender names" at bounding box center [289, 146] width 312 height 23
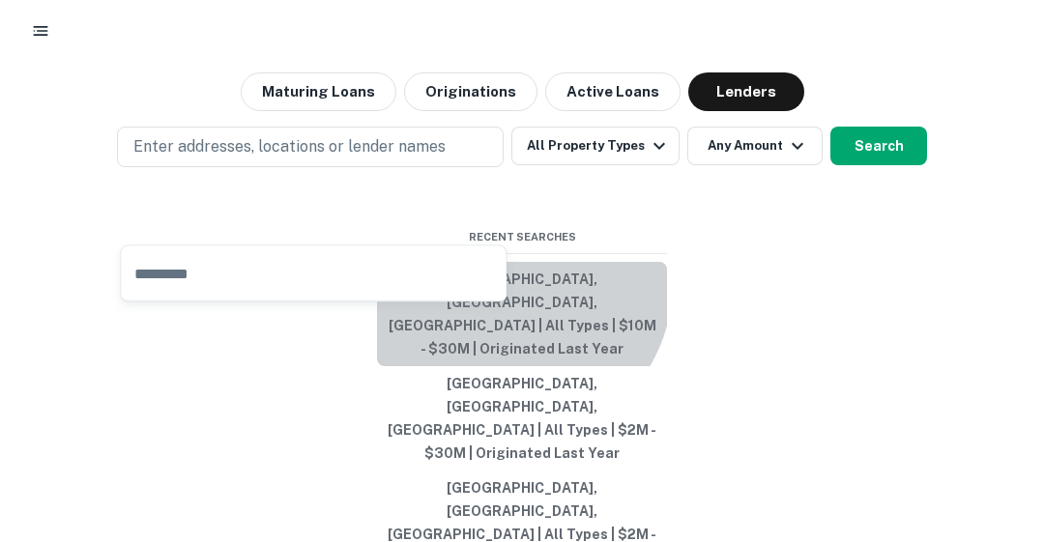
click at [507, 353] on button "Houston, TX, USA | All Types | $10M - $30M | Originated Last Year" at bounding box center [522, 314] width 290 height 104
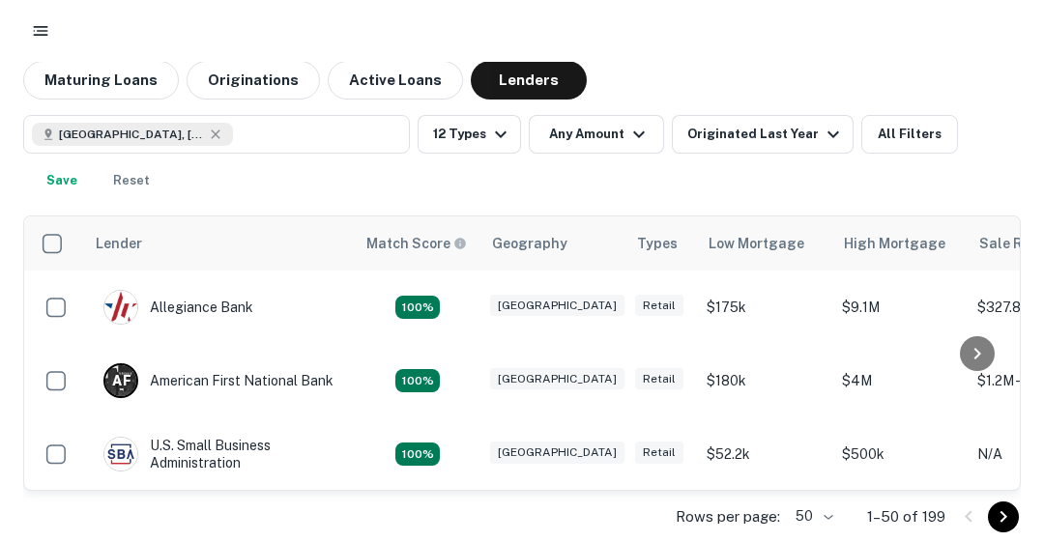
scroll to position [12, 0]
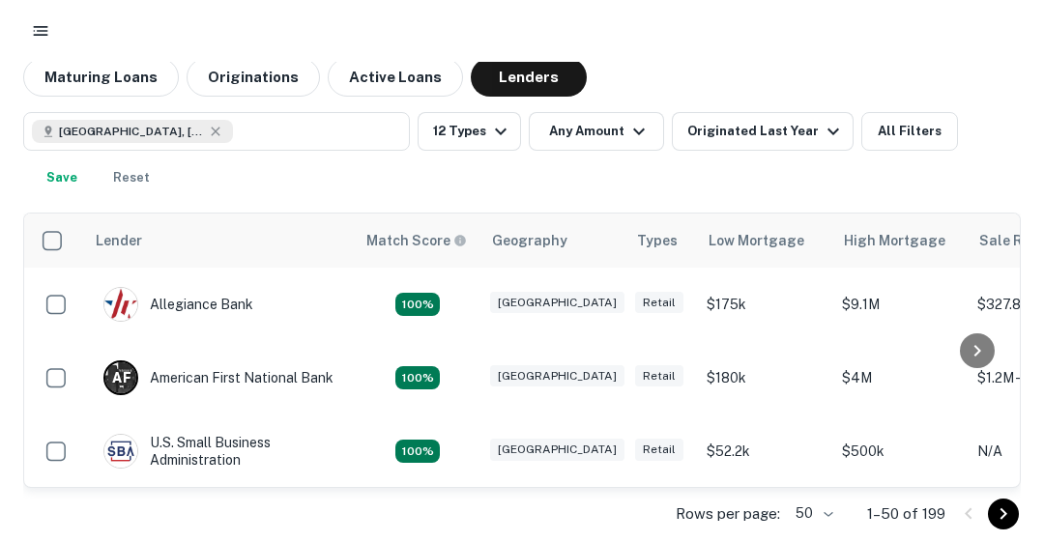
click at [866, 252] on div "High Mortgage" at bounding box center [894, 240] width 101 height 23
click at [850, 252] on div "High Mortgage" at bounding box center [894, 240] width 101 height 23
click at [850, 268] on th "High Mortgage" at bounding box center [899, 241] width 135 height 54
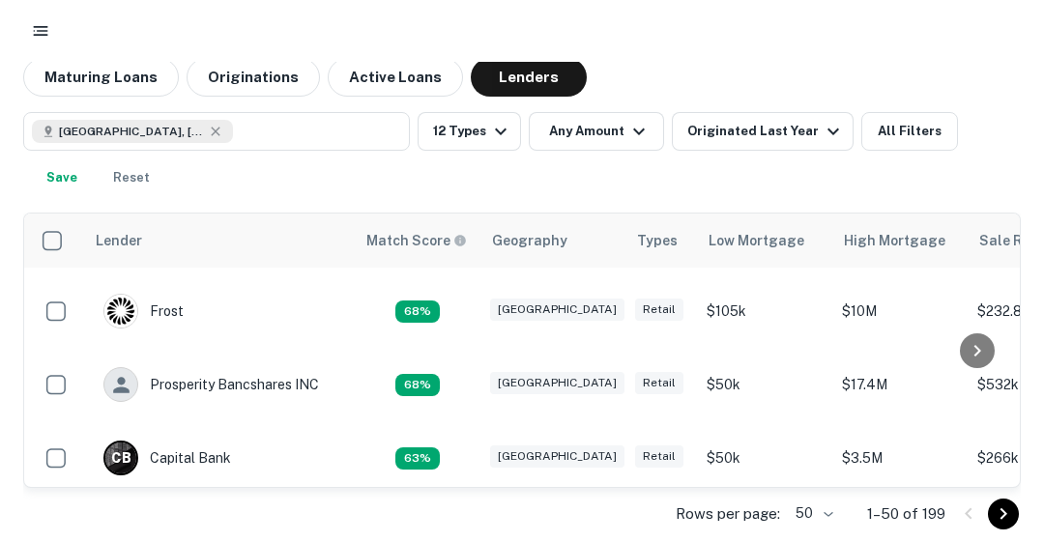
scroll to position [418, 0]
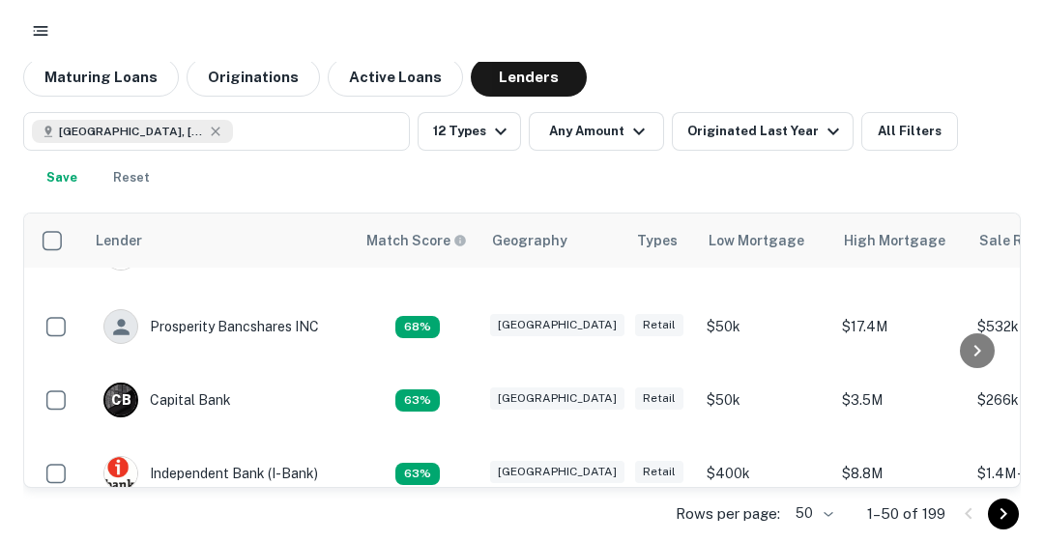
click at [245, 322] on div "Prosperity Bancshares INC" at bounding box center [211, 326] width 216 height 35
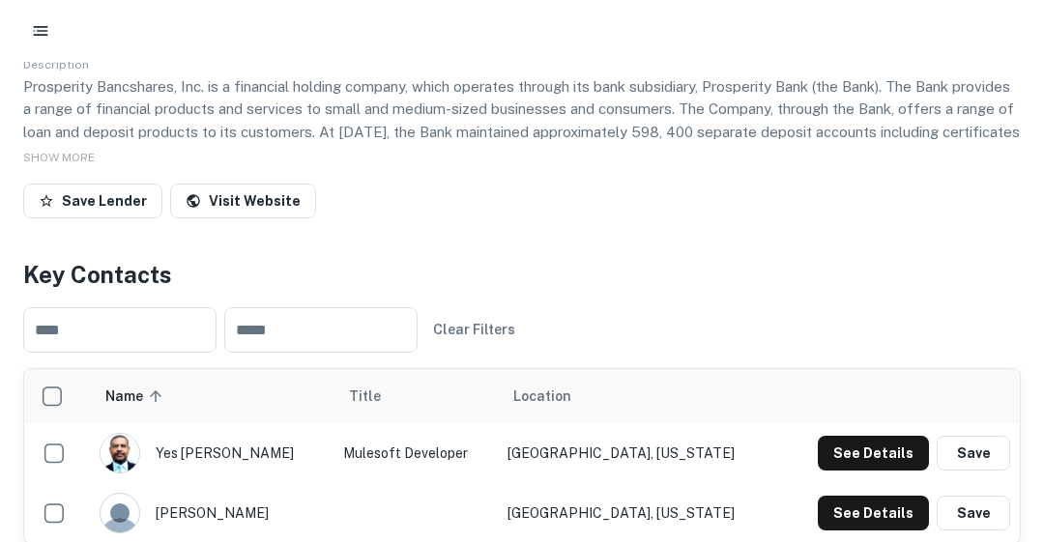
scroll to position [360, 0]
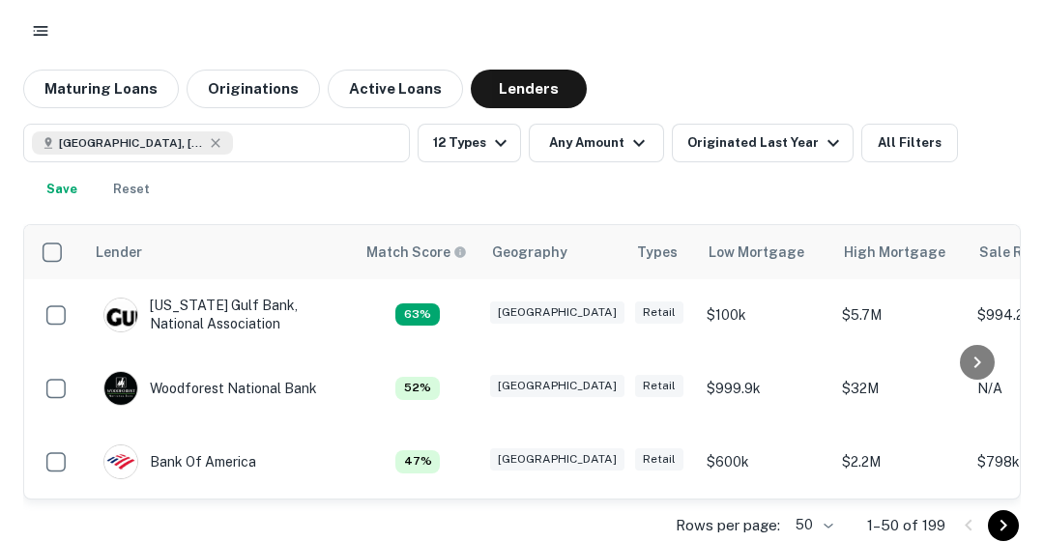
scroll to position [707, 0]
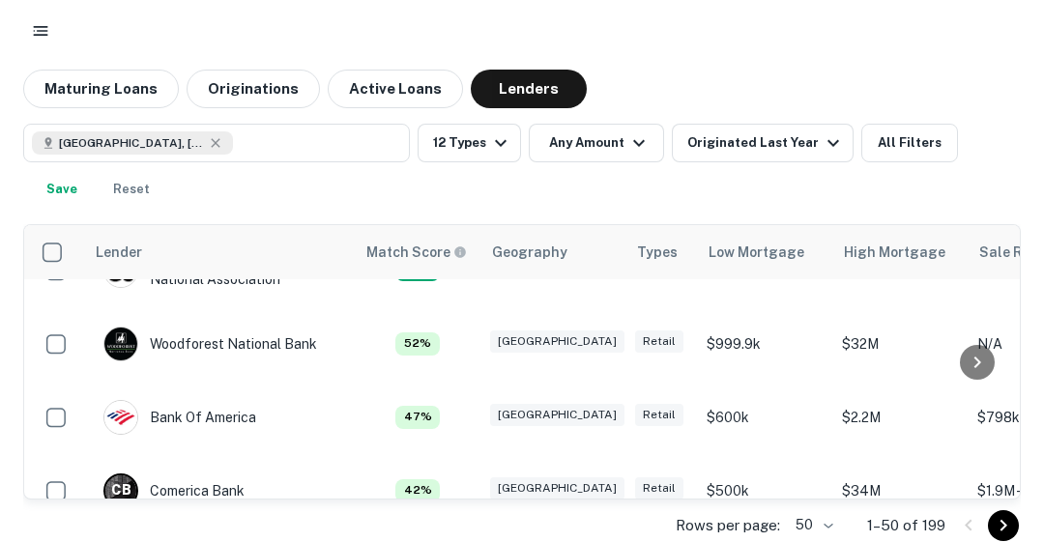
click at [197, 348] on div "Woodforest National Bank" at bounding box center [210, 344] width 214 height 35
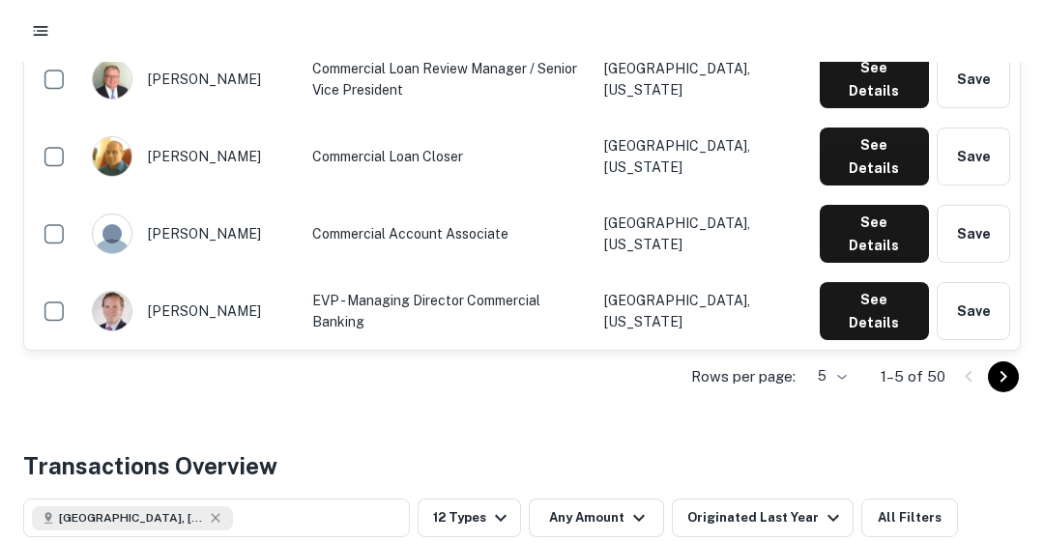
scroll to position [633, 0]
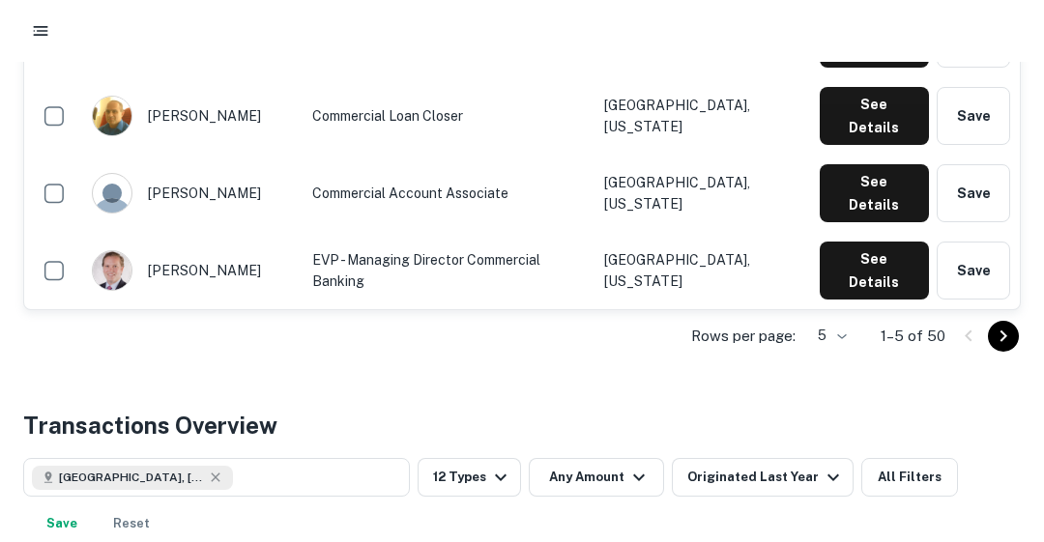
click at [1001, 338] on icon "Go to next page" at bounding box center [1003, 336] width 7 height 12
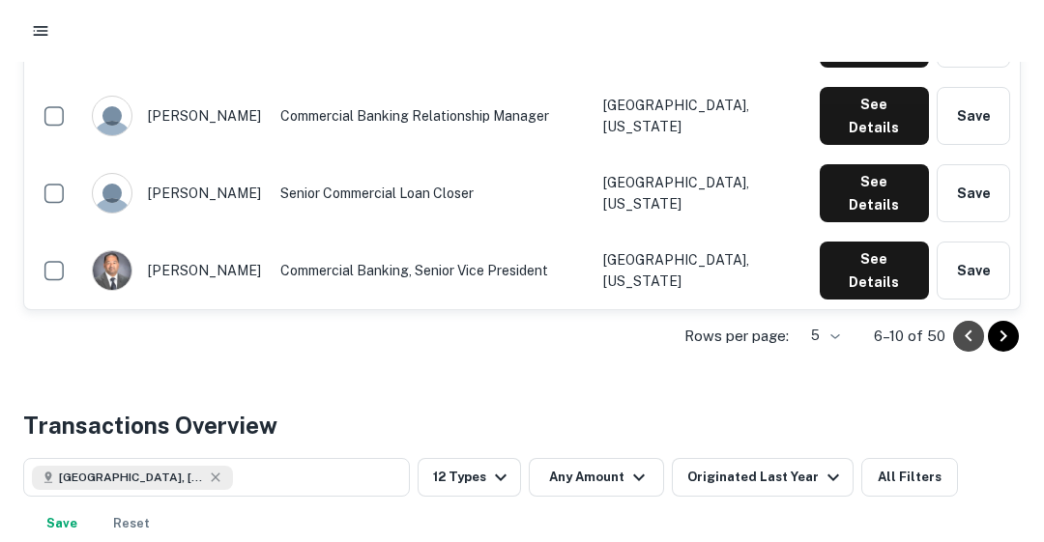
click at [968, 336] on icon "Go to previous page" at bounding box center [968, 336] width 7 height 12
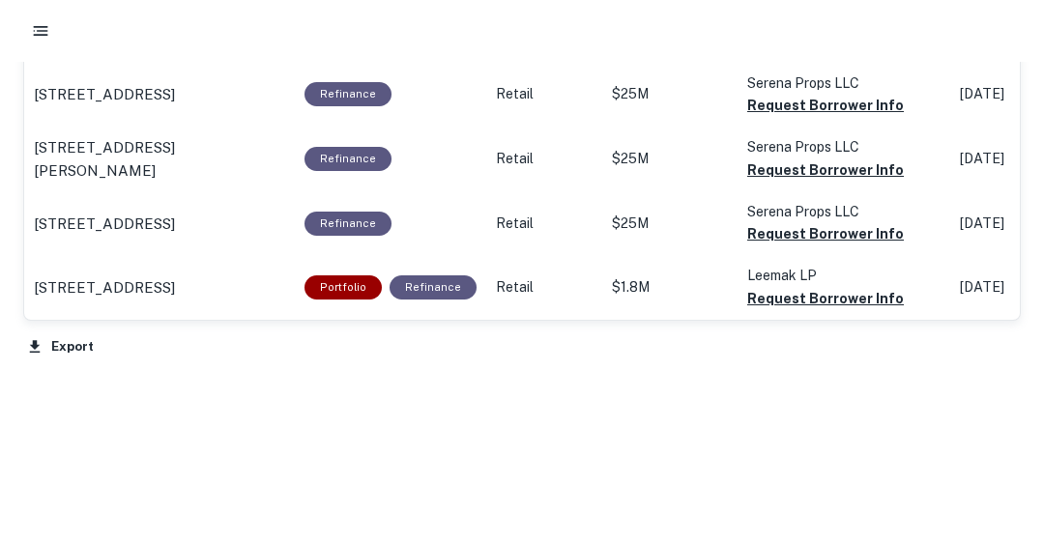
scroll to position [1597, 0]
